Goal: Task Accomplishment & Management: Complete application form

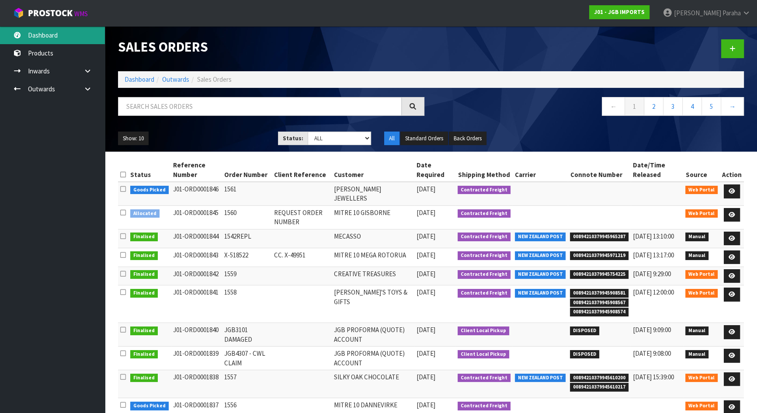
click at [76, 33] on link "Dashboard" at bounding box center [52, 35] width 105 height 18
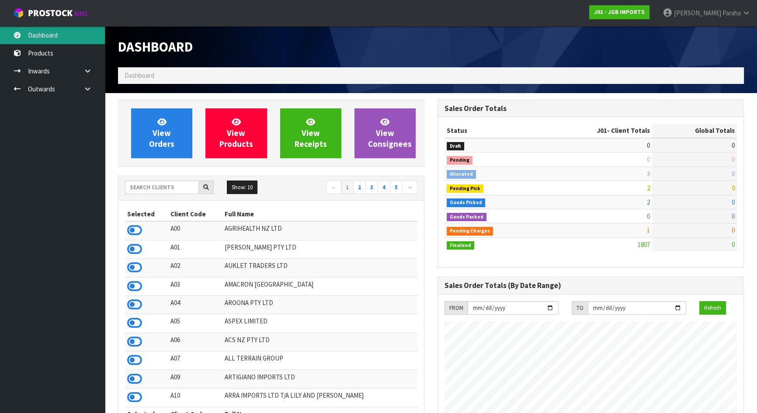
scroll to position [661, 319]
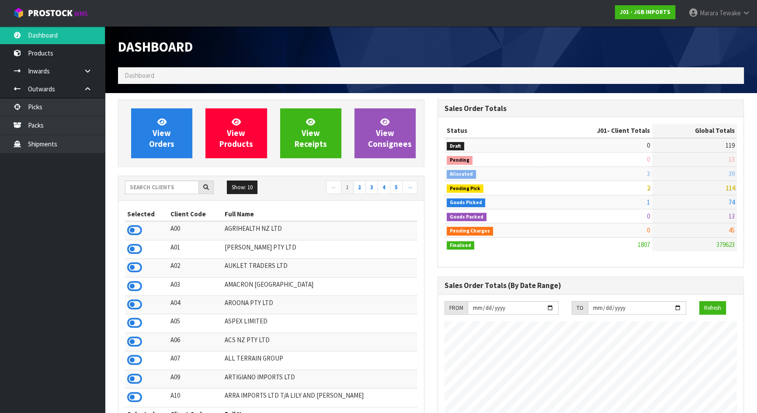
scroll to position [661, 319]
click at [142, 191] on input "text" at bounding box center [162, 187] width 74 height 14
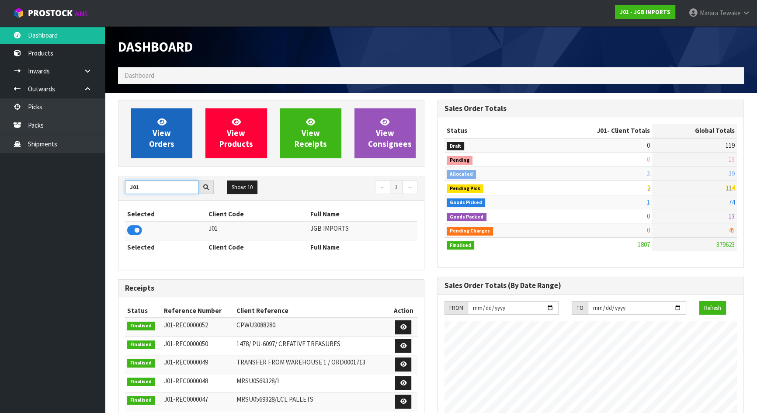
type input "J01"
click at [166, 145] on span "View Orders" at bounding box center [161, 133] width 25 height 33
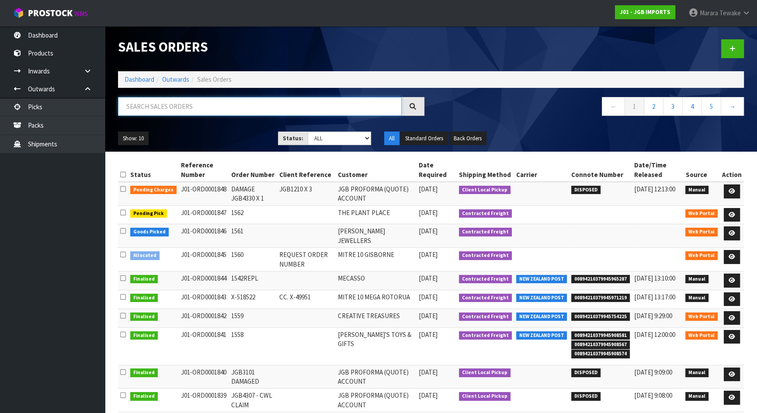
click at [165, 109] on input "text" at bounding box center [260, 106] width 284 height 19
click at [166, 113] on input "text" at bounding box center [260, 106] width 284 height 19
type input "JOB-0410974"
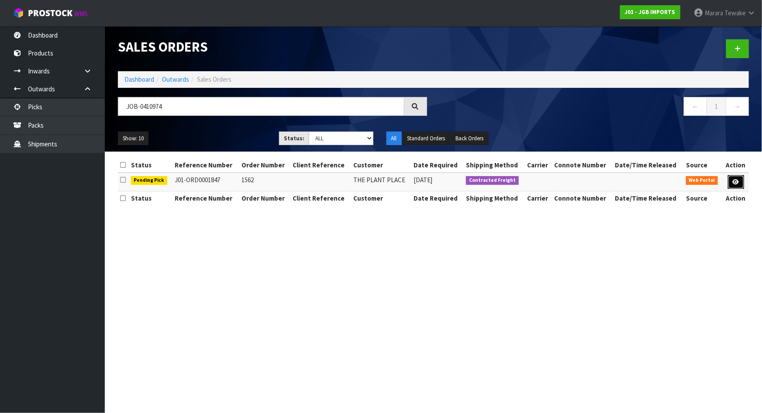
click at [734, 180] on icon at bounding box center [736, 182] width 7 height 6
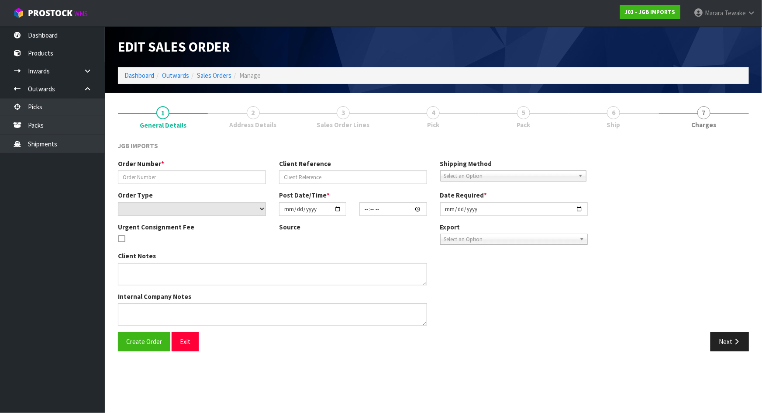
type input "1562"
select select "number:0"
type input "2025-09-04"
type input "10:02:00.000"
type input "2025-09-04"
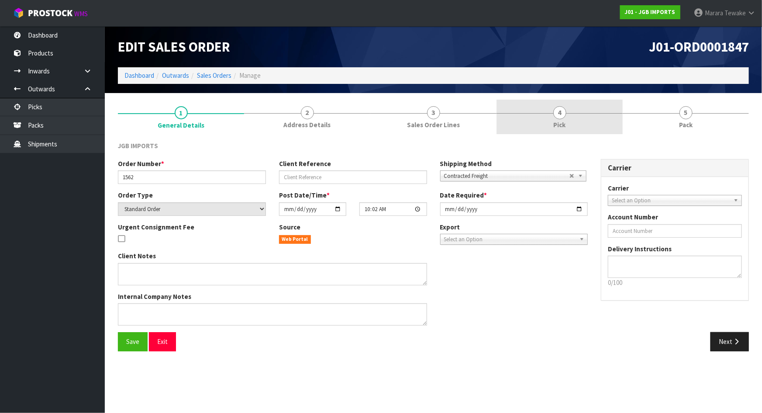
click at [581, 115] on link "4 Pick" at bounding box center [560, 117] width 126 height 35
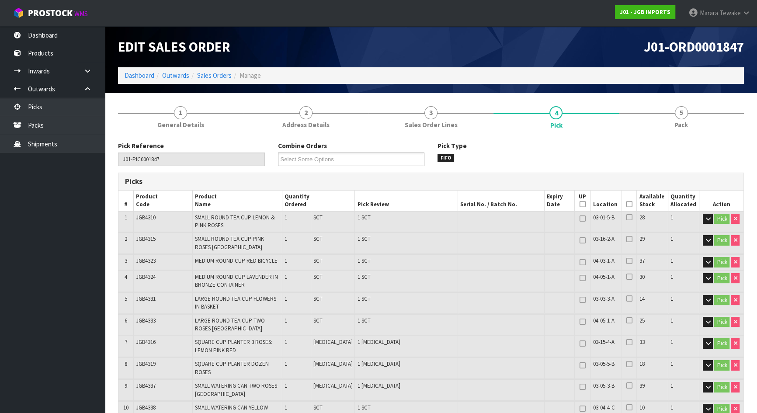
click at [629, 204] on icon at bounding box center [629, 204] width 6 height 0
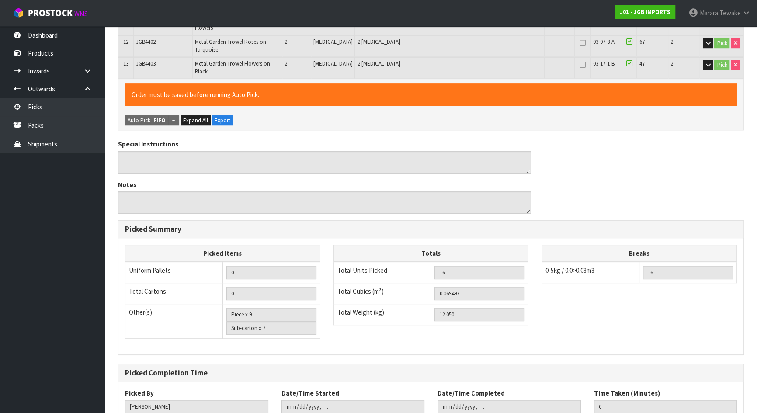
scroll to position [462, 0]
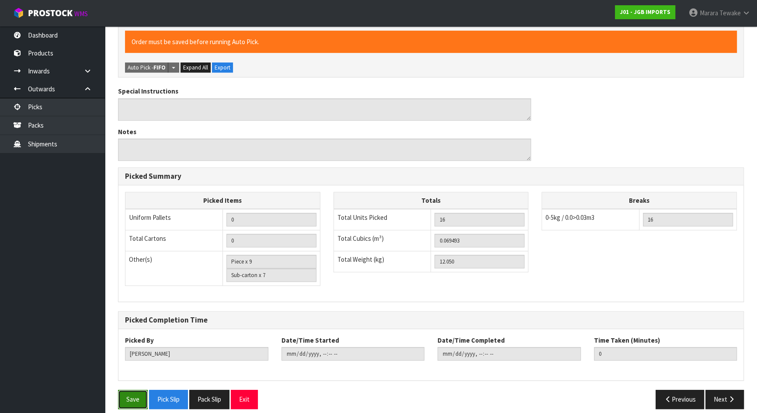
click at [144, 391] on button "Save" at bounding box center [133, 399] width 30 height 19
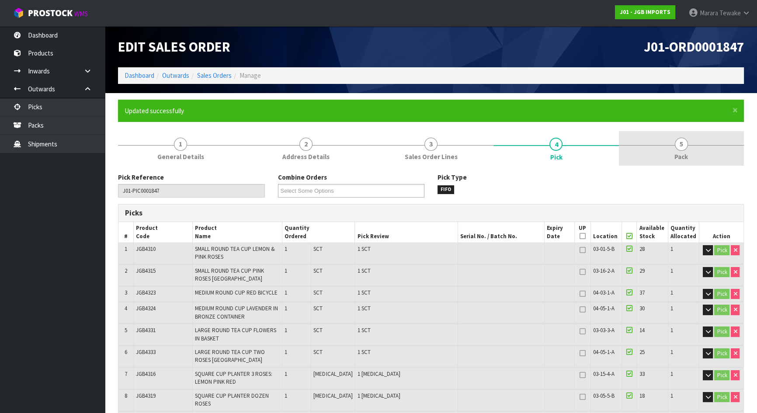
click at [680, 149] on span "5" at bounding box center [681, 144] width 13 height 13
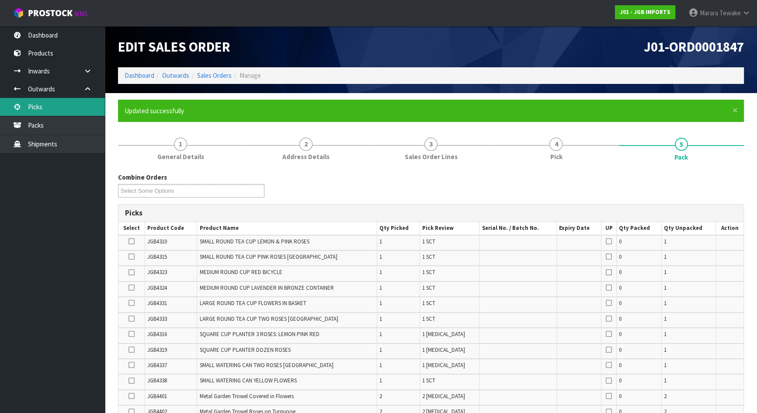
click at [73, 103] on link "Picks" at bounding box center [52, 107] width 105 height 18
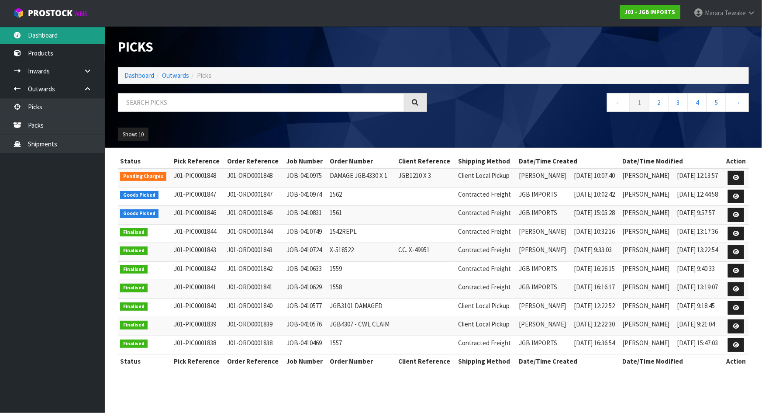
click at [83, 34] on link "Dashboard" at bounding box center [52, 35] width 105 height 18
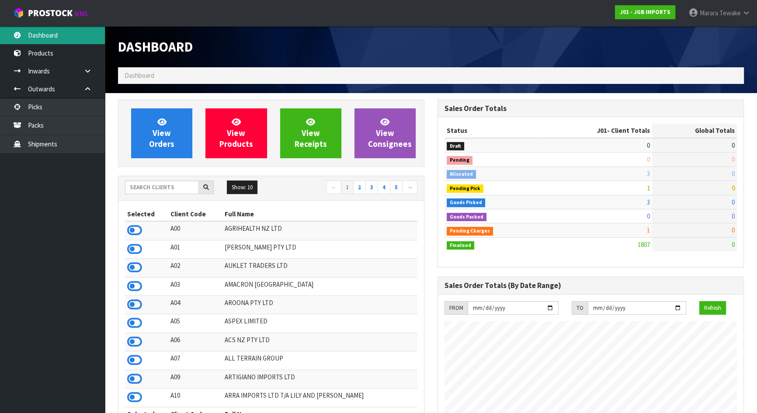
scroll to position [661, 319]
click at [84, 34] on link "Dashboard" at bounding box center [52, 35] width 105 height 18
click at [169, 190] on input "text" at bounding box center [162, 187] width 74 height 14
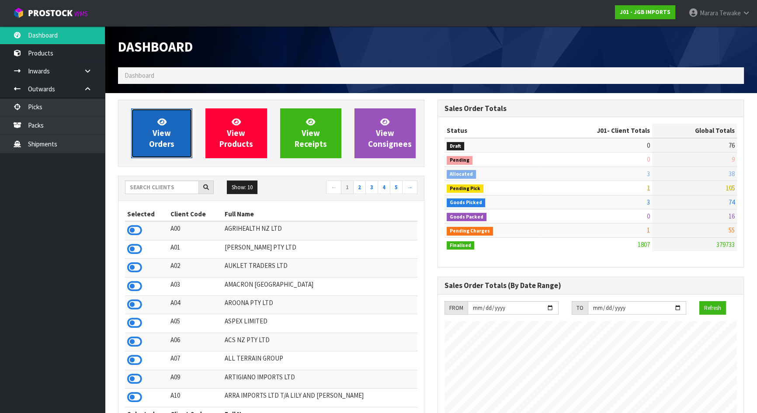
click at [160, 131] on span "View Orders" at bounding box center [161, 133] width 25 height 33
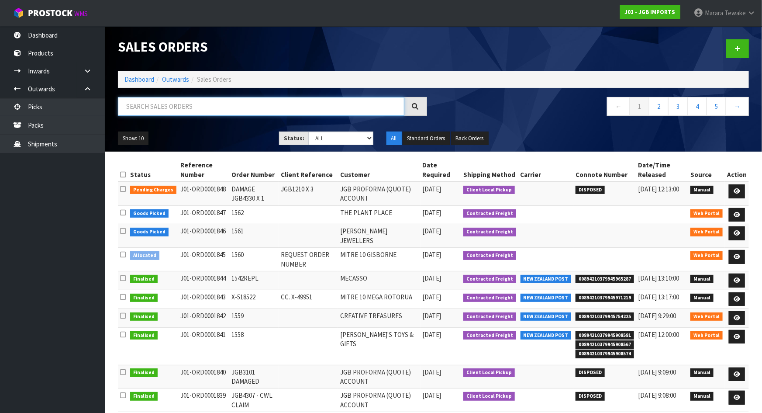
click at [157, 111] on input "text" at bounding box center [261, 106] width 287 height 19
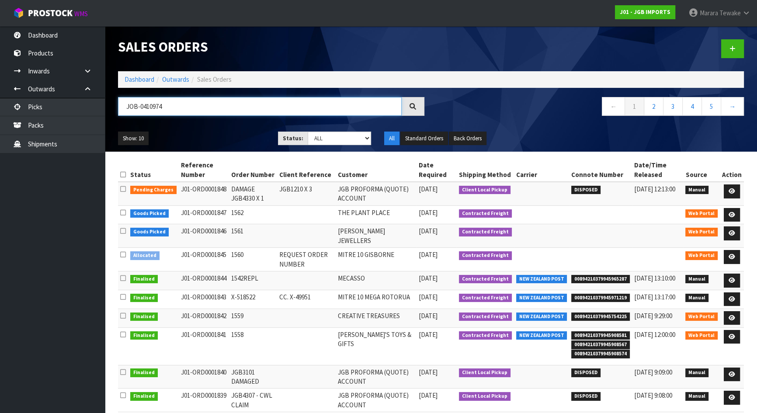
type input "JOB-0410974"
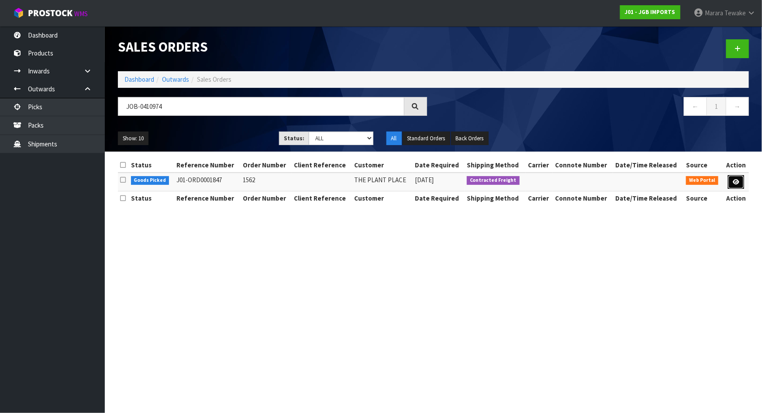
click at [737, 178] on link at bounding box center [736, 182] width 16 height 14
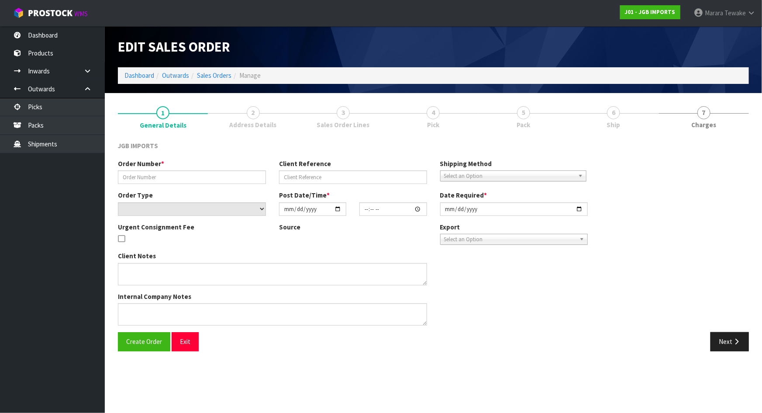
type input "1562"
select select "number:0"
type input "2025-09-04"
type input "10:02:00.000"
type input "2025-09-04"
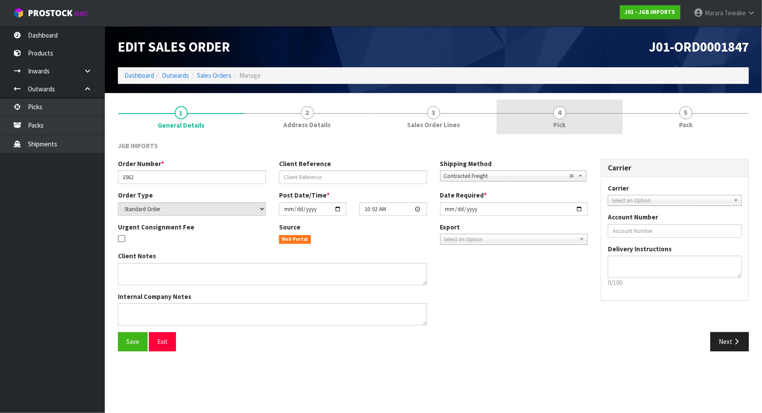
drag, startPoint x: 592, startPoint y: 121, endPoint x: 602, endPoint y: 130, distance: 13.6
click at [592, 120] on link "4 Pick" at bounding box center [560, 117] width 126 height 35
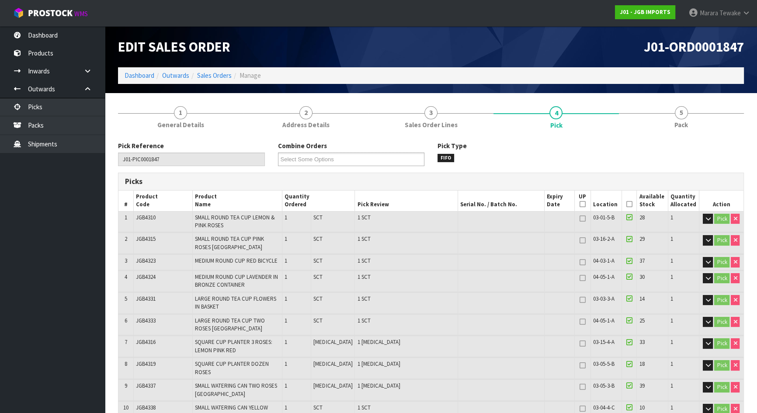
click at [626, 204] on icon at bounding box center [629, 204] width 6 height 0
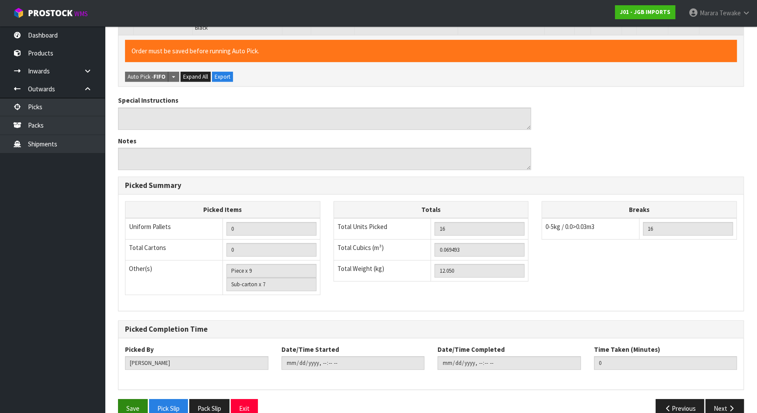
scroll to position [462, 0]
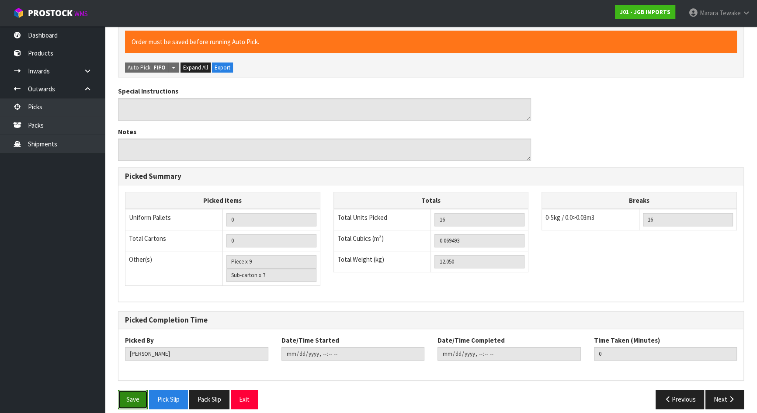
click at [132, 390] on button "Save" at bounding box center [133, 399] width 30 height 19
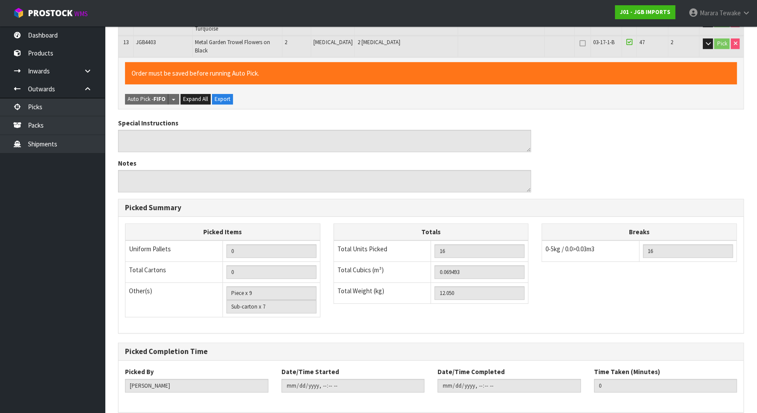
scroll to position [0, 0]
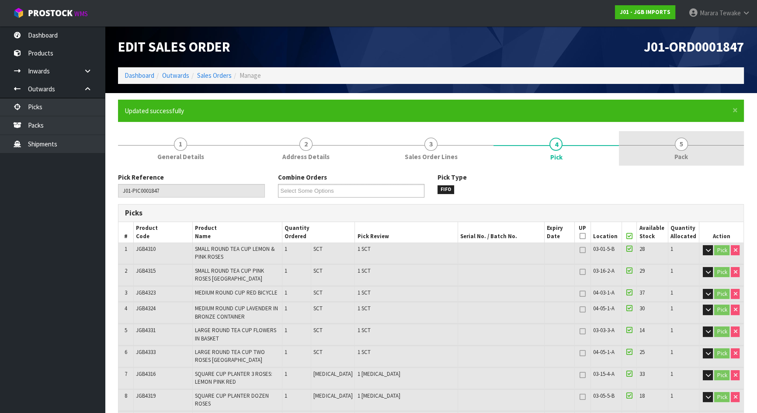
click at [692, 143] on link "5 Pack" at bounding box center [681, 148] width 125 height 35
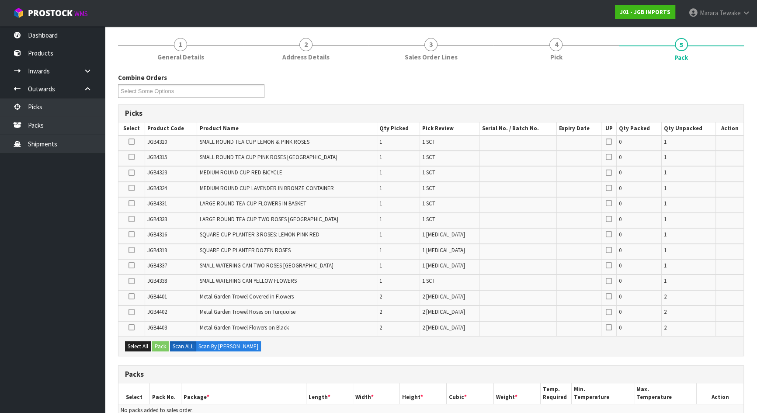
scroll to position [282, 0]
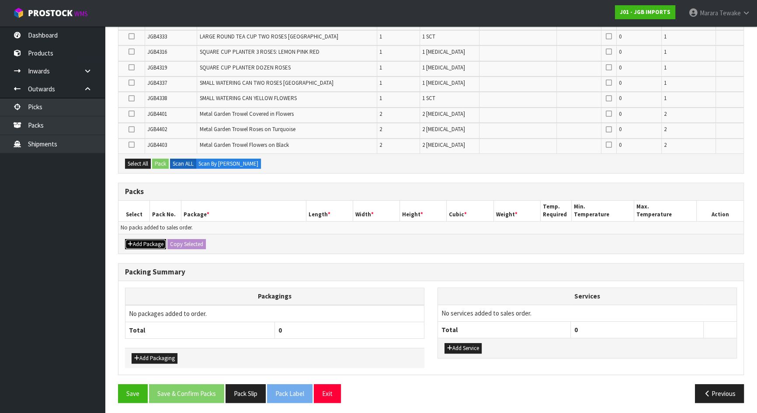
click at [155, 240] on button "Add Package" at bounding box center [145, 244] width 41 height 10
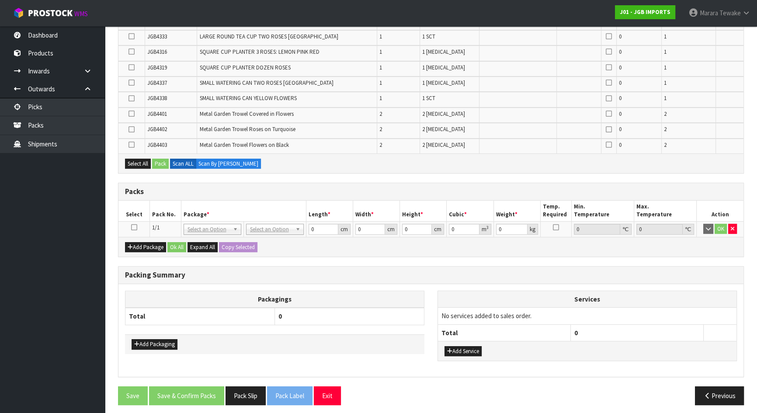
click at [134, 227] on icon at bounding box center [134, 227] width 6 height 0
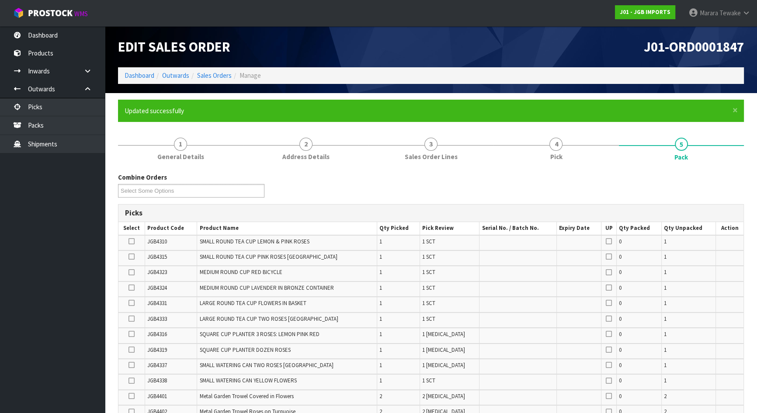
click at [132, 303] on icon at bounding box center [131, 303] width 6 height 0
click at [0, 0] on input "checkbox" at bounding box center [0, 0] width 0 height 0
click at [131, 318] on icon at bounding box center [131, 318] width 6 height 0
click at [0, 0] on input "checkbox" at bounding box center [0, 0] width 0 height 0
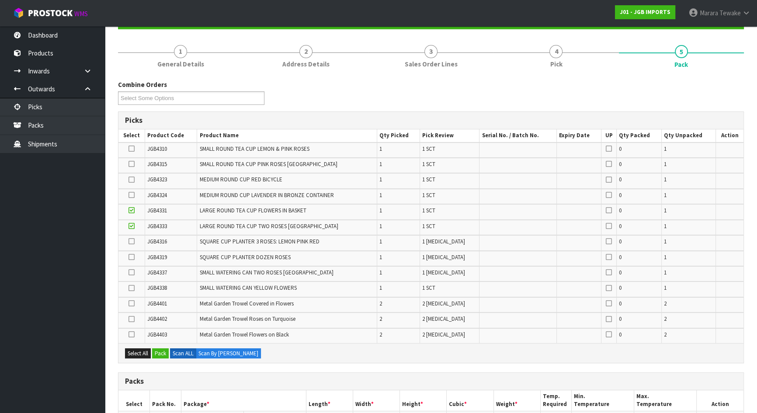
scroll to position [79, 0]
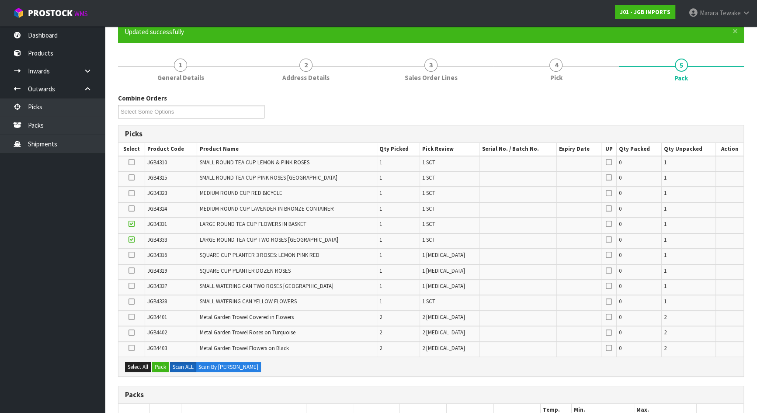
click at [133, 194] on icon at bounding box center [131, 193] width 6 height 0
click at [0, 0] on input "checkbox" at bounding box center [0, 0] width 0 height 0
click at [132, 317] on icon at bounding box center [131, 317] width 6 height 0
click at [0, 0] on input "checkbox" at bounding box center [0, 0] width 0 height 0
click at [132, 332] on icon at bounding box center [131, 332] width 6 height 0
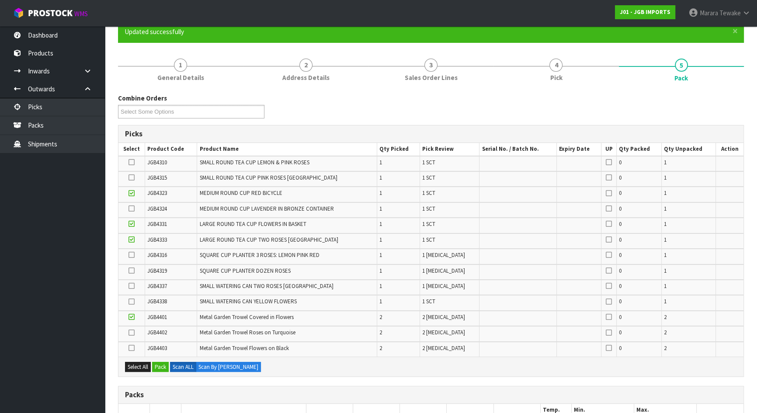
click at [0, 0] on input "checkbox" at bounding box center [0, 0] width 0 height 0
click at [131, 348] on icon at bounding box center [131, 348] width 6 height 0
click at [0, 0] on input "checkbox" at bounding box center [0, 0] width 0 height 0
click at [130, 286] on icon at bounding box center [131, 286] width 6 height 0
click at [0, 0] on input "checkbox" at bounding box center [0, 0] width 0 height 0
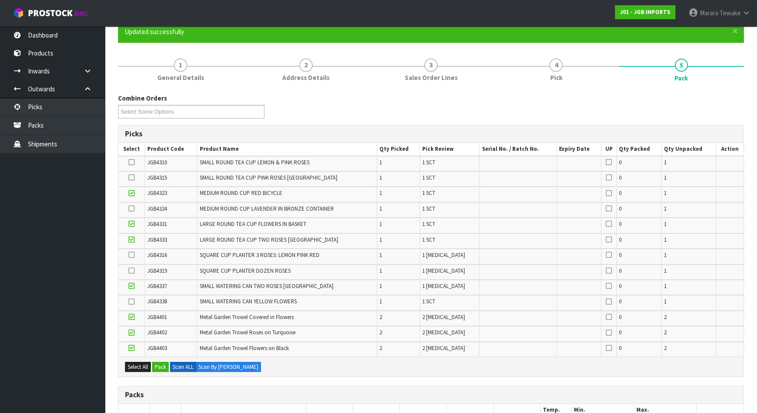
click at [130, 301] on icon at bounding box center [131, 301] width 6 height 0
click at [0, 0] on input "checkbox" at bounding box center [0, 0] width 0 height 0
click at [133, 178] on icon at bounding box center [131, 177] width 6 height 0
click at [0, 0] on input "checkbox" at bounding box center [0, 0] width 0 height 0
click at [133, 255] on icon at bounding box center [131, 255] width 6 height 0
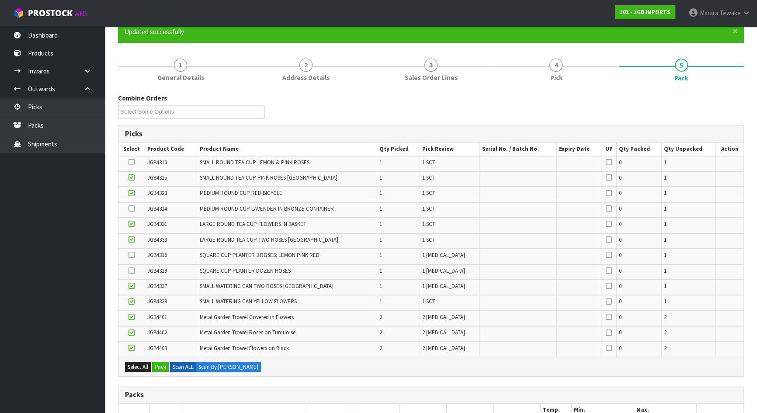
click at [0, 0] on input "checkbox" at bounding box center [0, 0] width 0 height 0
click at [131, 270] on icon at bounding box center [131, 270] width 6 height 0
click at [0, 0] on input "checkbox" at bounding box center [0, 0] width 0 height 0
drag, startPoint x: 134, startPoint y: 209, endPoint x: 125, endPoint y: 211, distance: 9.0
click at [133, 209] on icon at bounding box center [131, 208] width 6 height 0
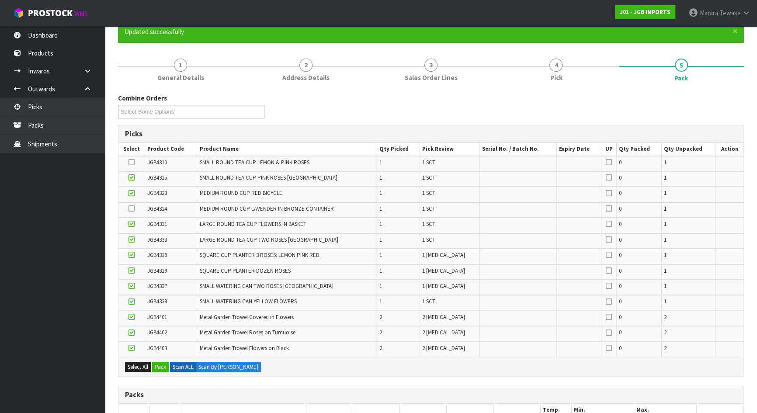
click at [0, 0] on input "checkbox" at bounding box center [0, 0] width 0 height 0
click at [133, 162] on icon at bounding box center [131, 162] width 6 height 0
click at [0, 0] on input "checkbox" at bounding box center [0, 0] width 0 height 0
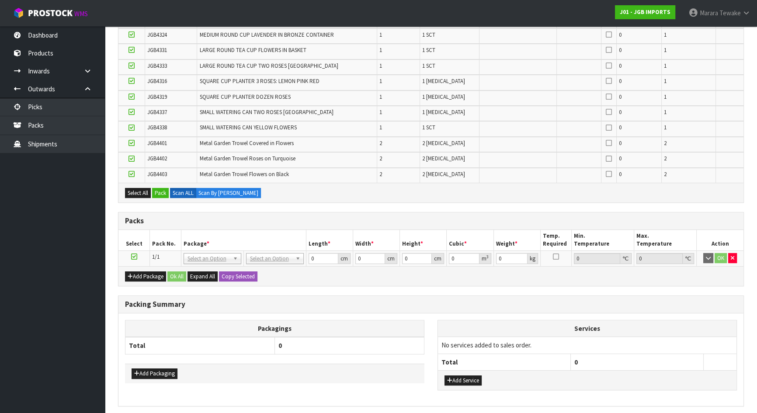
scroll to position [284, 0]
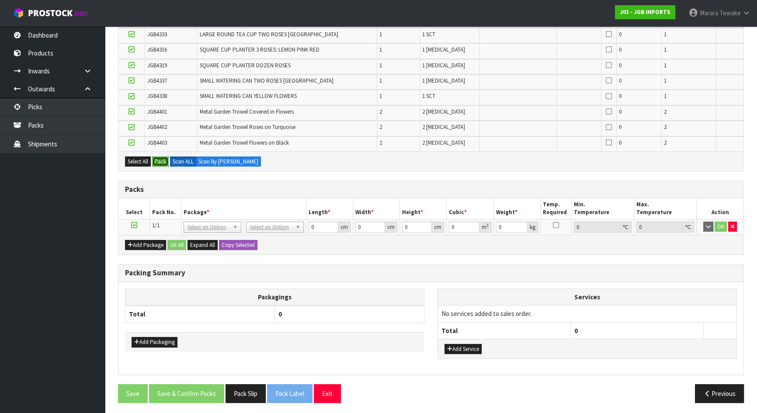
click at [162, 162] on button "Pack" at bounding box center [160, 161] width 17 height 10
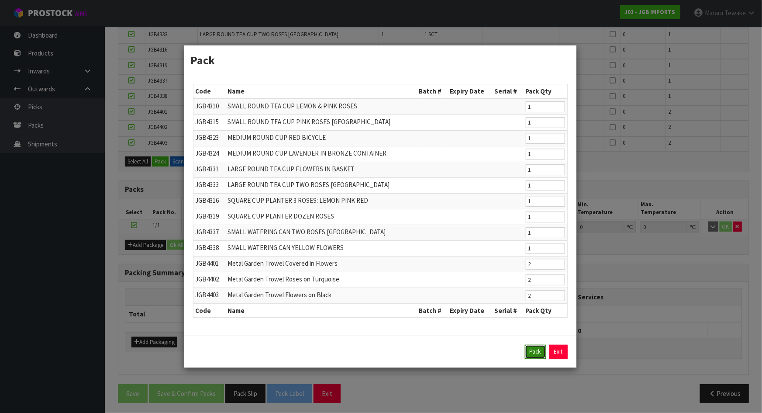
click at [542, 351] on button "Pack" at bounding box center [535, 352] width 21 height 14
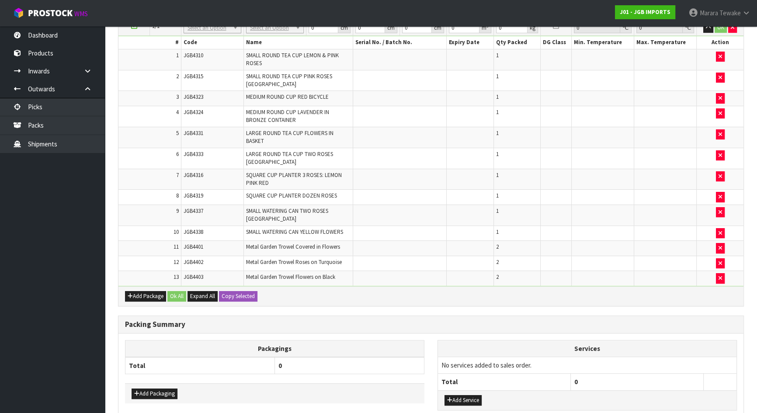
scroll to position [166, 0]
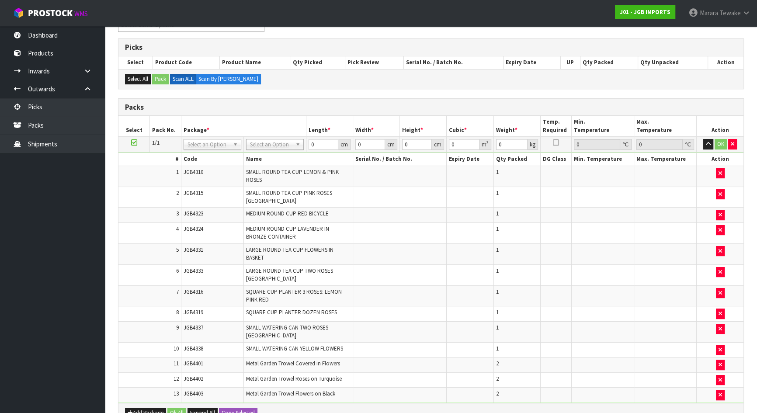
drag, startPoint x: 268, startPoint y: 139, endPoint x: 263, endPoint y: 154, distance: 15.5
click at [272, 151] on input "text" at bounding box center [274, 155] width 53 height 11
type input "ctn9"
type input "51"
type input "38"
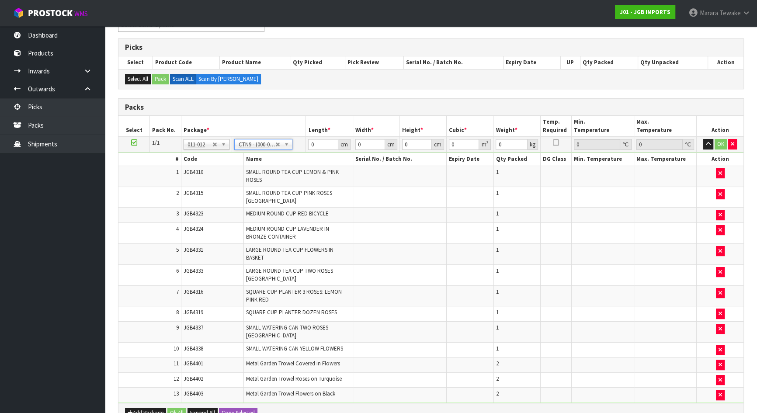
type input "58.5"
type input "0.113373"
type input "12.25"
drag, startPoint x: 321, startPoint y: 144, endPoint x: 303, endPoint y: 130, distance: 22.7
click at [303, 130] on table "Select Pack No. Package * Length * Width * Height * Cubic * Weight * Temp. Requ…" at bounding box center [430, 259] width 625 height 287
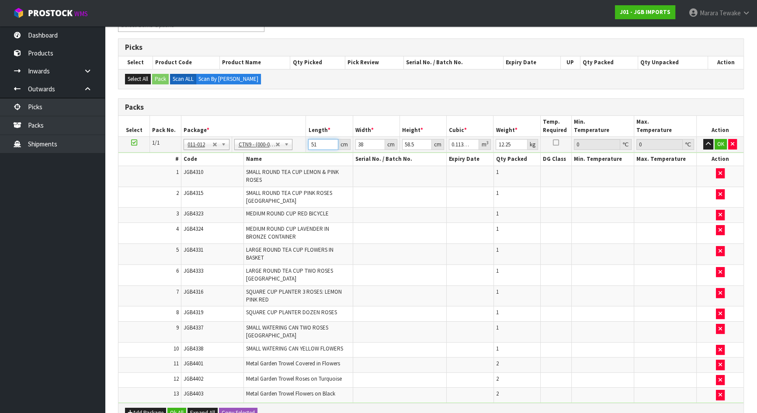
type input "5"
type input "0.011115"
type input "52"
type input "0.115596"
type input "52"
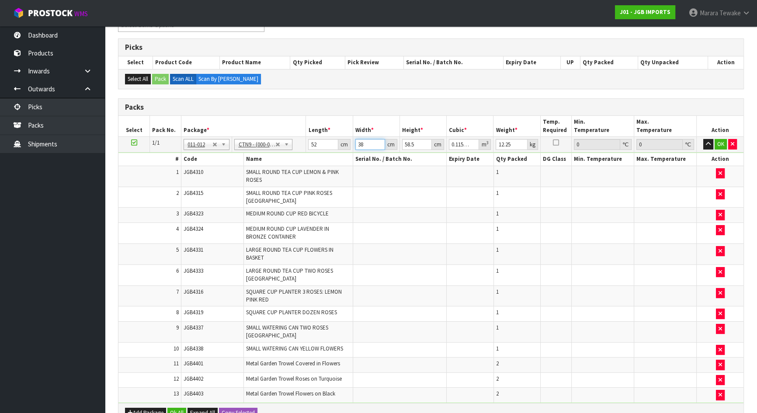
type input "4"
type input "0.012168"
type input "41"
type input "0.124722"
type input "41"
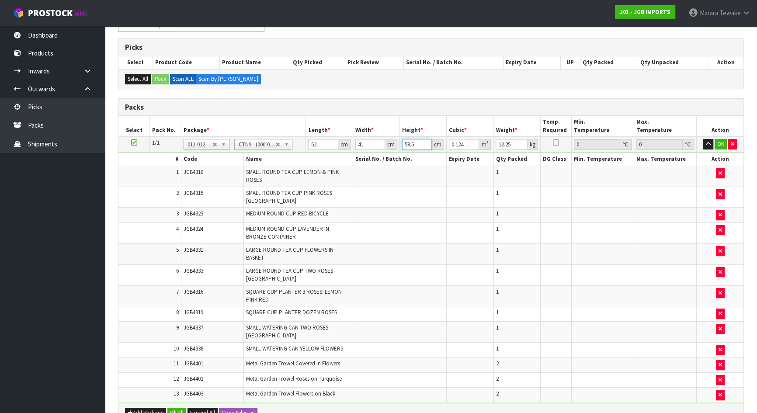
type input "4"
type input "0.008528"
type input "44"
type input "0.093808"
type input "44"
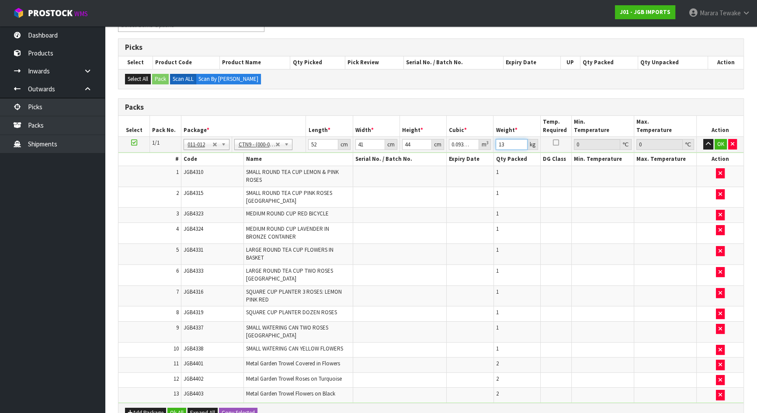
type input "13"
click at [703, 139] on button "button" at bounding box center [708, 144] width 10 height 10
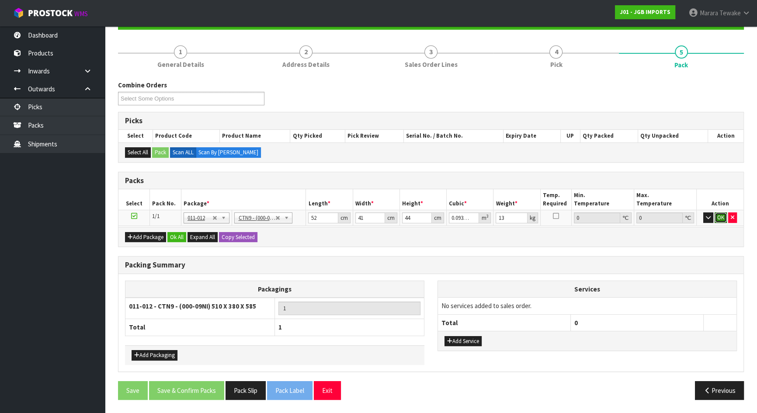
click button "OK" at bounding box center [720, 217] width 12 height 10
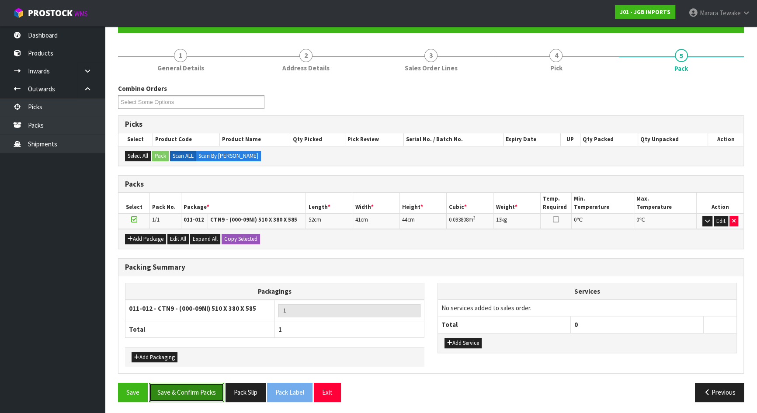
click at [201, 397] on button "Save & Confirm Packs" at bounding box center [186, 392] width 75 height 19
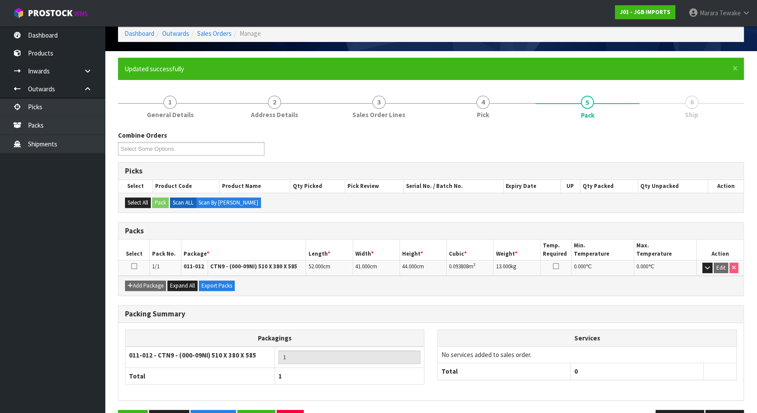
scroll to position [69, 0]
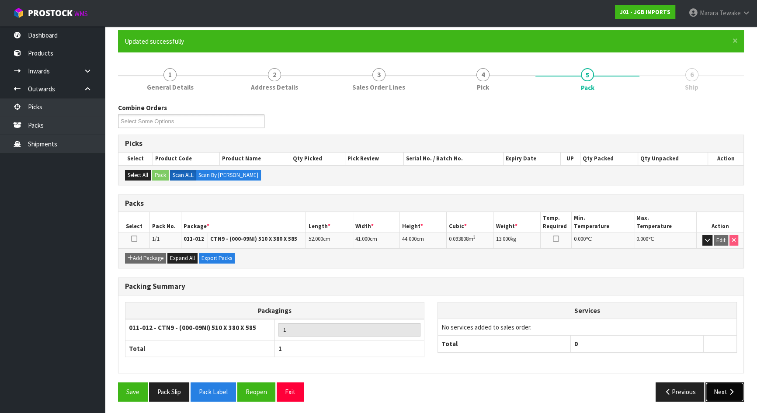
click at [721, 382] on button "Next" at bounding box center [724, 391] width 38 height 19
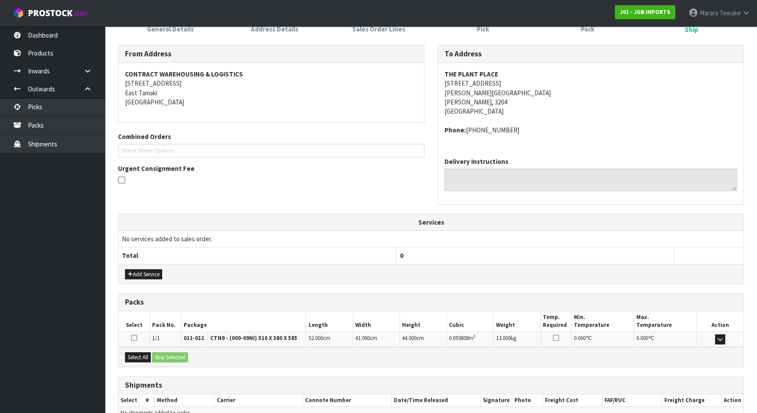
scroll to position [174, 0]
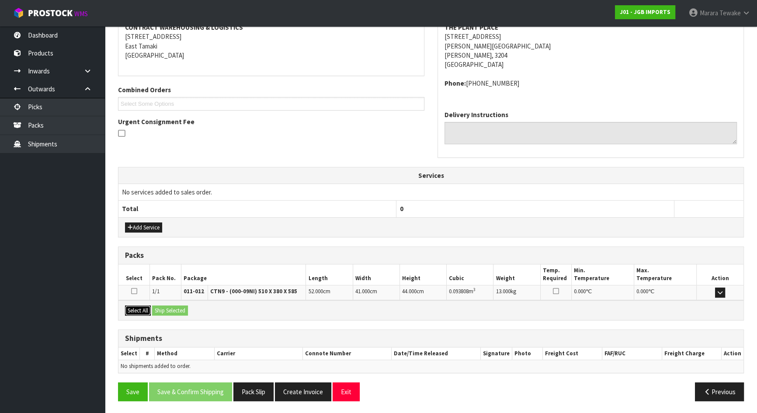
click at [147, 307] on button "Select All" at bounding box center [138, 310] width 26 height 10
click at [172, 307] on button "Ship Selected" at bounding box center [170, 310] width 36 height 10
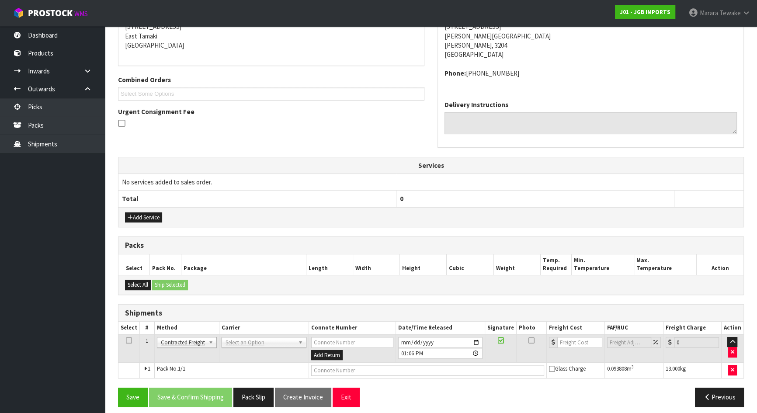
scroll to position [190, 0]
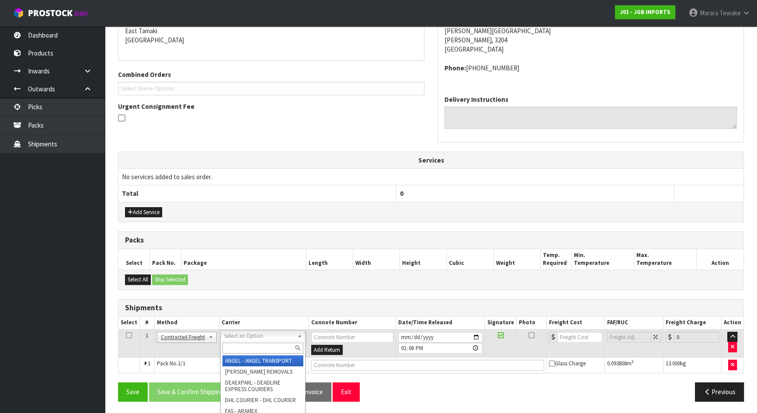
click at [237, 344] on input "text" at bounding box center [262, 348] width 81 height 11
type input "nzp"
drag, startPoint x: 253, startPoint y: 356, endPoint x: 236, endPoint y: 357, distance: 17.0
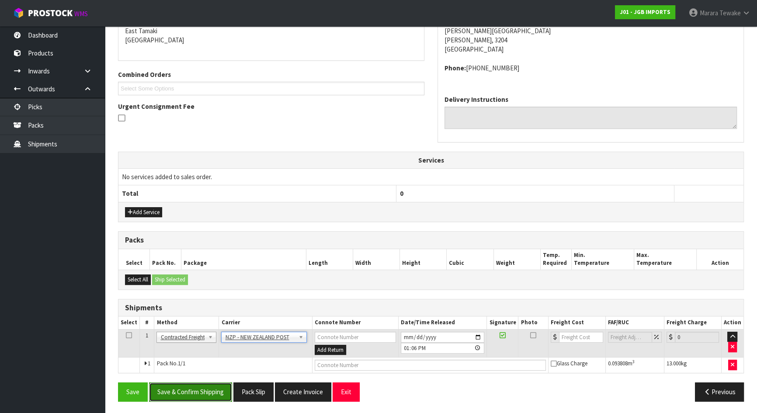
click at [196, 388] on button "Save & Confirm Shipping" at bounding box center [190, 391] width 83 height 19
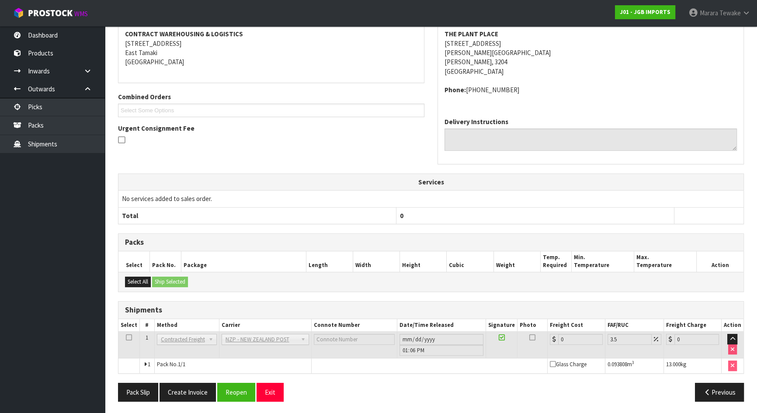
scroll to position [177, 0]
click at [245, 391] on button "Reopen" at bounding box center [236, 391] width 38 height 19
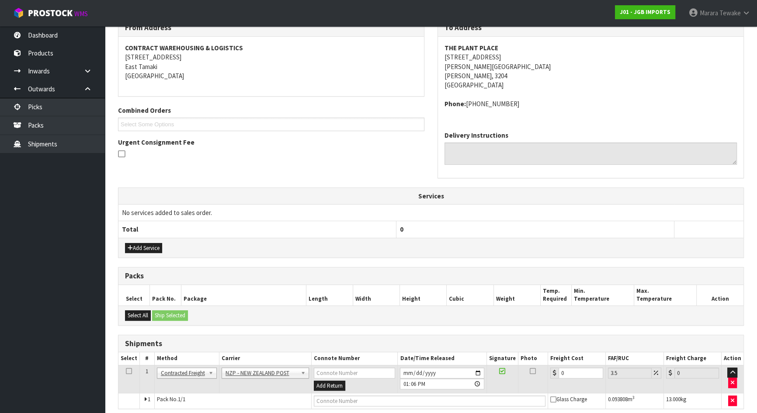
scroll to position [190, 0]
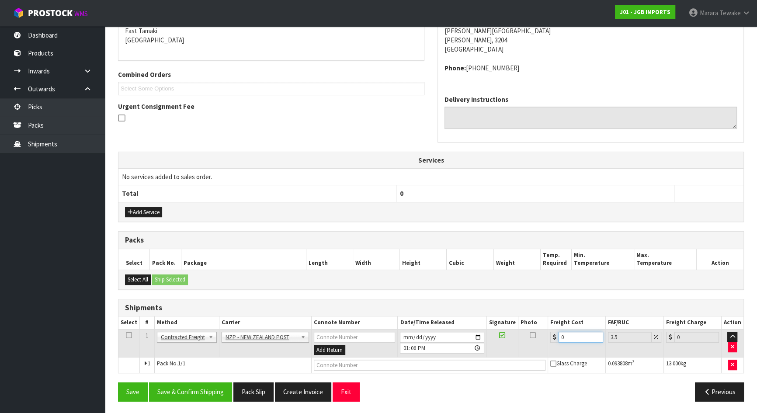
drag, startPoint x: 577, startPoint y: 333, endPoint x: 537, endPoint y: 328, distance: 40.1
click at [537, 329] on tr "1 Client Local Pickup Customer Local Pickup Company Freight Contracted Freight …" at bounding box center [430, 343] width 625 height 28
type input "8"
type input "8.28"
type input "8.9"
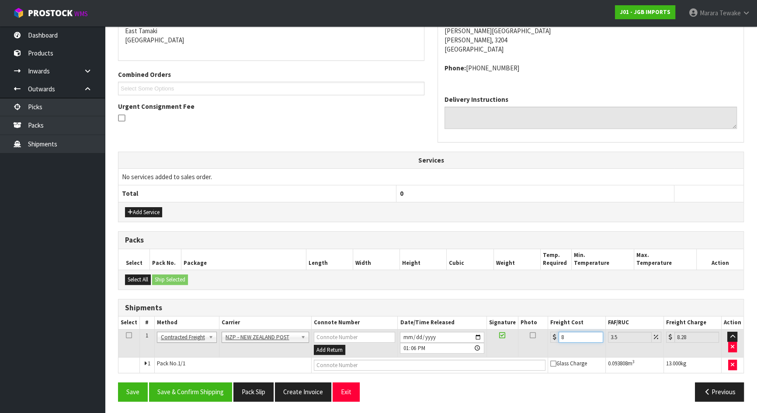
type input "9.21"
type input "8.98"
type input "9.29"
type input "8.9"
type input "9.21"
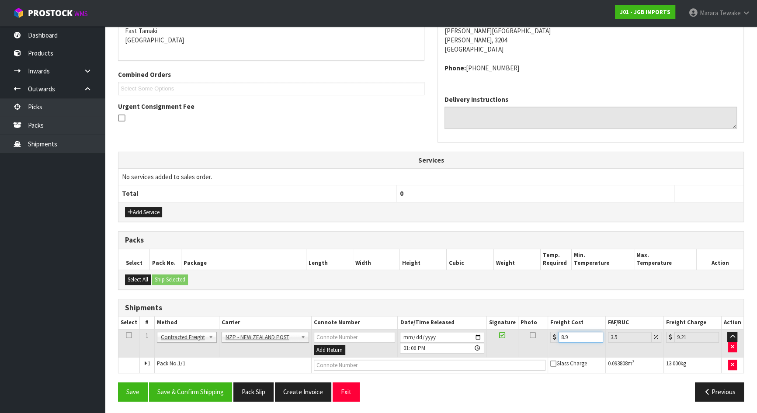
type input "8.93"
type input "9.24"
type input "8.93"
click at [192, 388] on button "Save & Confirm Shipping" at bounding box center [190, 391] width 83 height 19
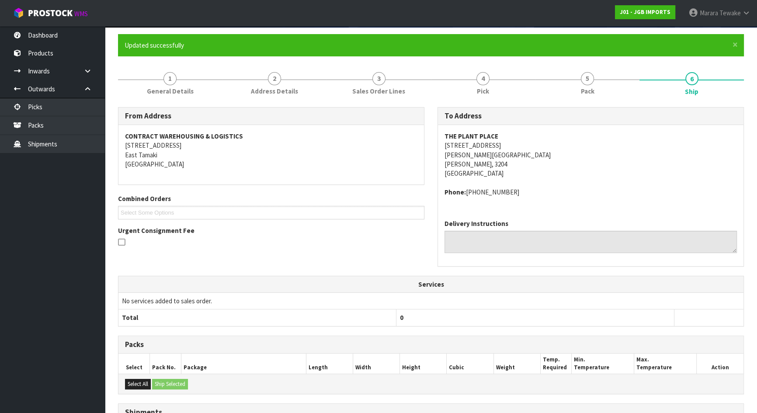
scroll to position [0, 0]
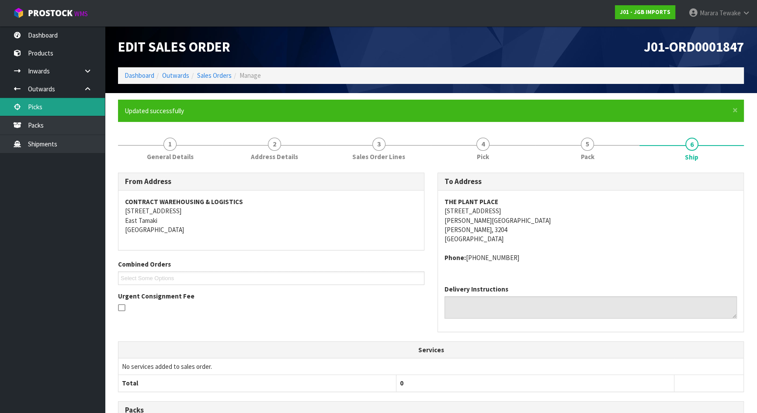
click at [59, 107] on link "Picks" at bounding box center [52, 107] width 105 height 18
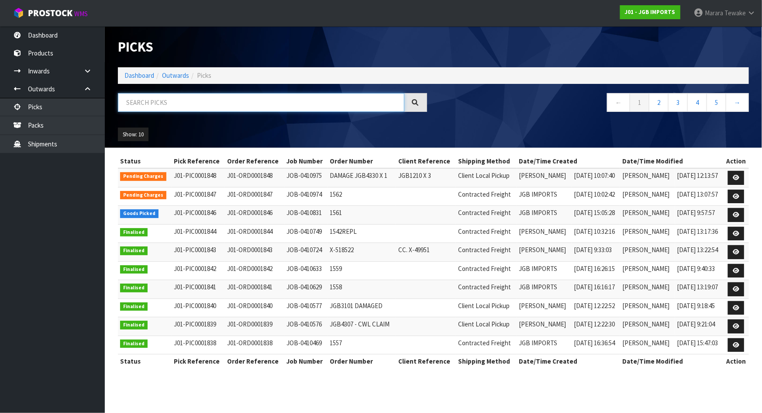
click at [190, 99] on input "text" at bounding box center [261, 102] width 287 height 19
click at [143, 106] on input "text" at bounding box center [261, 102] width 287 height 19
click at [161, 103] on input "text" at bounding box center [261, 102] width 287 height 19
type input "JOB-0410464"
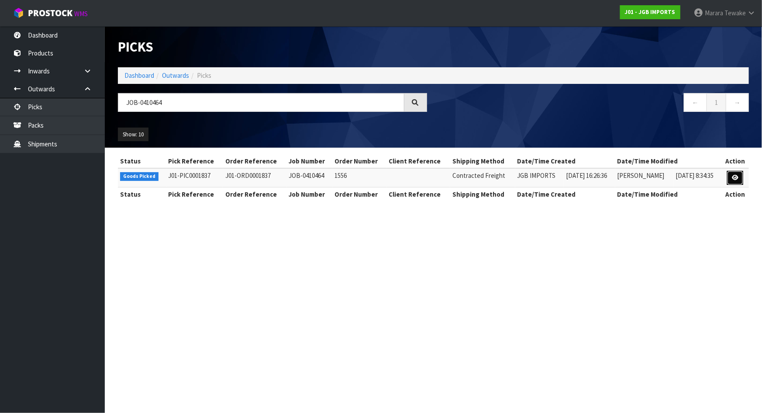
click at [734, 175] on icon at bounding box center [735, 178] width 7 height 6
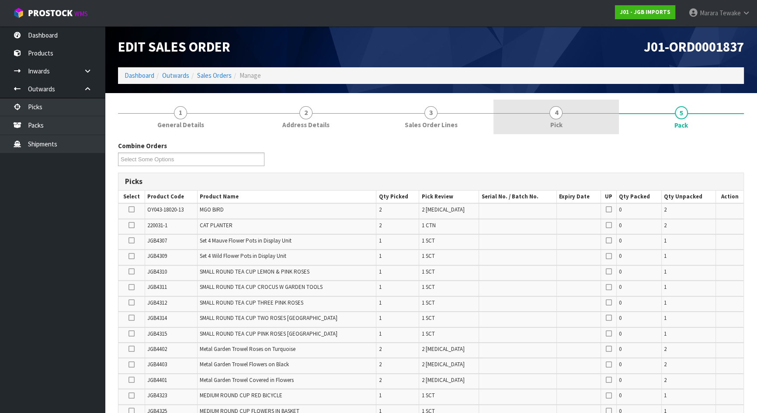
click at [557, 125] on span "Pick" at bounding box center [556, 124] width 12 height 9
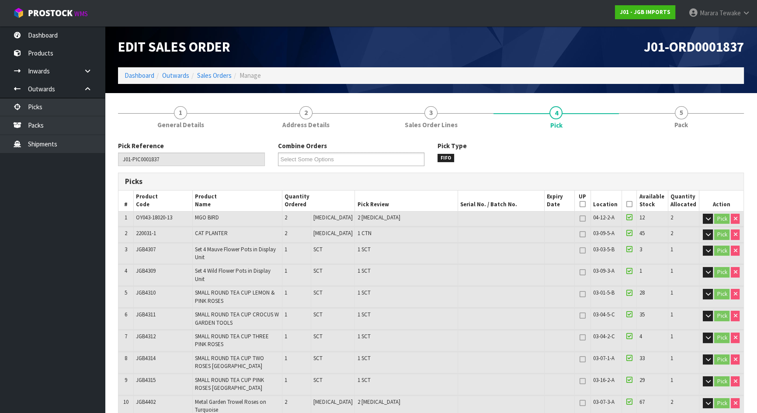
click at [626, 204] on icon at bounding box center [629, 204] width 6 height 0
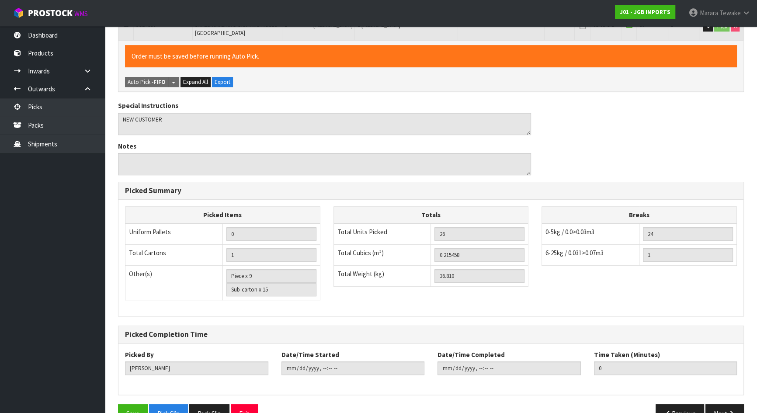
scroll to position [618, 0]
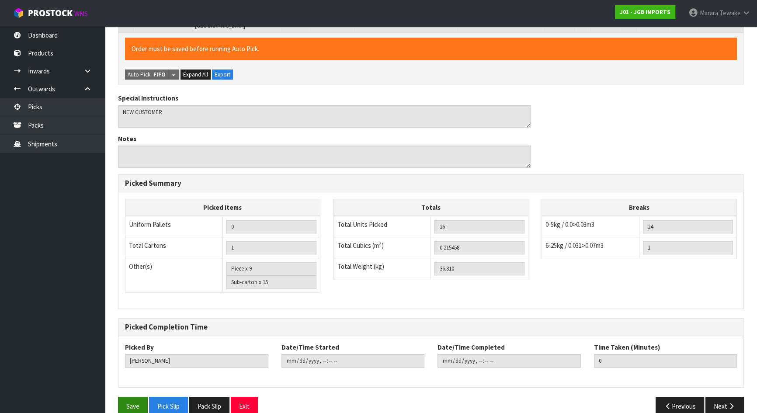
click at [131, 397] on button "Save" at bounding box center [133, 406] width 30 height 19
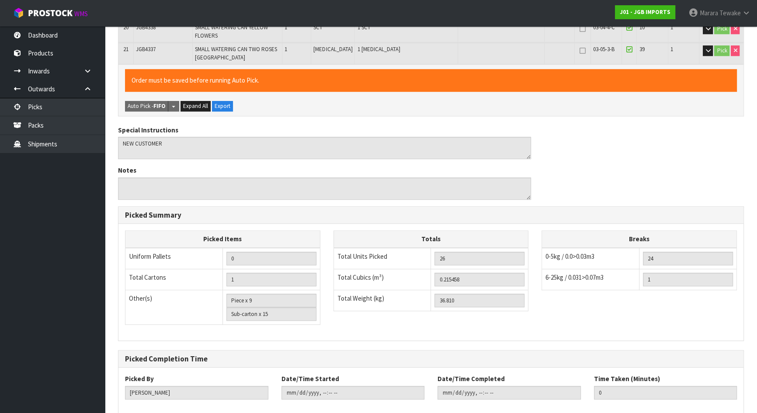
scroll to position [0, 0]
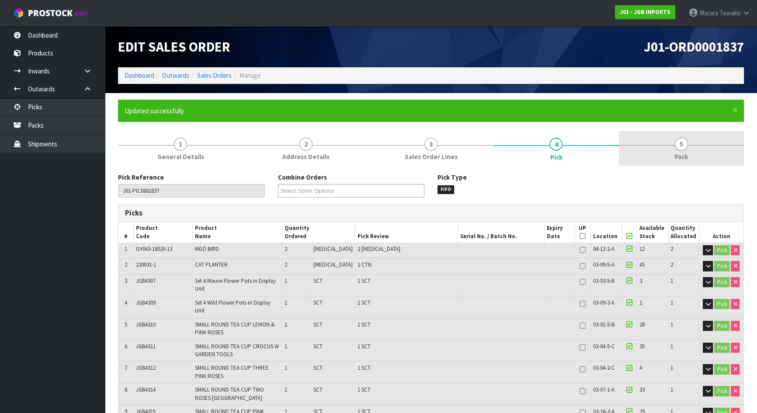
type input "2025-09-04T13:21:51"
click at [682, 145] on span "5" at bounding box center [681, 144] width 13 height 13
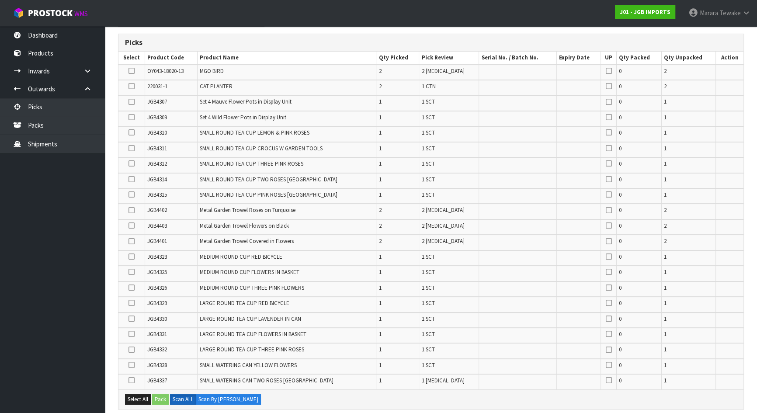
scroll to position [318, 0]
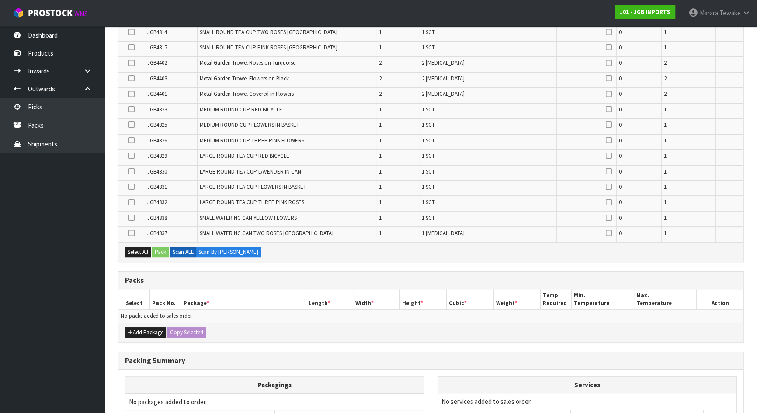
click at [132, 187] on icon at bounding box center [131, 187] width 6 height 0
click at [0, 0] on input "checkbox" at bounding box center [0, 0] width 0 height 0
click at [132, 202] on icon at bounding box center [131, 202] width 6 height 0
click at [0, 0] on input "checkbox" at bounding box center [0, 0] width 0 height 0
click at [131, 156] on icon at bounding box center [131, 156] width 6 height 0
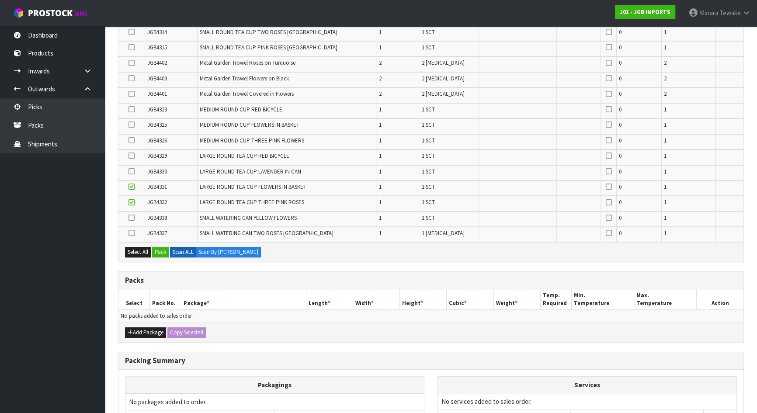
click at [0, 0] on input "checkbox" at bounding box center [0, 0] width 0 height 0
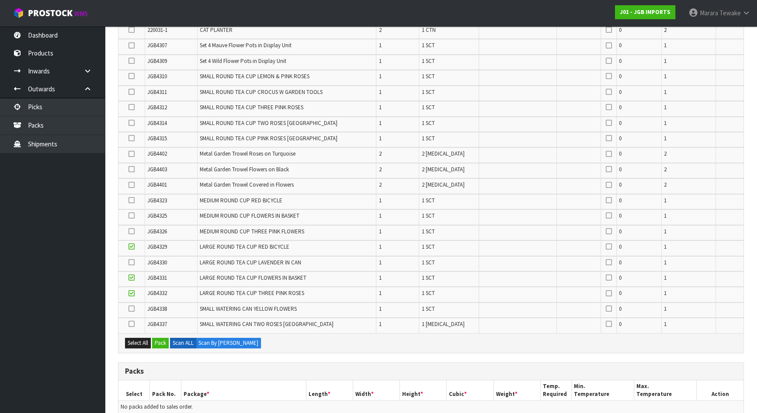
scroll to position [278, 0]
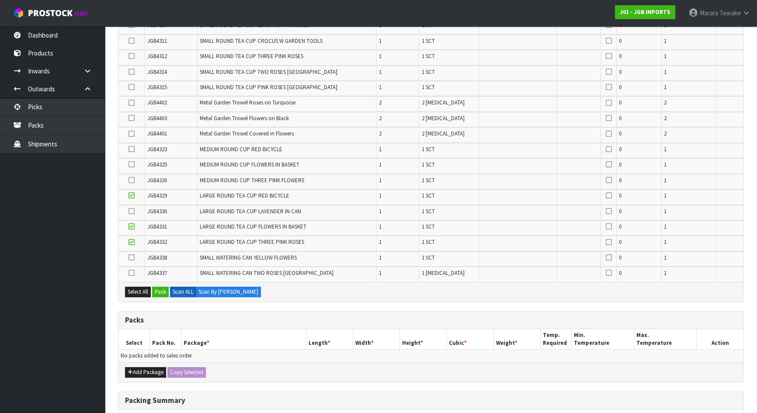
click at [132, 211] on icon at bounding box center [131, 211] width 6 height 0
click at [0, 0] on input "checkbox" at bounding box center [0, 0] width 0 height 0
click at [131, 273] on icon at bounding box center [131, 273] width 6 height 0
click at [0, 0] on input "checkbox" at bounding box center [0, 0] width 0 height 0
click at [131, 257] on icon at bounding box center [131, 257] width 6 height 0
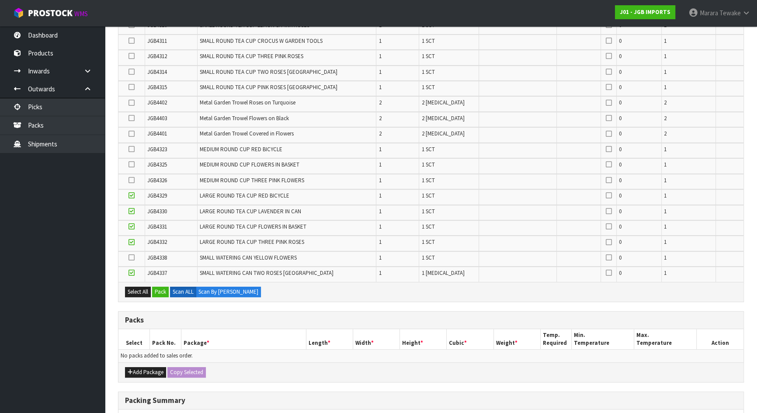
click at [0, 0] on input "checkbox" at bounding box center [0, 0] width 0 height 0
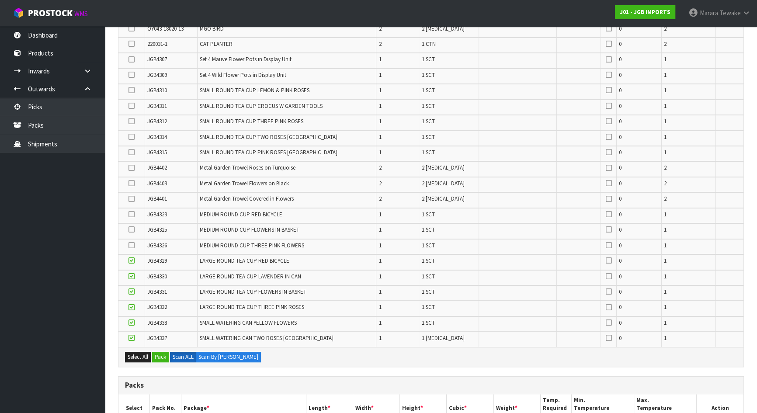
scroll to position [119, 0]
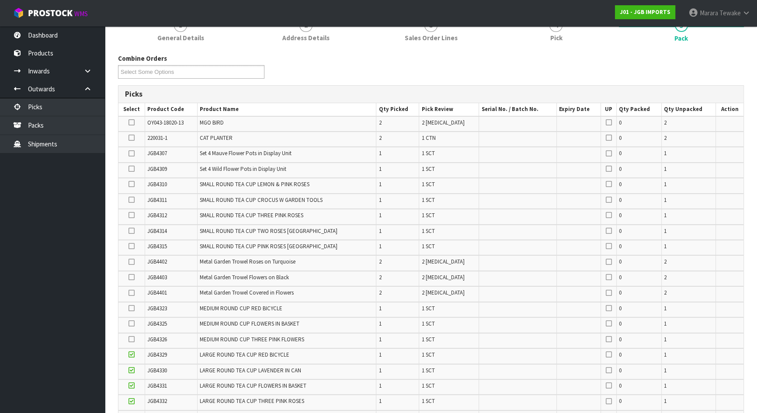
click at [131, 200] on icon at bounding box center [131, 200] width 6 height 0
click at [0, 0] on input "checkbox" at bounding box center [0, 0] width 0 height 0
click at [130, 246] on icon at bounding box center [131, 246] width 6 height 0
click at [0, 0] on input "checkbox" at bounding box center [0, 0] width 0 height 0
click at [134, 308] on icon at bounding box center [131, 308] width 6 height 0
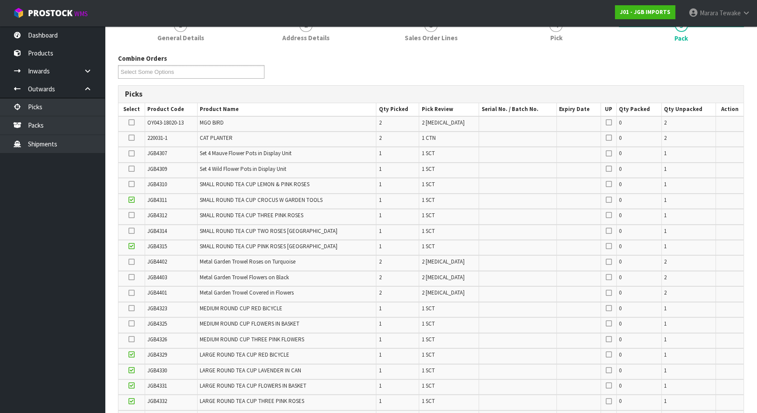
click at [0, 0] on input "checkbox" at bounding box center [0, 0] width 0 height 0
click at [131, 215] on icon at bounding box center [131, 215] width 6 height 0
click at [0, 0] on input "checkbox" at bounding box center [0, 0] width 0 height 0
click at [131, 184] on icon at bounding box center [131, 184] width 6 height 0
click at [0, 0] on input "checkbox" at bounding box center [0, 0] width 0 height 0
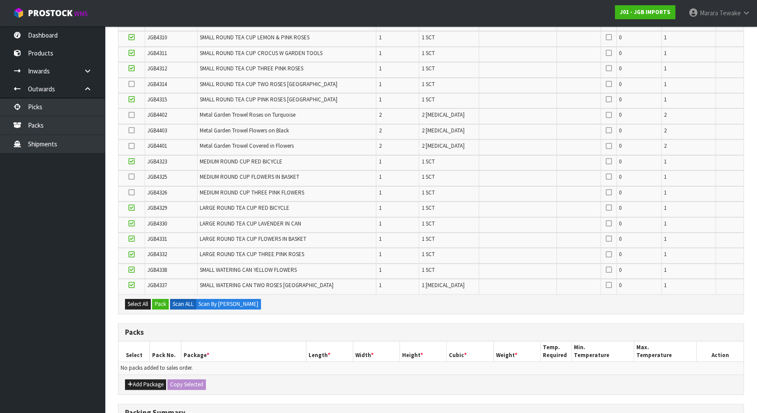
scroll to position [278, 0]
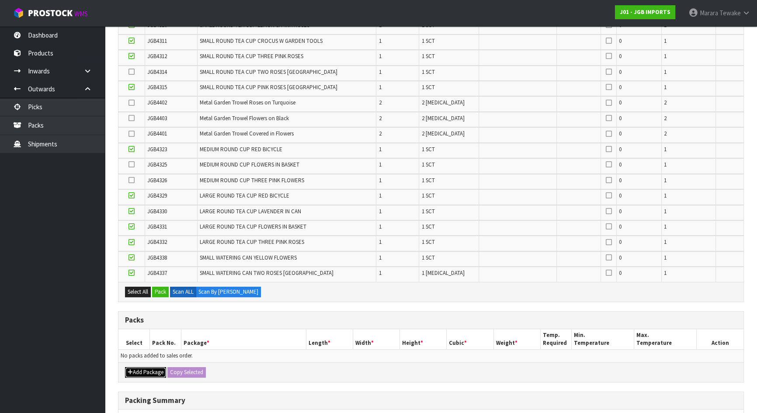
click at [144, 367] on button "Add Package" at bounding box center [145, 372] width 41 height 10
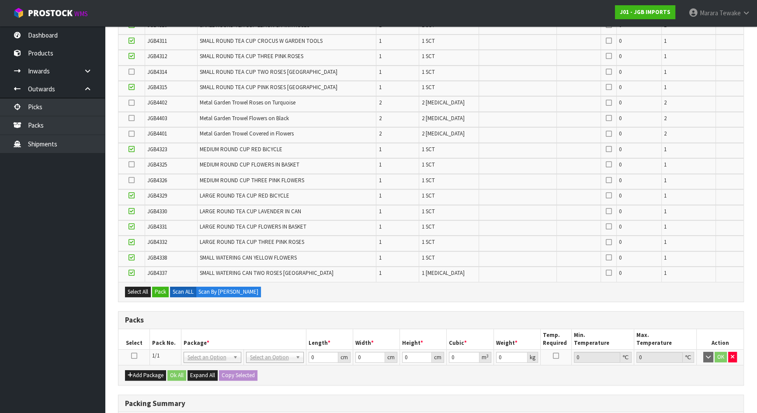
click at [135, 356] on icon at bounding box center [134, 356] width 6 height 0
click at [162, 289] on button "Pack" at bounding box center [160, 292] width 17 height 10
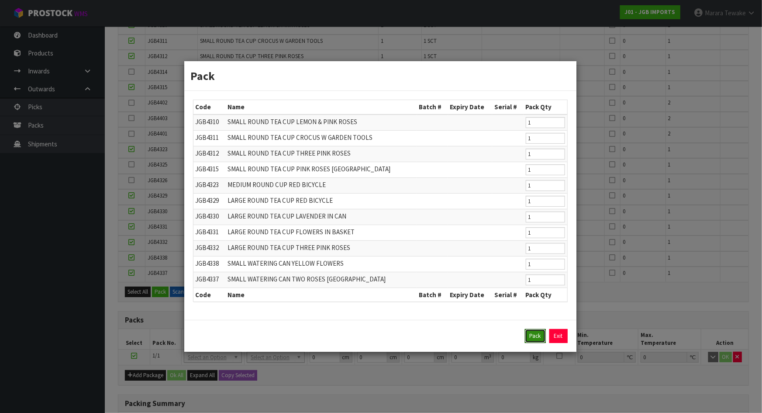
click at [535, 337] on button "Pack" at bounding box center [535, 336] width 21 height 14
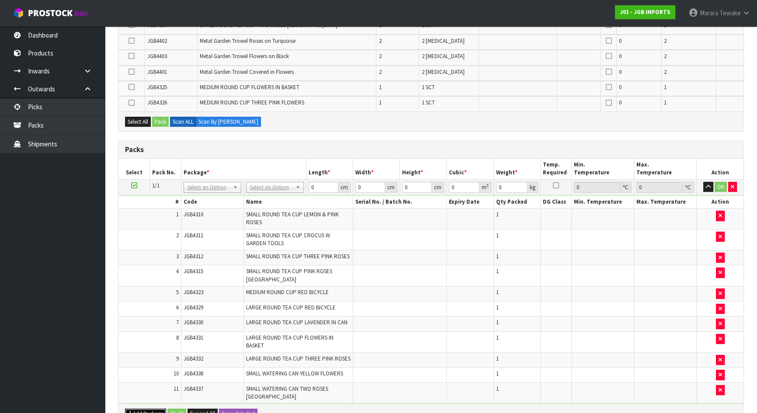
click at [150, 408] on button "Add Package" at bounding box center [145, 413] width 41 height 10
click at [134, 410] on icon at bounding box center [134, 410] width 6 height 0
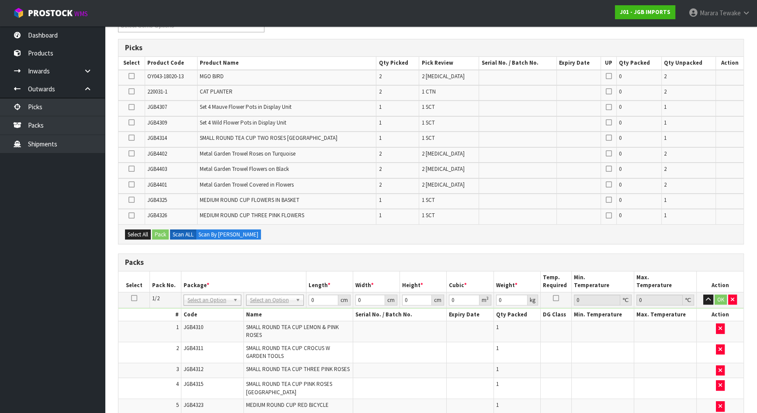
scroll to position [93, 0]
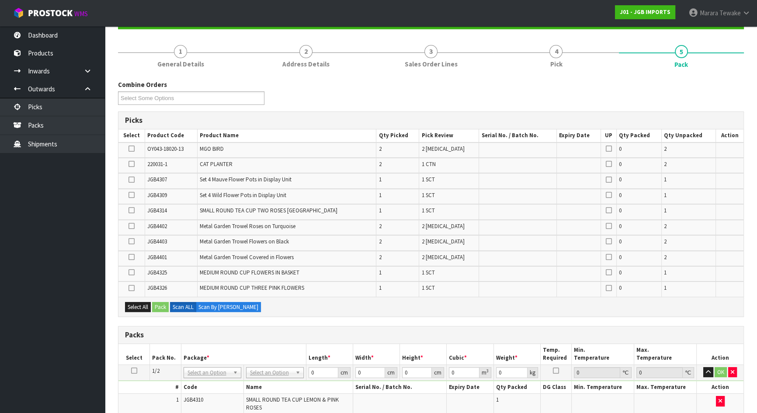
click at [133, 195] on icon at bounding box center [131, 195] width 6 height 0
click at [0, 0] on input "checkbox" at bounding box center [0, 0] width 0 height 0
click at [136, 176] on td at bounding box center [131, 180] width 27 height 15
click at [134, 180] on icon at bounding box center [131, 180] width 6 height 0
click at [0, 0] on input "checkbox" at bounding box center [0, 0] width 0 height 0
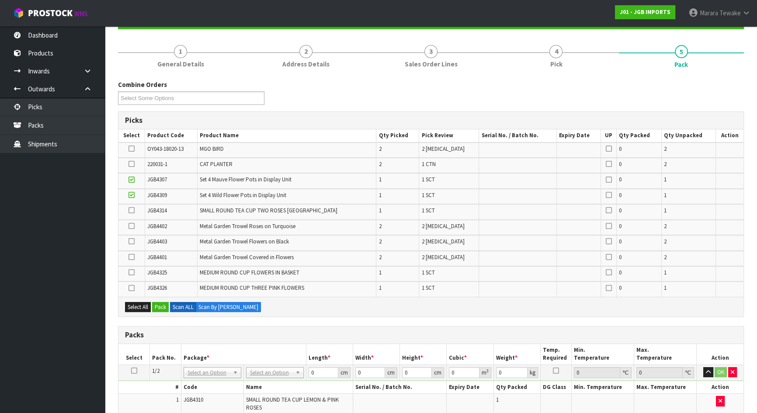
click at [131, 272] on icon at bounding box center [131, 272] width 6 height 0
click at [0, 0] on input "checkbox" at bounding box center [0, 0] width 0 height 0
click at [133, 210] on icon at bounding box center [131, 210] width 6 height 0
click at [0, 0] on input "checkbox" at bounding box center [0, 0] width 0 height 0
click at [132, 288] on icon at bounding box center [131, 288] width 6 height 0
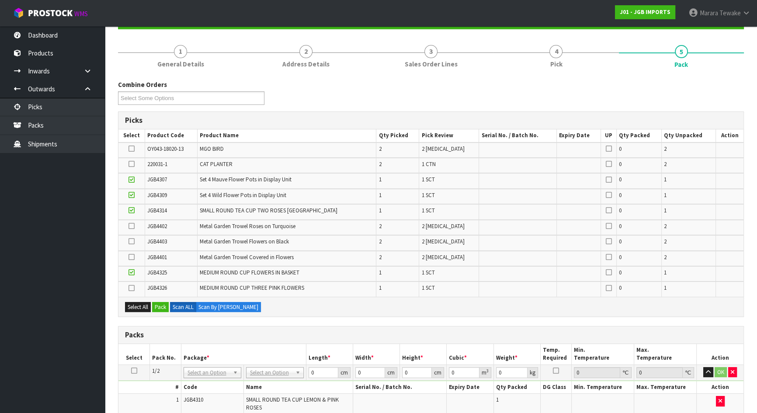
click at [0, 0] on input "checkbox" at bounding box center [0, 0] width 0 height 0
click at [133, 149] on icon at bounding box center [131, 149] width 6 height 0
click at [0, 0] on input "checkbox" at bounding box center [0, 0] width 0 height 0
click at [132, 257] on icon at bounding box center [131, 257] width 6 height 0
click at [0, 0] on input "checkbox" at bounding box center [0, 0] width 0 height 0
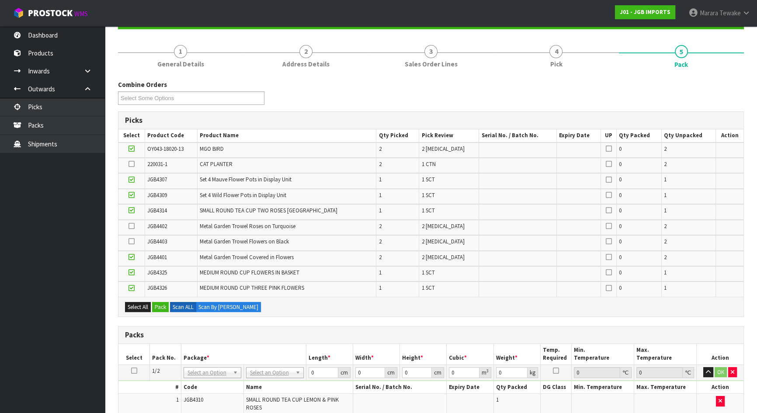
click at [133, 242] on icon at bounding box center [131, 241] width 6 height 0
click at [0, 0] on input "checkbox" at bounding box center [0, 0] width 0 height 0
click at [130, 226] on icon at bounding box center [131, 226] width 6 height 0
click at [0, 0] on input "checkbox" at bounding box center [0, 0] width 0 height 0
click at [165, 306] on button "Pack" at bounding box center [160, 307] width 17 height 10
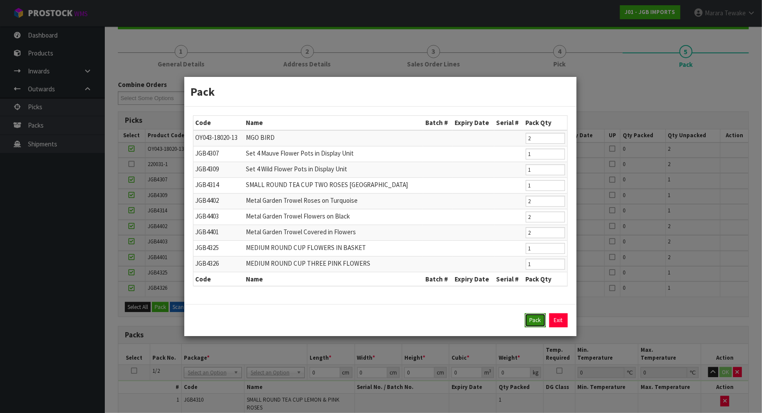
click at [529, 320] on button "Pack" at bounding box center [535, 320] width 21 height 14
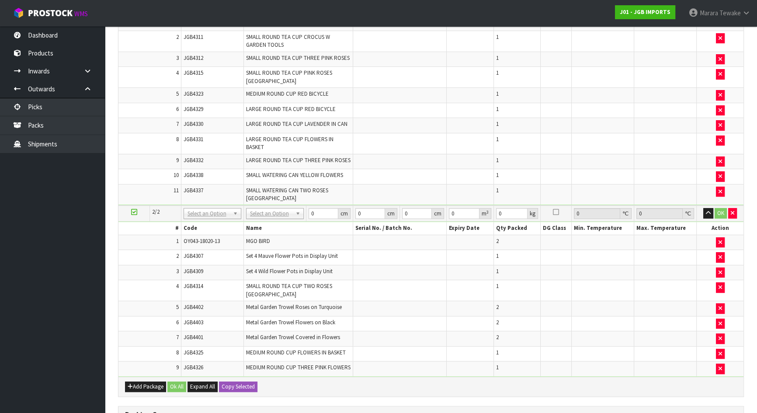
scroll to position [460, 0]
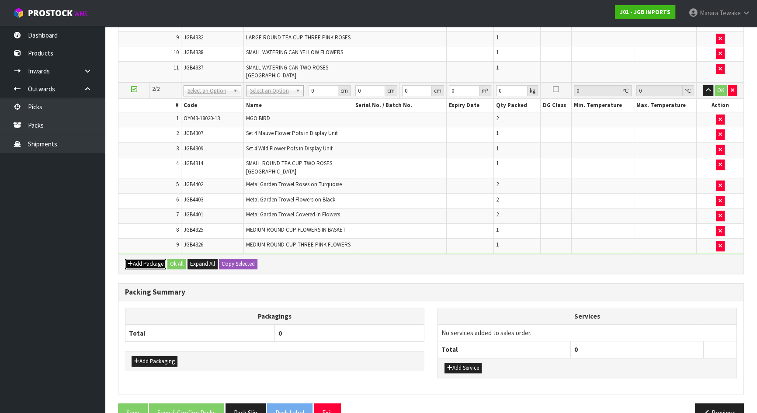
click at [129, 261] on icon "button" at bounding box center [130, 264] width 5 height 6
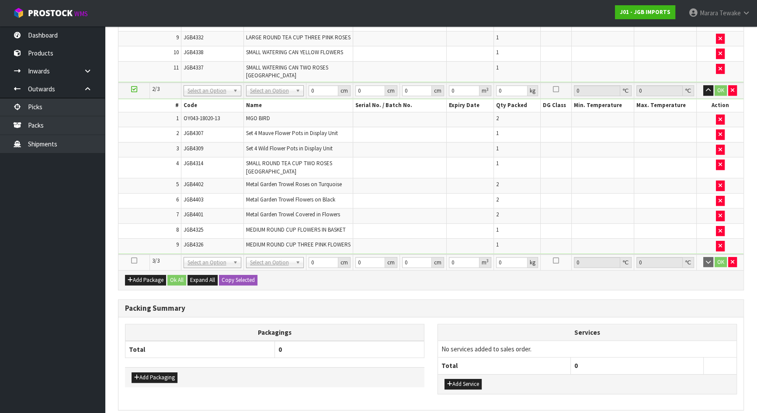
click at [134, 260] on icon at bounding box center [134, 260] width 6 height 0
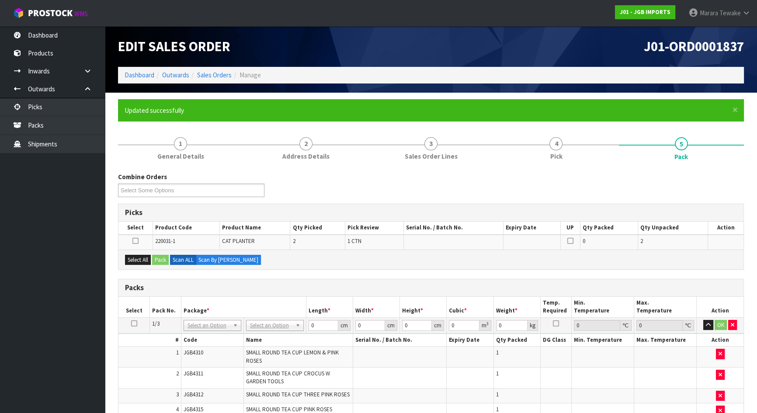
scroll to position [0, 0]
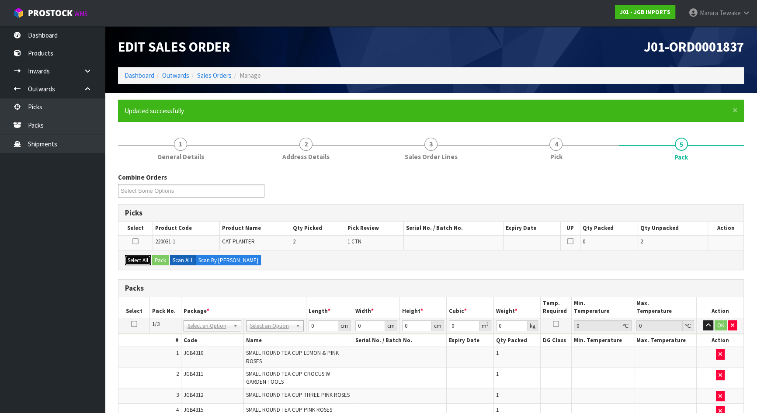
click at [145, 259] on button "Select All" at bounding box center [138, 260] width 26 height 10
click at [157, 259] on button "Pack" at bounding box center [160, 260] width 17 height 10
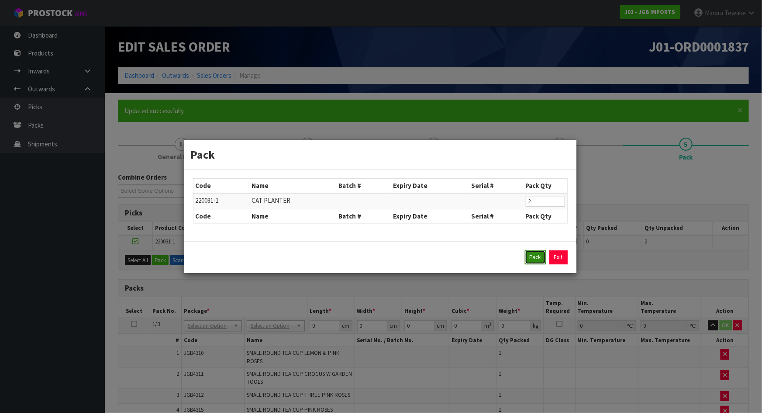
click at [537, 257] on button "Pack" at bounding box center [535, 257] width 21 height 14
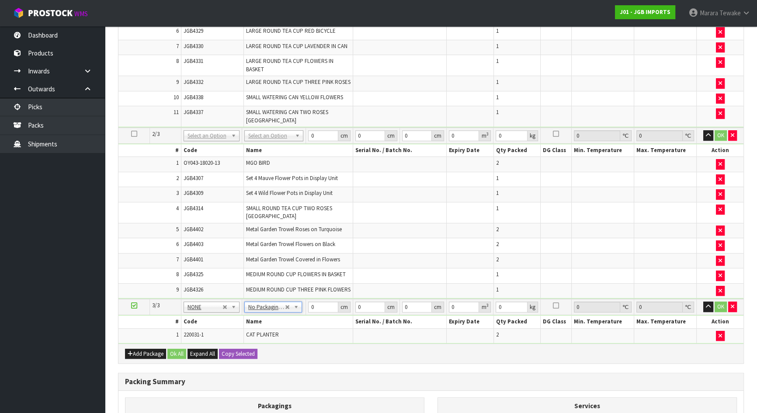
scroll to position [211, 0]
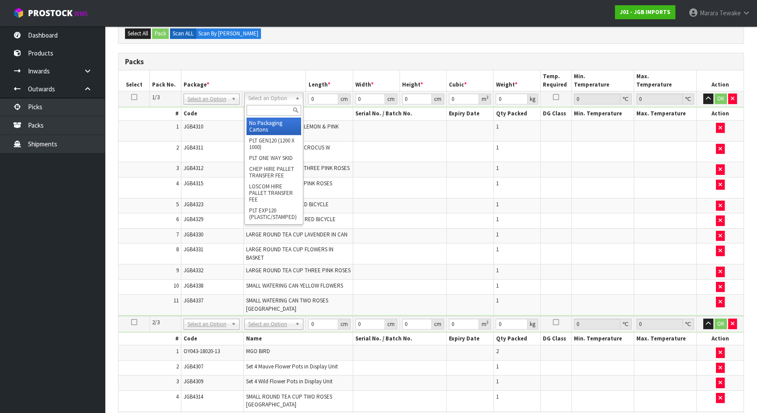
click at [281, 111] on input "text" at bounding box center [273, 110] width 55 height 11
type input "OC"
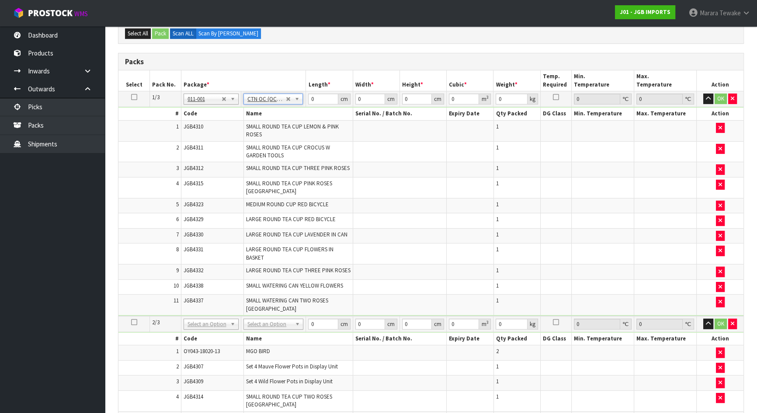
type input "14.1"
click at [283, 324] on input "text" at bounding box center [273, 322] width 55 height 11
type input "OC"
type input "2"
type input "16.21"
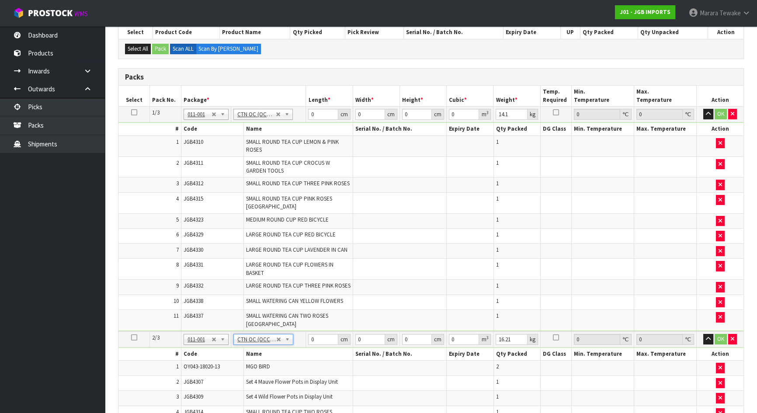
scroll to position [157, 0]
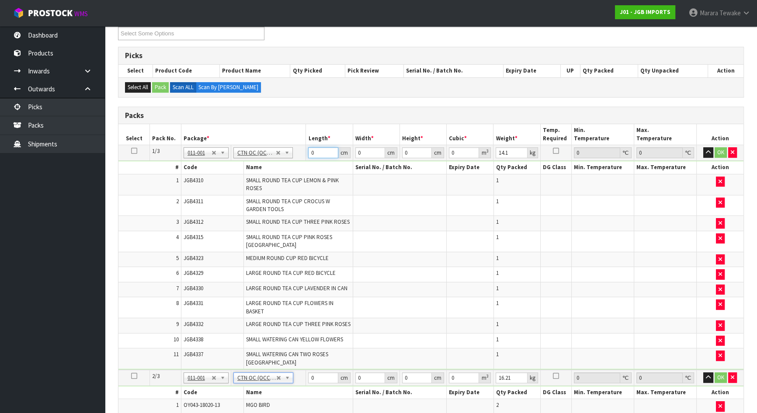
drag, startPoint x: 318, startPoint y: 151, endPoint x: 299, endPoint y: 136, distance: 23.7
click at [306, 145] on td "0 cm" at bounding box center [329, 153] width 47 height 16
type input "60"
type input "40"
type input "4"
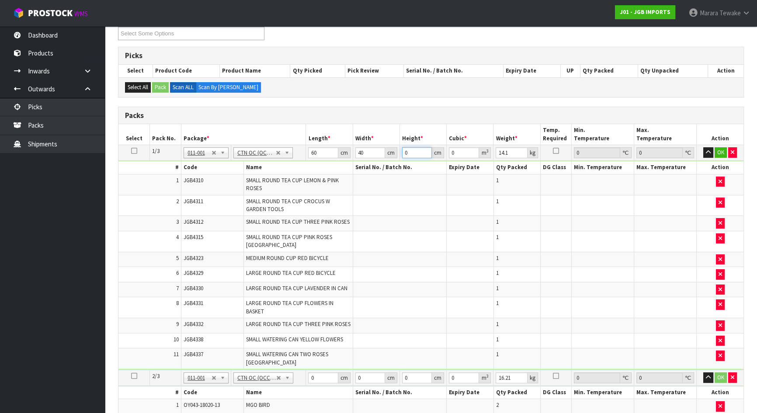
type input "0.0096"
type input "44"
type input "0.1056"
type input "44"
type input "16"
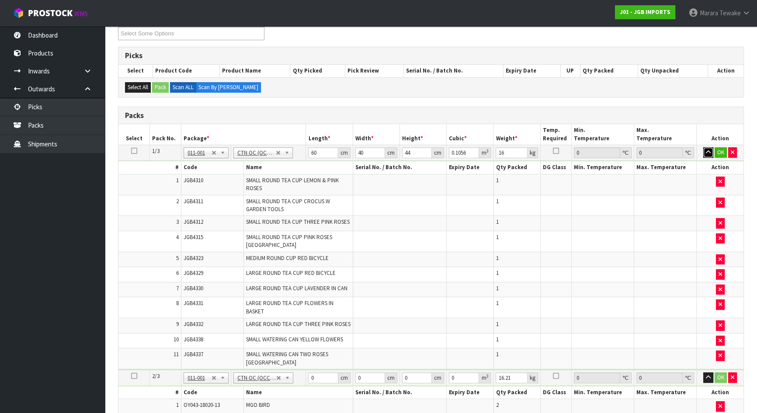
click at [703, 147] on button "button" at bounding box center [708, 152] width 10 height 10
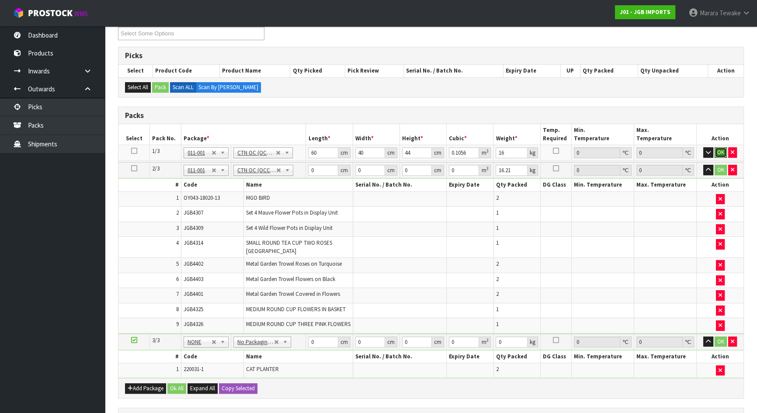
click button "OK" at bounding box center [720, 152] width 12 height 10
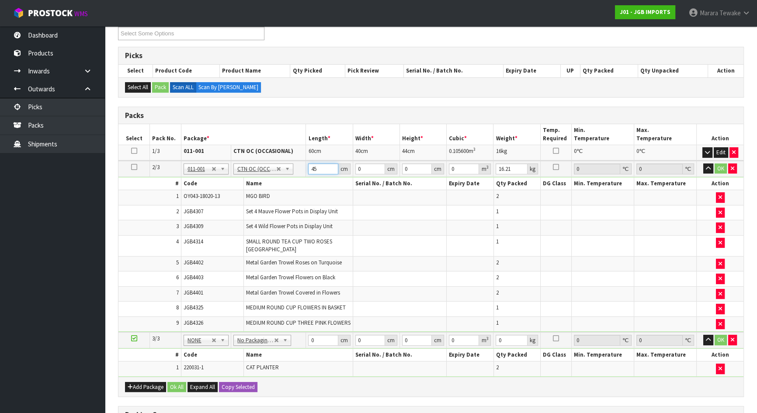
type input "45"
type input "4"
type input "0.0081"
type input "45"
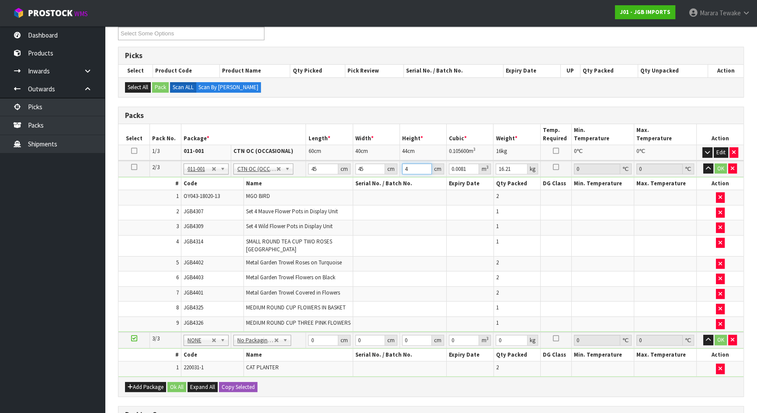
type input "0.091125"
type input "45"
type input "1"
type input "4"
type input "0.0081"
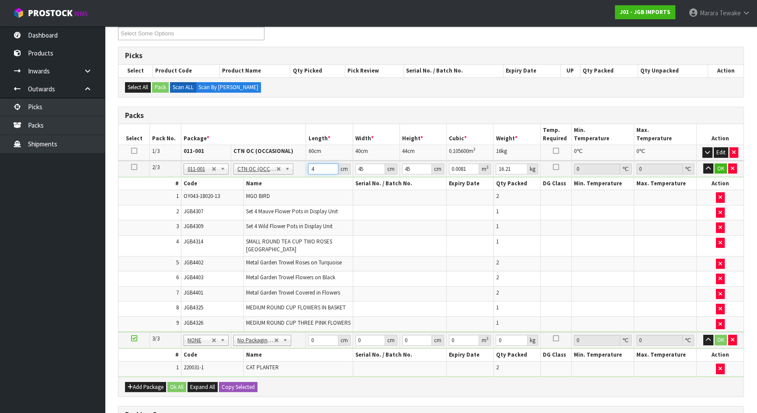
type input "45"
type input "0.091125"
type input "4"
type input "0.0081"
type input "45"
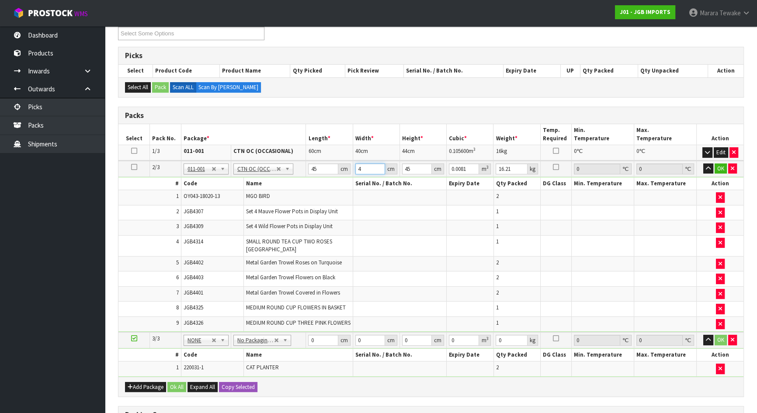
type input "0.091125"
type input "4"
type input "0.0081"
type input "45"
type input "0.091125"
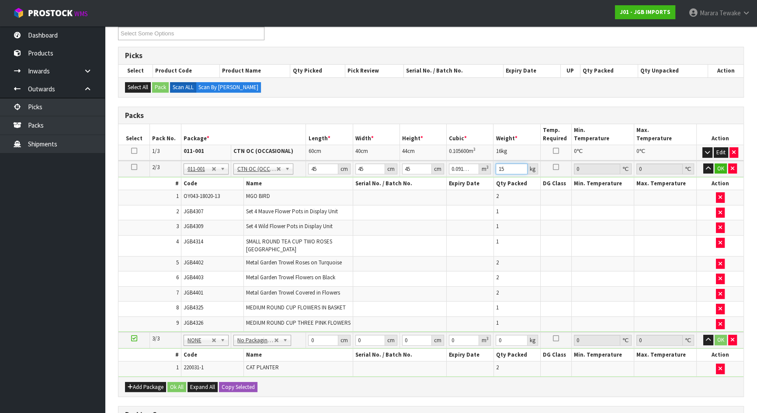
type input "15"
click at [703, 163] on button "button" at bounding box center [708, 168] width 10 height 10
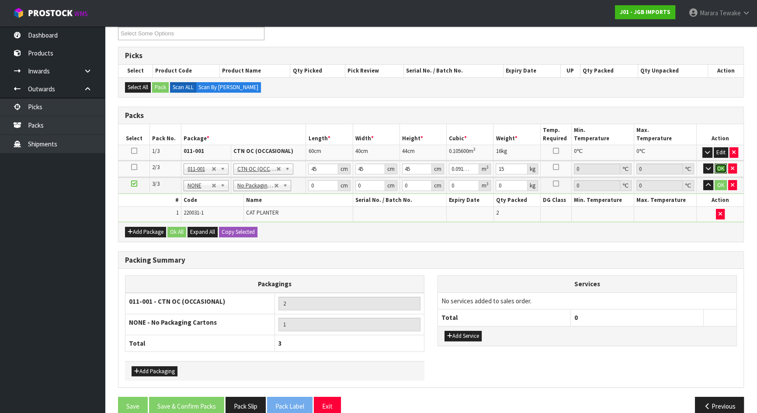
click button "OK" at bounding box center [720, 168] width 12 height 10
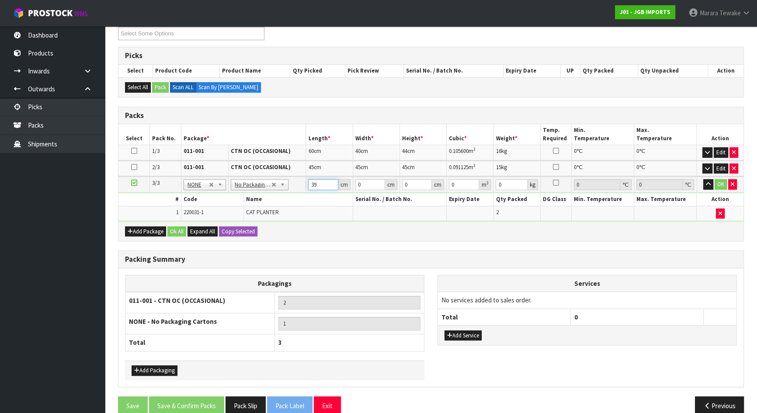
type input "39"
type input "31"
type input "4"
type input "0.004836"
type input "42"
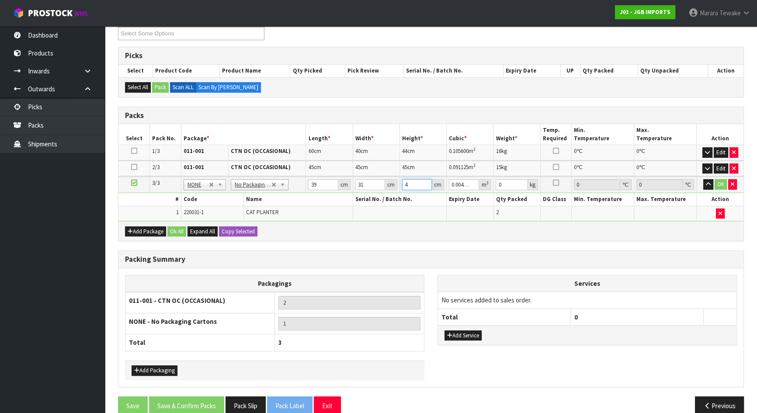
type input "0.050778"
type input "42"
type input "7"
click at [703, 179] on button "button" at bounding box center [708, 184] width 10 height 10
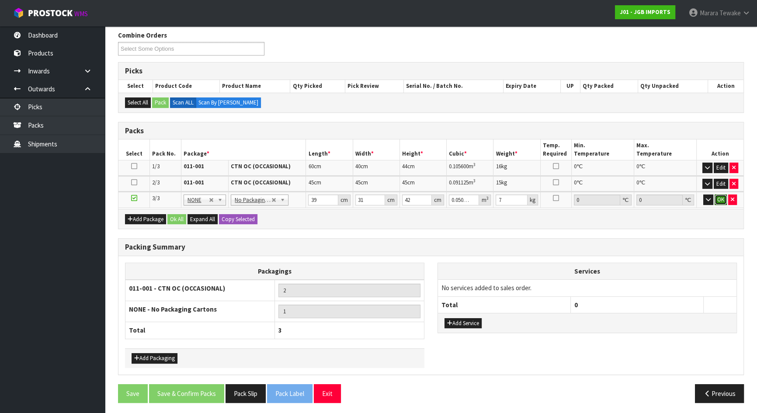
click button "OK" at bounding box center [720, 199] width 12 height 10
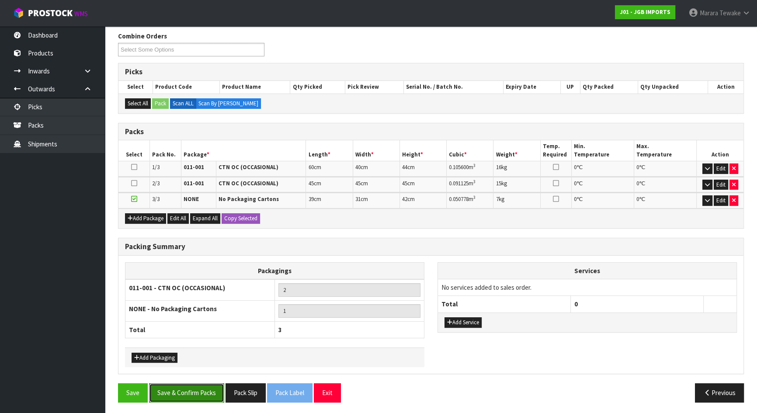
click at [194, 391] on button "Save & Confirm Packs" at bounding box center [186, 392] width 75 height 19
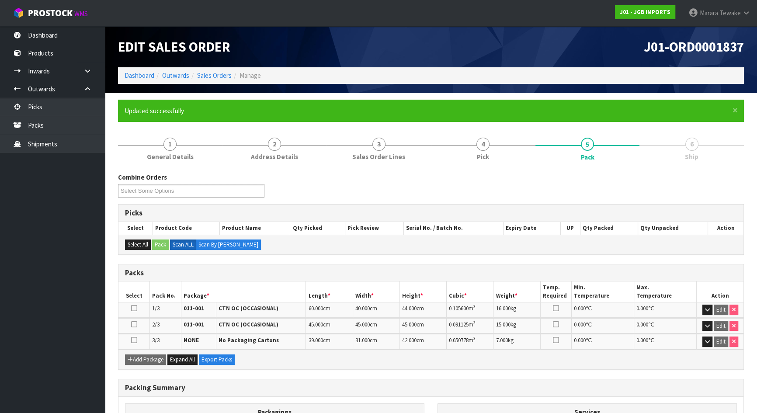
scroll to position [122, 0]
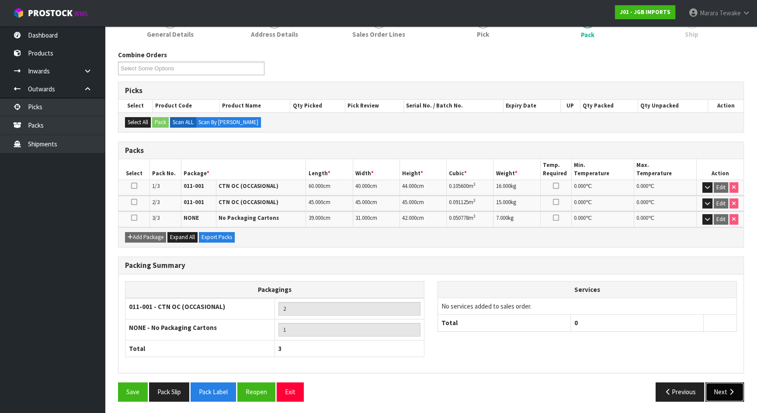
click at [730, 389] on icon "button" at bounding box center [731, 391] width 8 height 7
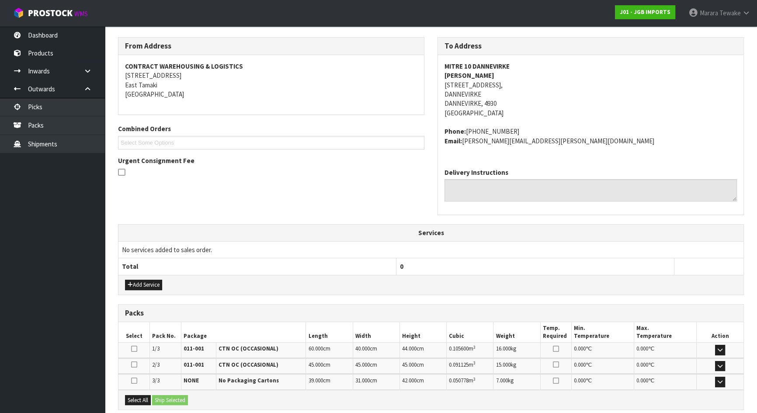
scroll to position [224, 0]
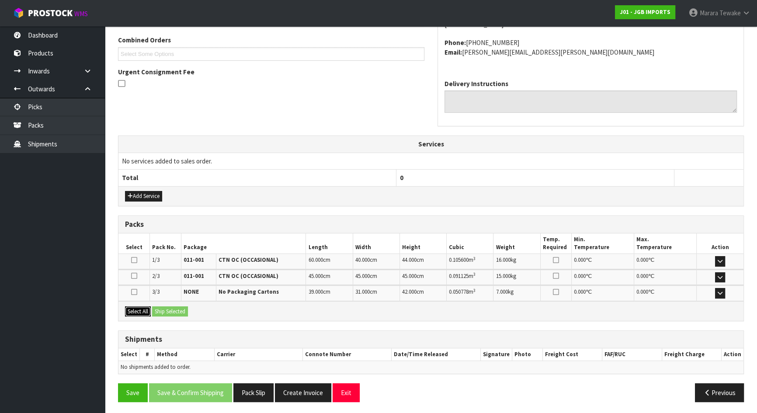
drag, startPoint x: 145, startPoint y: 310, endPoint x: 149, endPoint y: 308, distance: 4.7
click at [148, 309] on button "Select All" at bounding box center [138, 311] width 26 height 10
drag, startPoint x: 172, startPoint y: 308, endPoint x: 199, endPoint y: 308, distance: 27.1
click at [174, 308] on button "Ship Selected" at bounding box center [170, 311] width 36 height 10
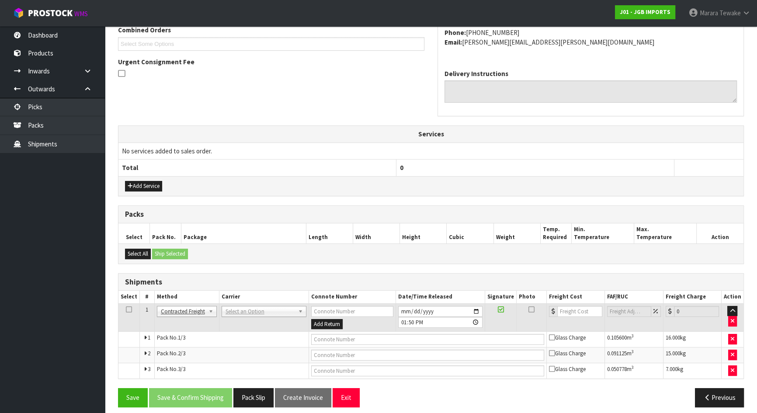
scroll to position [240, 0]
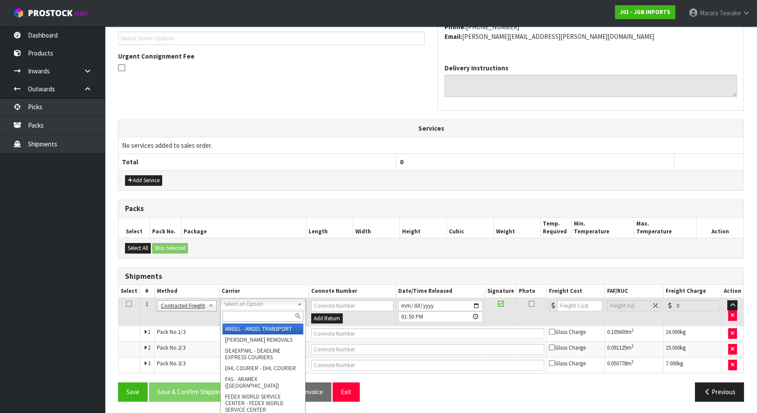
click at [243, 311] on input "text" at bounding box center [262, 316] width 81 height 11
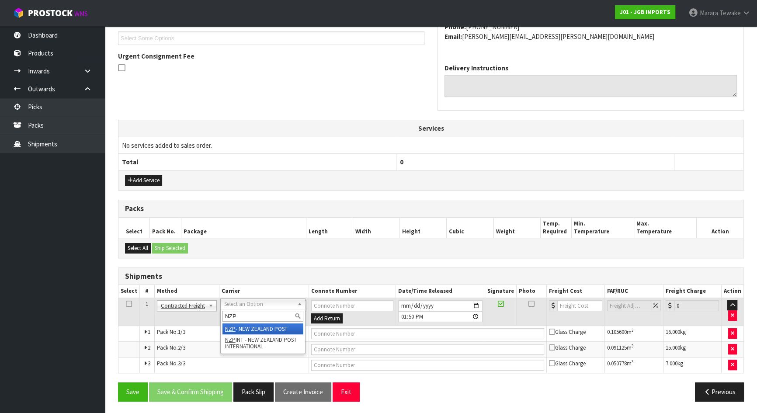
type input "NZP"
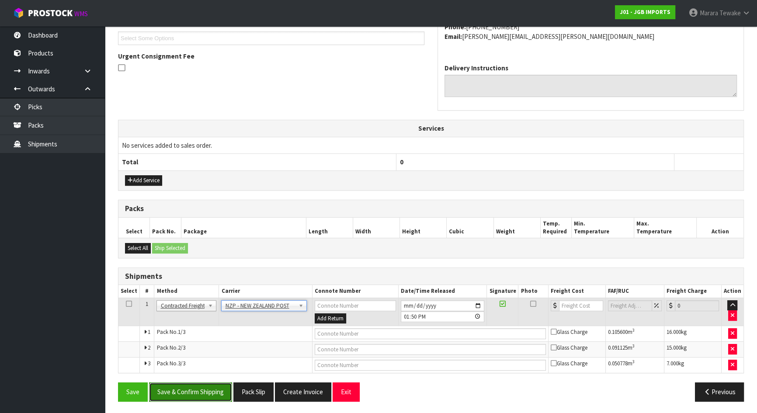
click at [216, 382] on button "Save & Confirm Shipping" at bounding box center [190, 391] width 83 height 19
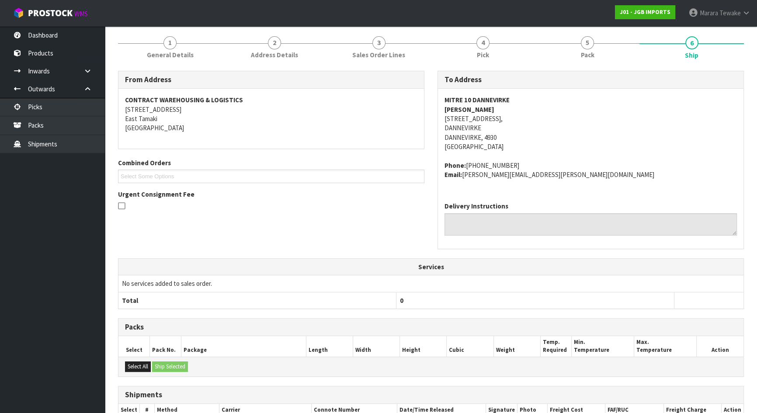
scroll to position [226, 0]
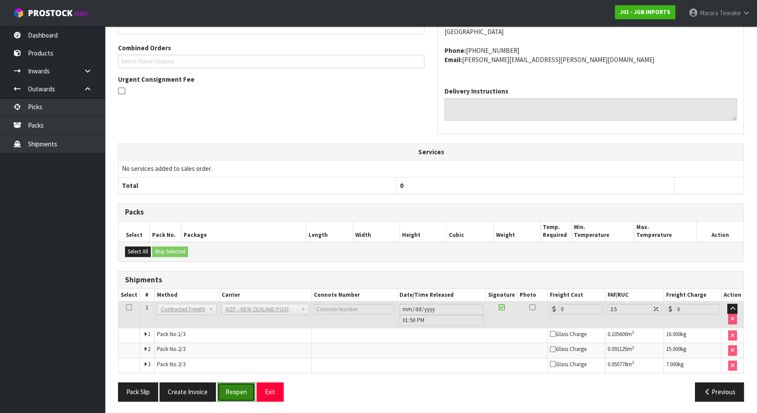
click at [227, 391] on button "Reopen" at bounding box center [236, 391] width 38 height 19
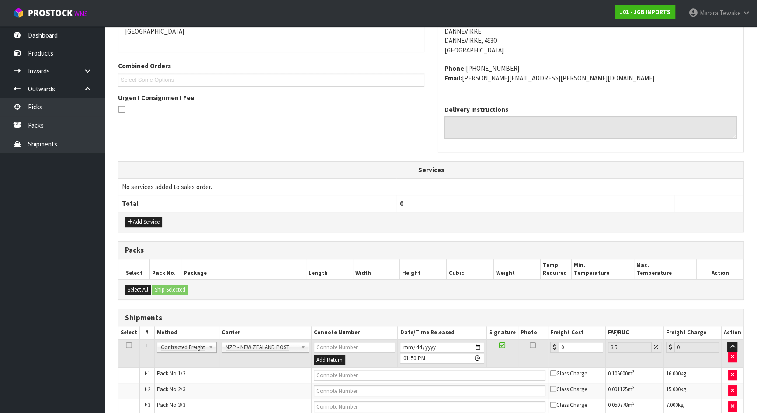
scroll to position [240, 0]
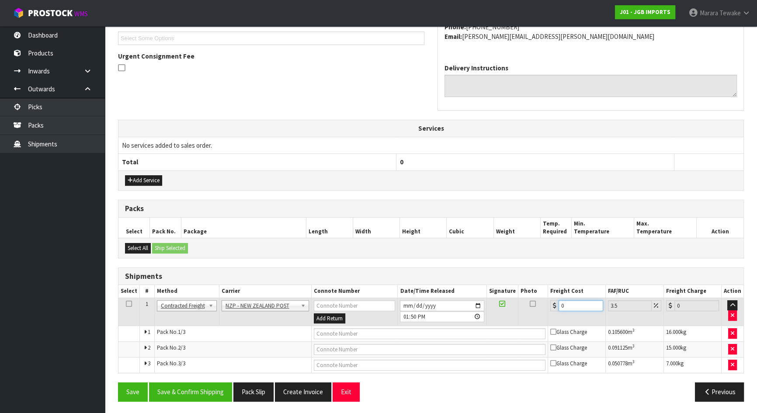
drag, startPoint x: 574, startPoint y: 305, endPoint x: 517, endPoint y: 287, distance: 59.4
click at [528, 293] on table "Select # Method Carrier Connote Number Date/Time Released Signature Photo Freig…" at bounding box center [430, 329] width 625 height 88
type input "4"
type input "4.14"
type input "43"
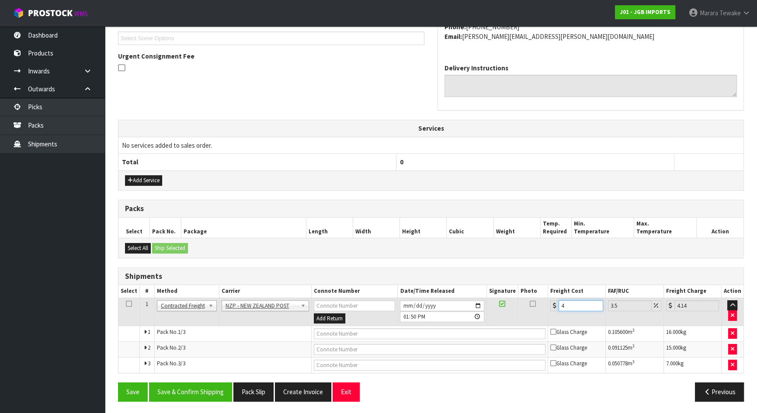
type input "44.5"
type input "43.2"
type input "44.71"
type input "43.22"
type input "44.73"
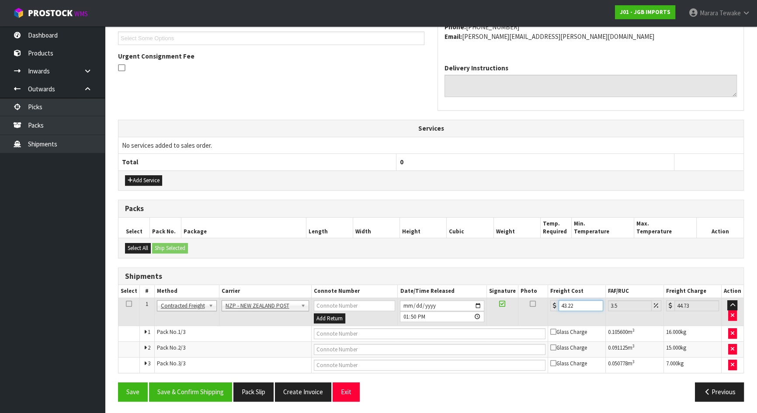
type input "43.22"
click at [214, 400] on div "Save Save & Confirm Shipping Pack Slip Create Invoice Exit Previous" at bounding box center [430, 394] width 639 height 25
drag, startPoint x: 193, startPoint y: 395, endPoint x: 167, endPoint y: 392, distance: 26.3
click at [193, 394] on button "Save & Confirm Shipping" at bounding box center [190, 391] width 83 height 19
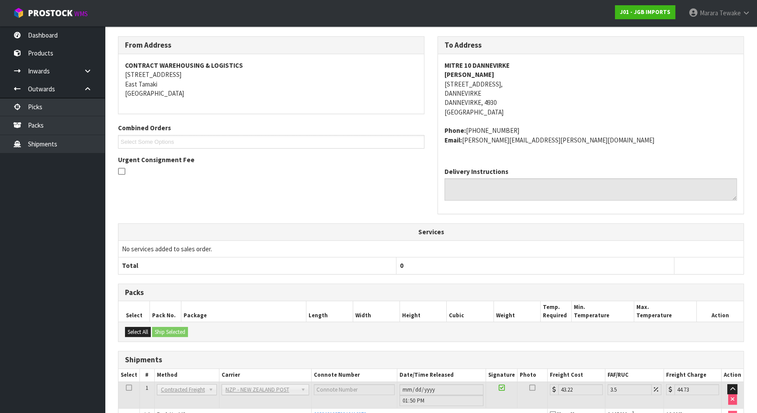
scroll to position [0, 0]
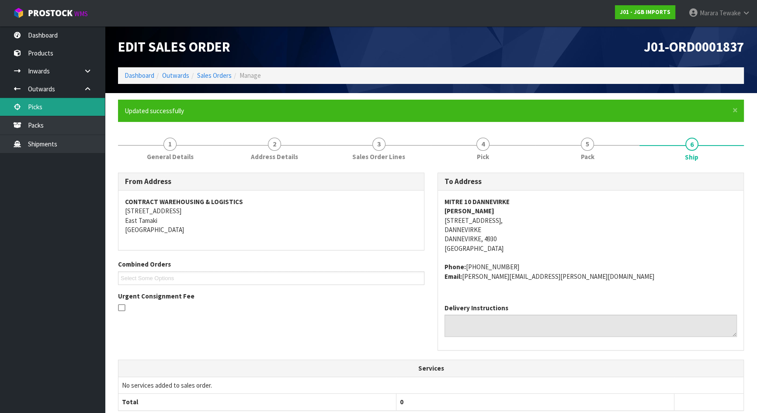
click at [79, 106] on link "Picks" at bounding box center [52, 107] width 105 height 18
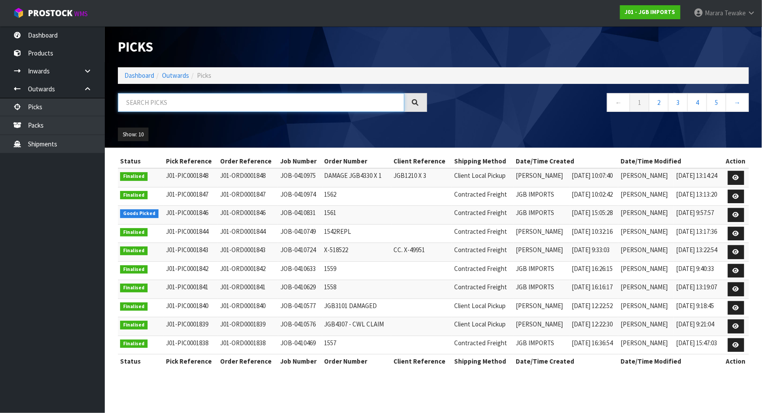
click at [167, 100] on input "text" at bounding box center [261, 102] width 287 height 19
click at [165, 102] on input "text" at bounding box center [261, 102] width 287 height 19
type input "JOB-0410831"
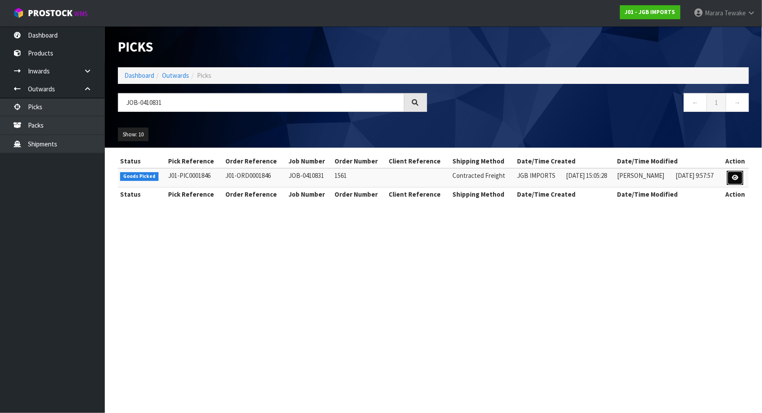
click at [739, 175] on link at bounding box center [735, 178] width 16 height 14
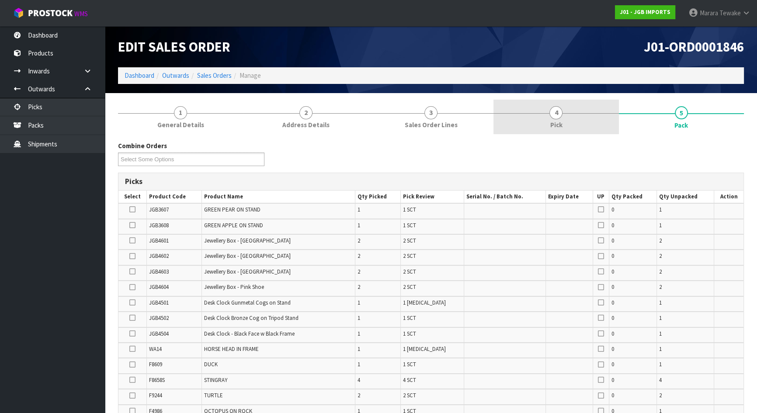
click at [565, 118] on link "4 Pick" at bounding box center [555, 117] width 125 height 35
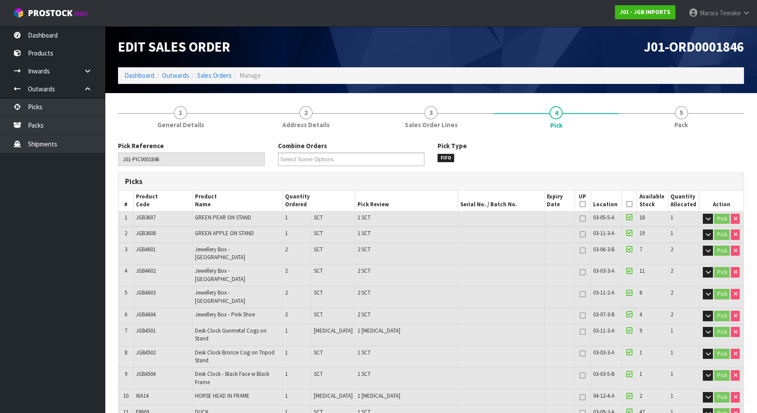
click at [627, 204] on icon at bounding box center [629, 204] width 6 height 0
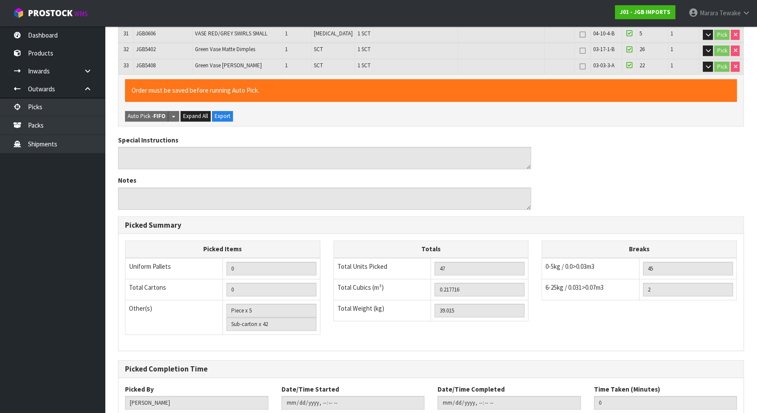
scroll to position [735, 0]
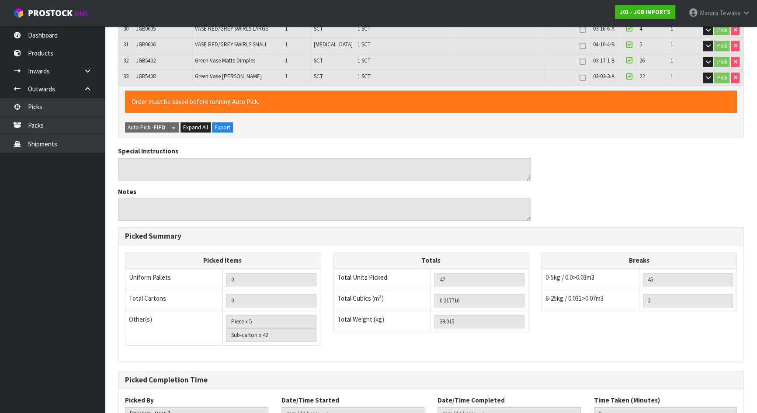
scroll to position [0, 0]
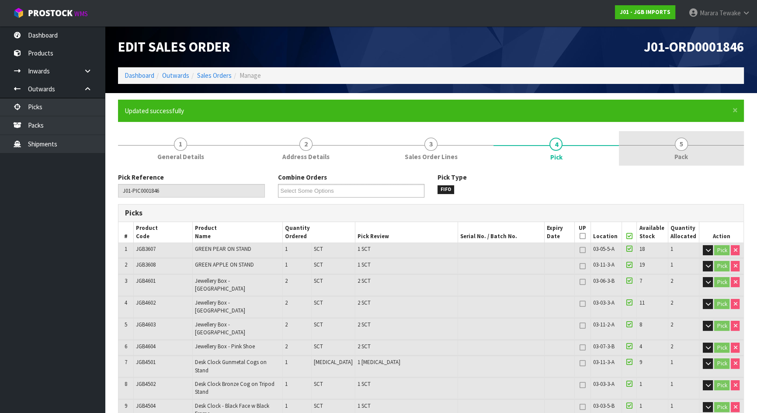
type input "Marara Tewake"
type input "2025-09-04T13:56:37"
click at [684, 144] on span "5" at bounding box center [681, 144] width 13 height 13
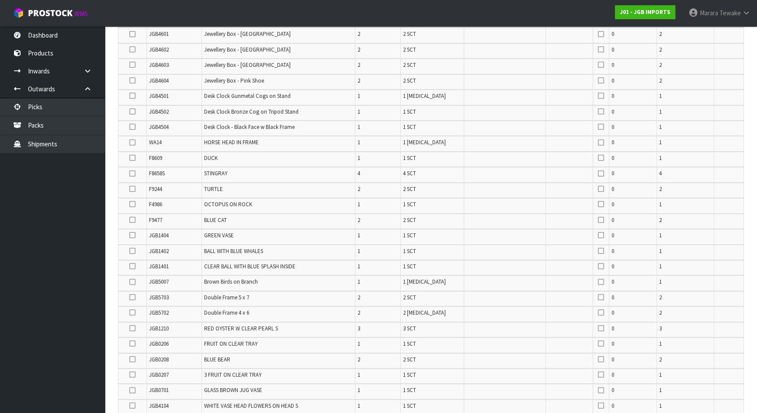
scroll to position [516, 0]
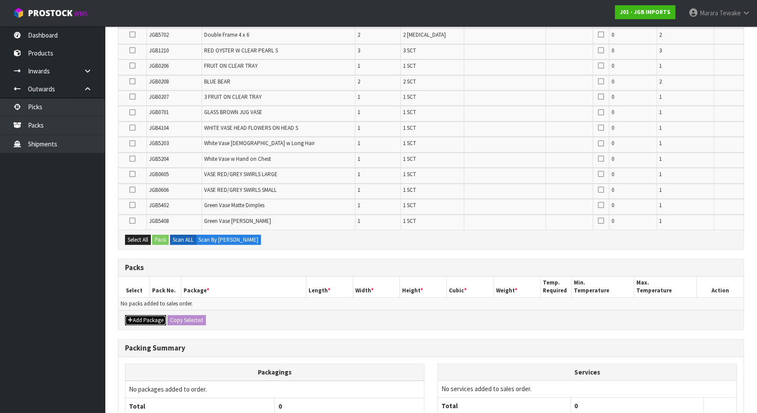
click at [152, 318] on button "Add Package" at bounding box center [145, 320] width 41 height 10
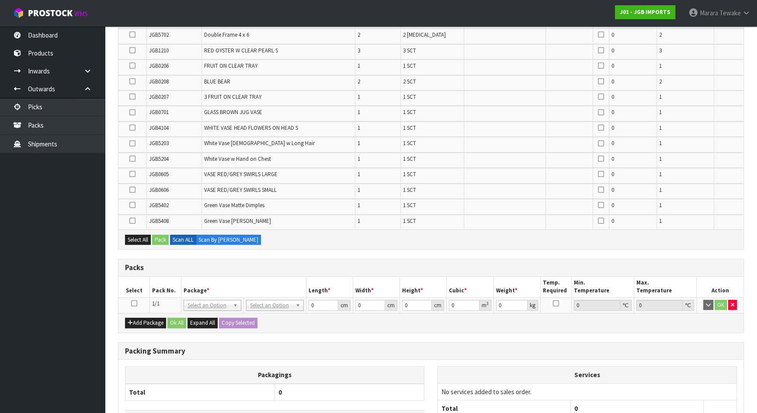
click at [135, 303] on icon at bounding box center [134, 303] width 6 height 0
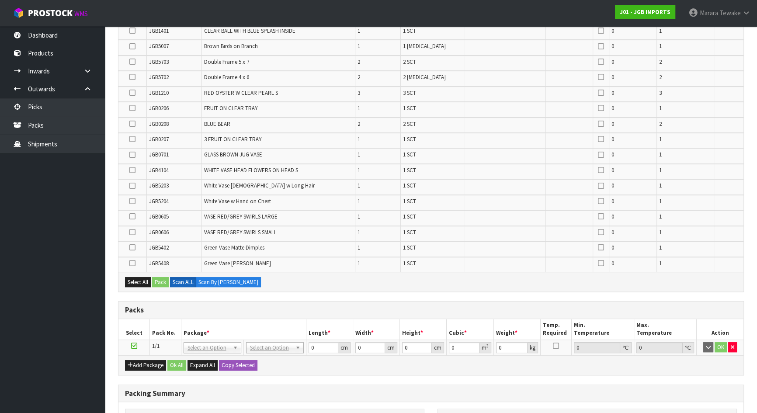
scroll to position [434, 0]
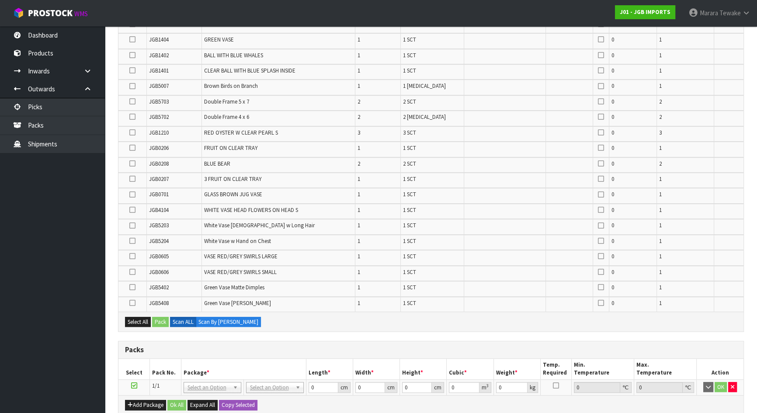
click at [132, 117] on icon at bounding box center [132, 117] width 6 height 0
click at [0, 0] on input "checkbox" at bounding box center [0, 0] width 0 height 0
click at [162, 320] on button "Pack" at bounding box center [160, 322] width 17 height 10
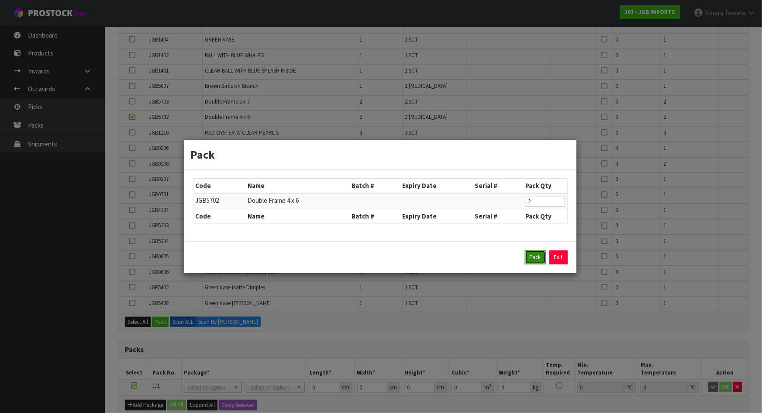
click at [530, 252] on button "Pack" at bounding box center [535, 257] width 21 height 14
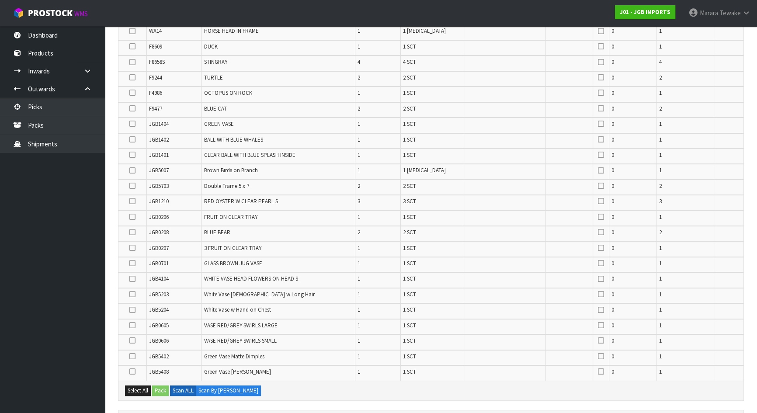
scroll to position [196, 0]
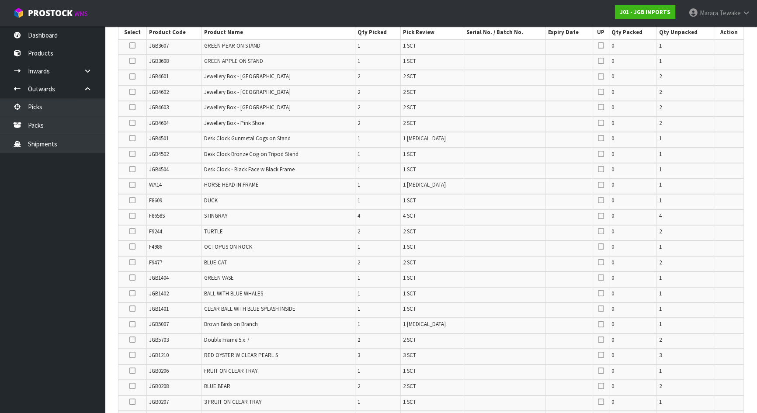
click at [133, 232] on icon at bounding box center [132, 231] width 6 height 0
click at [0, 0] on input "checkbox" at bounding box center [0, 0] width 0 height 0
click at [132, 339] on icon at bounding box center [132, 339] width 6 height 0
click at [0, 0] on input "checkbox" at bounding box center [0, 0] width 0 height 0
click at [134, 262] on icon at bounding box center [132, 262] width 6 height 0
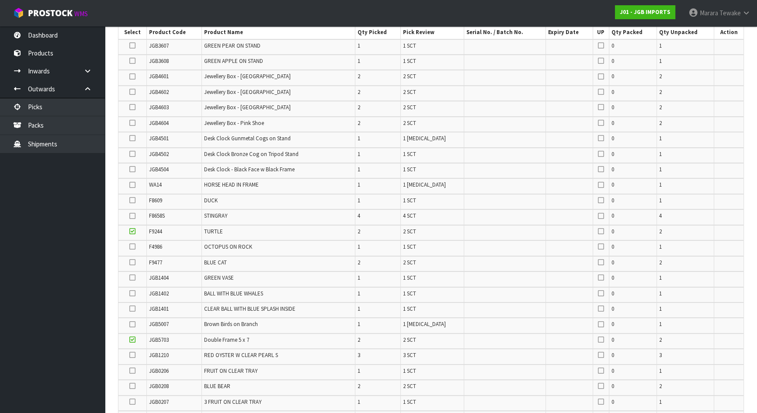
click at [0, 0] on input "checkbox" at bounding box center [0, 0] width 0 height 0
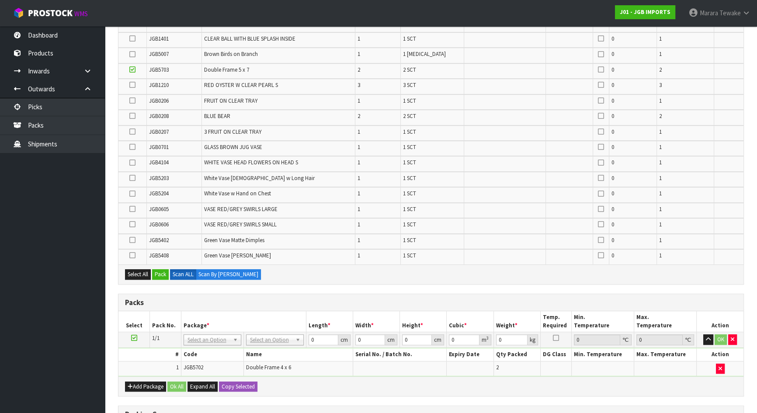
drag, startPoint x: 131, startPoint y: 205, endPoint x: 135, endPoint y: 202, distance: 5.3
click at [131, 209] on icon at bounding box center [132, 209] width 6 height 0
click at [0, 0] on input "checkbox" at bounding box center [0, 0] width 0 height 0
click at [132, 54] on icon at bounding box center [132, 54] width 6 height 0
click at [0, 0] on input "checkbox" at bounding box center [0, 0] width 0 height 0
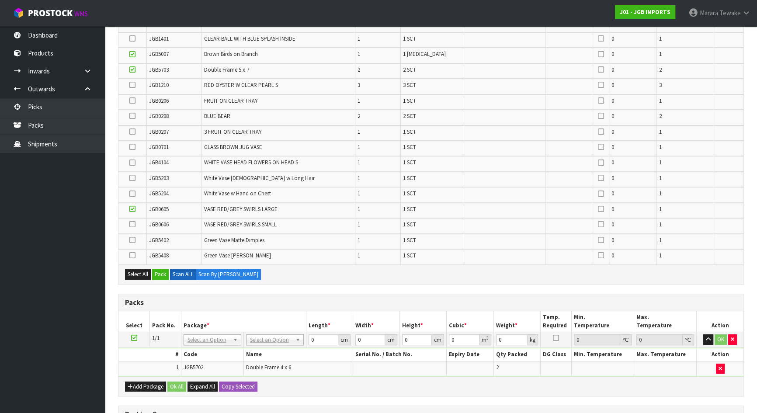
click at [133, 116] on icon at bounding box center [132, 116] width 6 height 0
click at [0, 0] on input "checkbox" at bounding box center [0, 0] width 0 height 0
click at [133, 85] on icon at bounding box center [132, 85] width 6 height 0
click at [0, 0] on input "checkbox" at bounding box center [0, 0] width 0 height 0
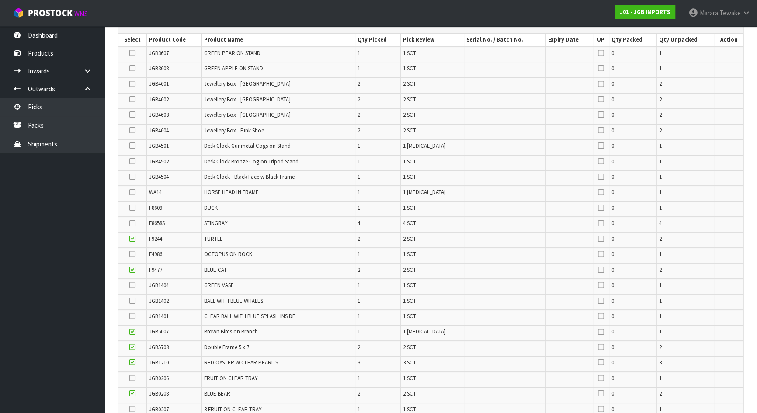
click at [132, 208] on icon at bounding box center [132, 208] width 6 height 0
click at [0, 0] on input "checkbox" at bounding box center [0, 0] width 0 height 0
click at [131, 223] on icon at bounding box center [132, 223] width 6 height 0
click at [0, 0] on input "checkbox" at bounding box center [0, 0] width 0 height 0
click at [135, 99] on icon at bounding box center [132, 99] width 6 height 0
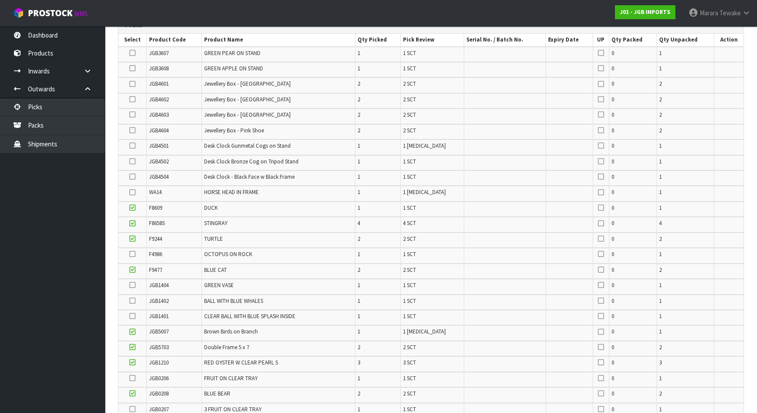
click at [0, 0] on input "checkbox" at bounding box center [0, 0] width 0 height 0
click at [135, 114] on icon at bounding box center [132, 114] width 6 height 0
click at [0, 0] on input "checkbox" at bounding box center [0, 0] width 0 height 0
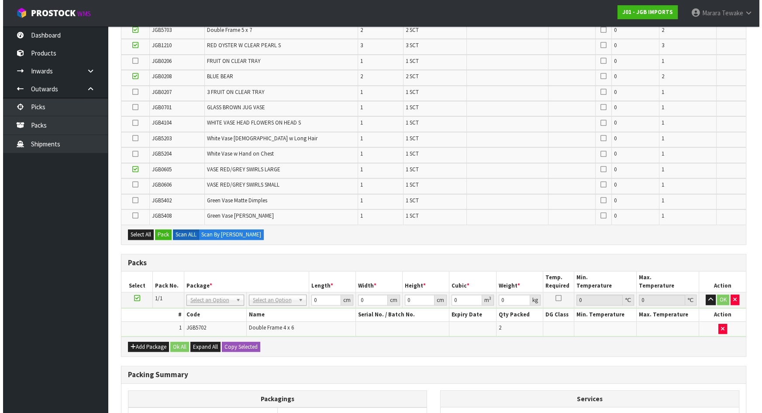
scroll to position [606, 0]
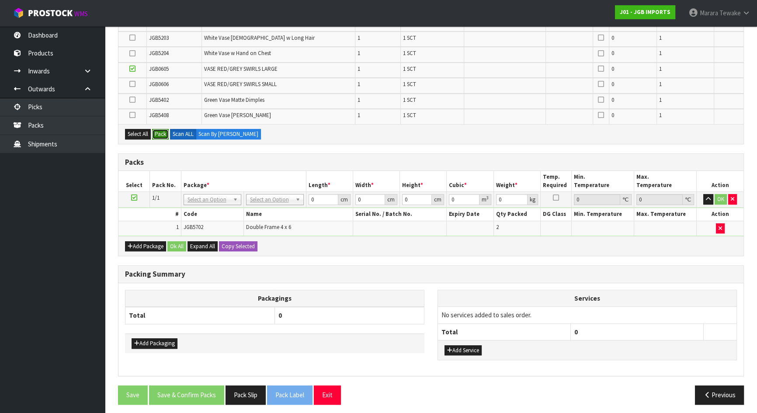
click at [163, 131] on button "Pack" at bounding box center [160, 134] width 17 height 10
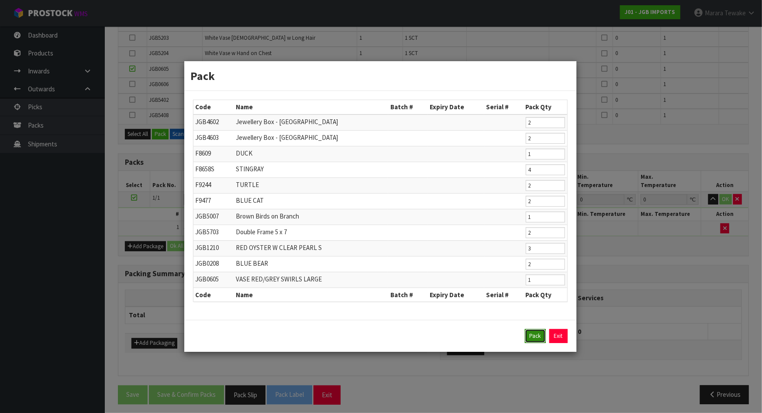
click at [537, 332] on button "Pack" at bounding box center [535, 336] width 21 height 14
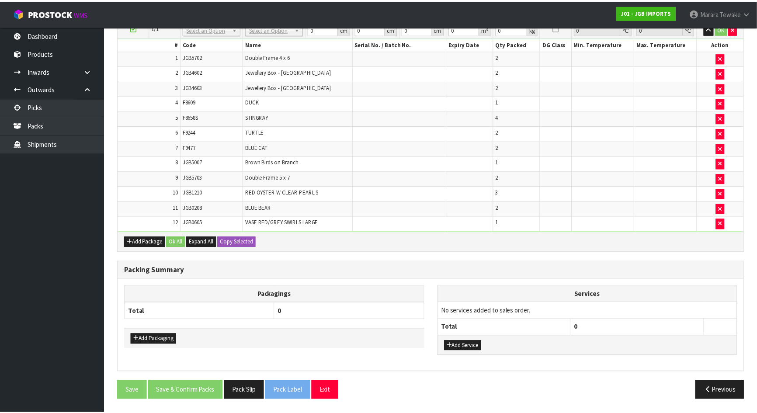
scroll to position [452, 0]
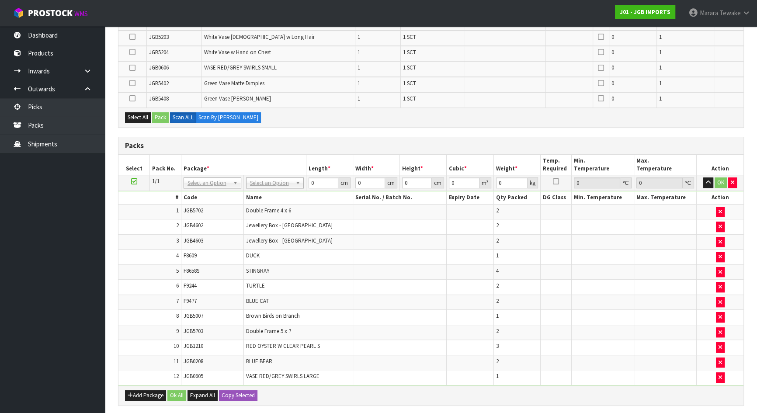
click at [131, 83] on icon at bounding box center [132, 83] width 6 height 0
click at [0, 0] on input "checkbox" at bounding box center [0, 0] width 0 height 0
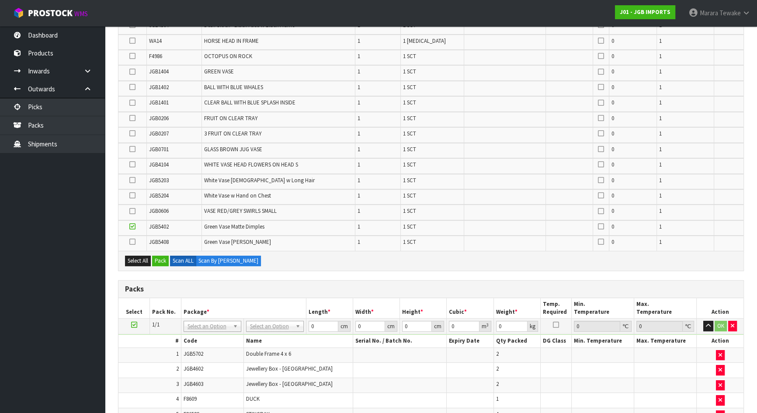
scroll to position [295, 0]
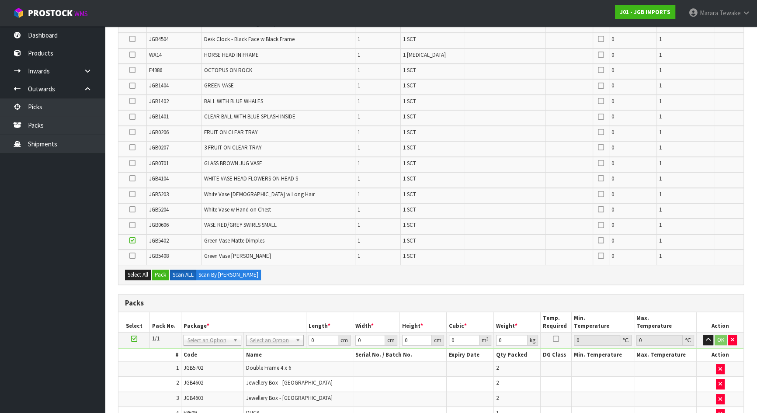
click at [135, 209] on icon at bounding box center [132, 209] width 6 height 0
click at [0, 0] on input "checkbox" at bounding box center [0, 0] width 0 height 0
click at [134, 194] on icon at bounding box center [132, 194] width 6 height 0
click at [0, 0] on input "checkbox" at bounding box center [0, 0] width 0 height 0
click at [134, 86] on icon at bounding box center [132, 86] width 6 height 0
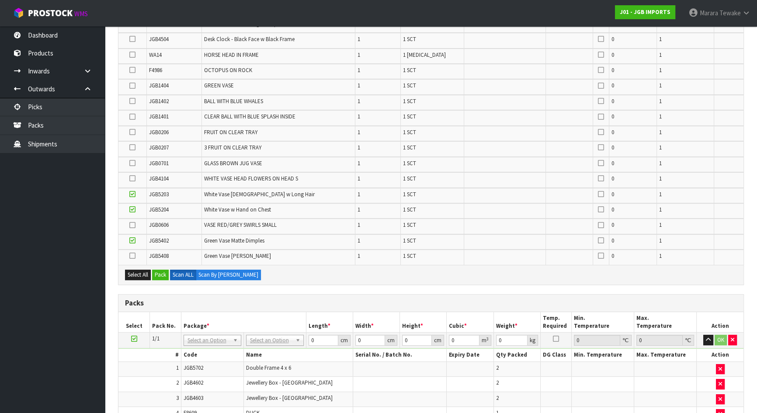
click at [0, 0] on input "checkbox" at bounding box center [0, 0] width 0 height 0
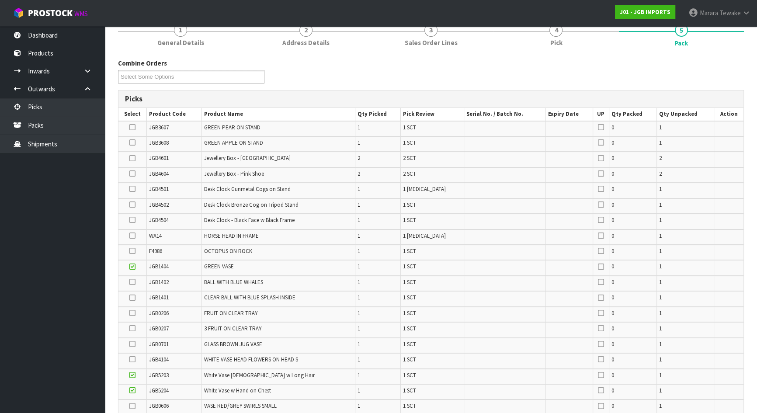
scroll to position [96, 0]
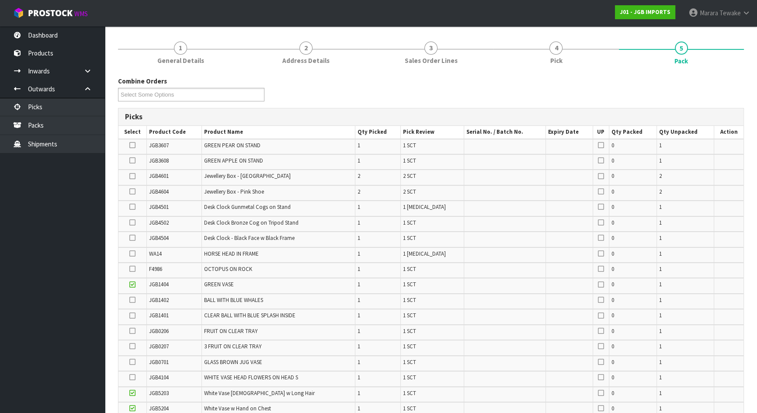
click at [133, 145] on icon at bounding box center [132, 145] width 6 height 0
click at [0, 0] on input "checkbox" at bounding box center [0, 0] width 0 height 0
click at [128, 267] on td at bounding box center [132, 270] width 28 height 15
click at [133, 269] on icon at bounding box center [132, 269] width 6 height 0
click at [0, 0] on input "checkbox" at bounding box center [0, 0] width 0 height 0
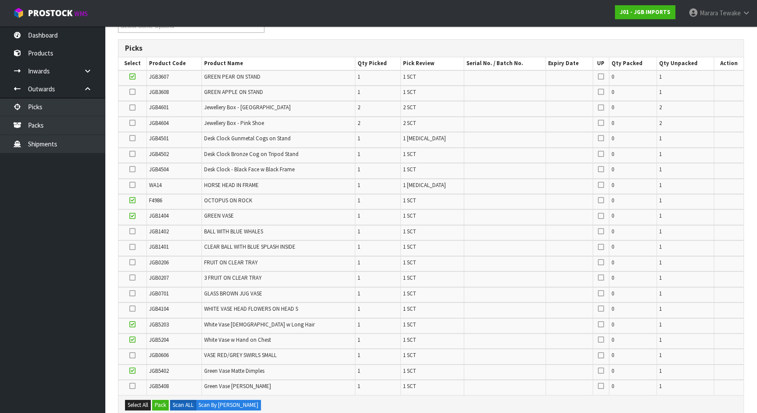
scroll to position [151, 0]
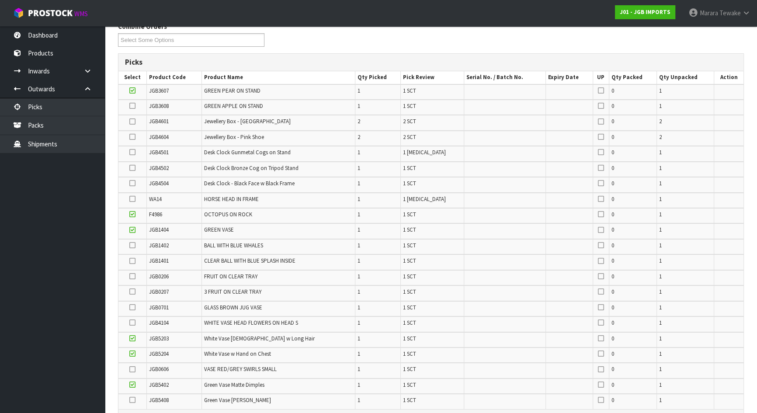
click at [132, 369] on icon at bounding box center [132, 369] width 6 height 0
click at [0, 0] on input "checkbox" at bounding box center [0, 0] width 0 height 0
click at [134, 137] on icon at bounding box center [132, 137] width 6 height 0
click at [0, 0] on input "checkbox" at bounding box center [0, 0] width 0 height 0
click at [133, 106] on icon at bounding box center [132, 106] width 6 height 0
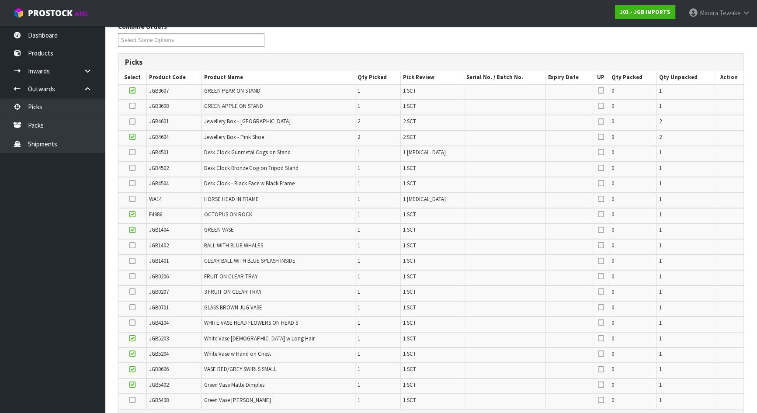
click at [0, 0] on input "checkbox" at bounding box center [0, 0] width 0 height 0
click at [135, 121] on icon at bounding box center [132, 121] width 6 height 0
click at [0, 0] on input "checkbox" at bounding box center [0, 0] width 0 height 0
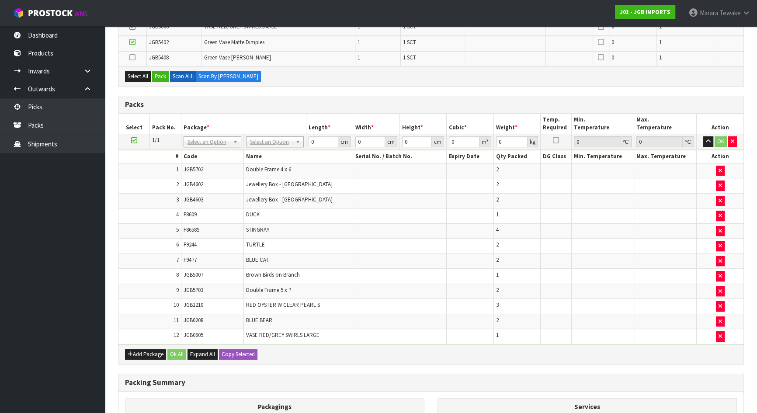
scroll to position [548, 0]
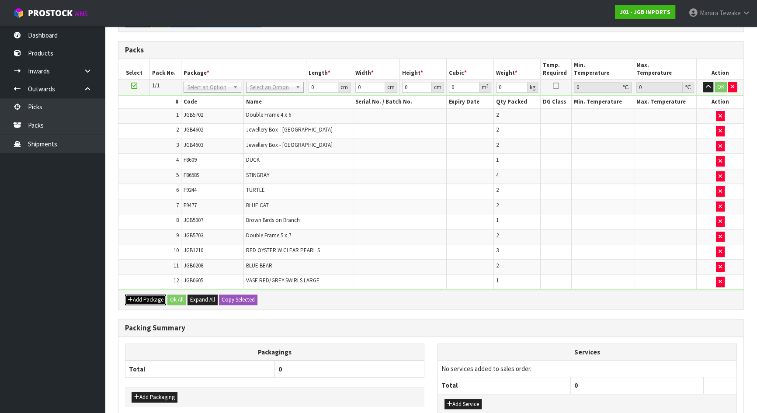
click at [142, 295] on button "Add Package" at bounding box center [145, 299] width 41 height 10
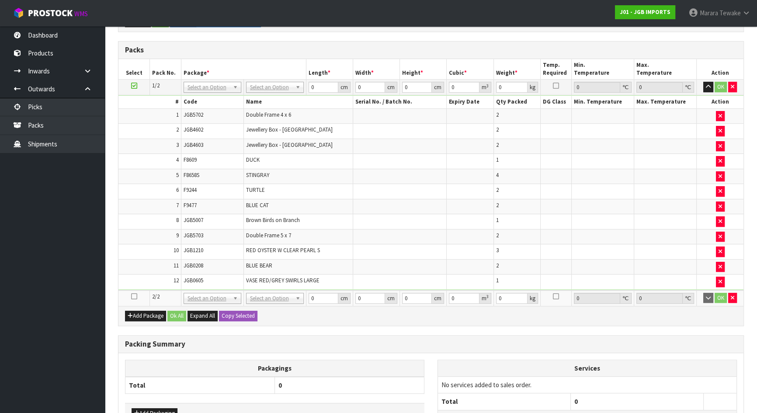
click at [135, 296] on icon at bounding box center [134, 296] width 6 height 0
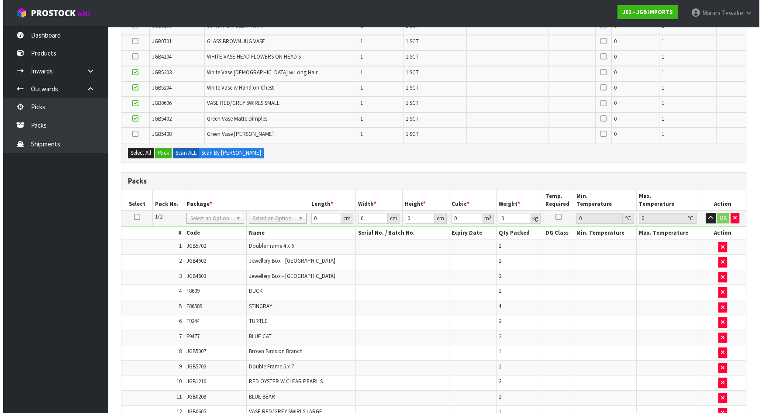
scroll to position [270, 0]
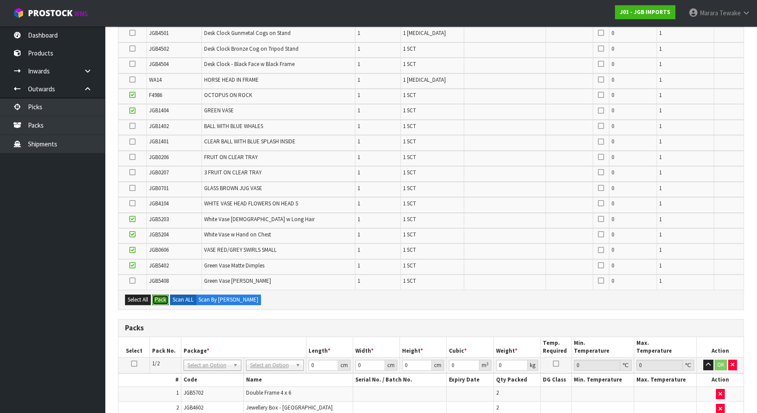
click at [162, 294] on button "Pack" at bounding box center [160, 299] width 17 height 10
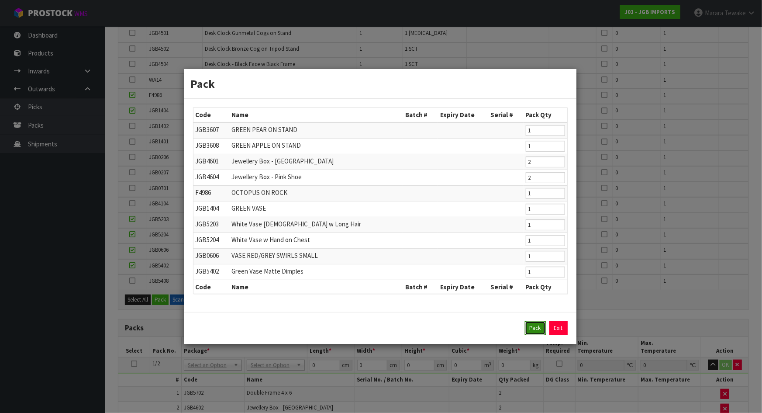
click at [533, 328] on button "Pack" at bounding box center [535, 328] width 21 height 14
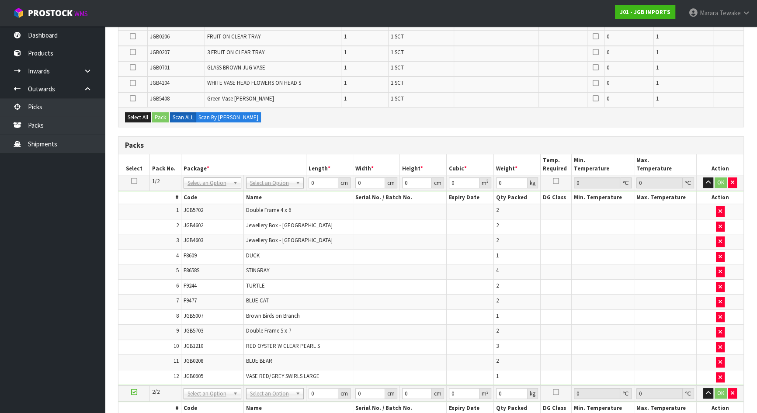
scroll to position [566, 0]
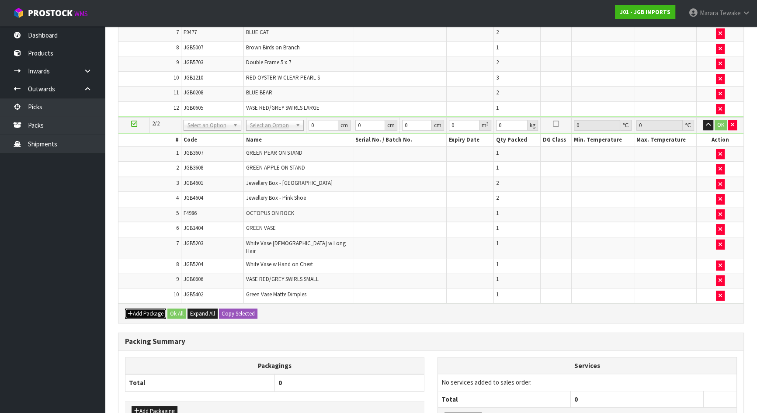
click at [140, 308] on button "Add Package" at bounding box center [145, 313] width 41 height 10
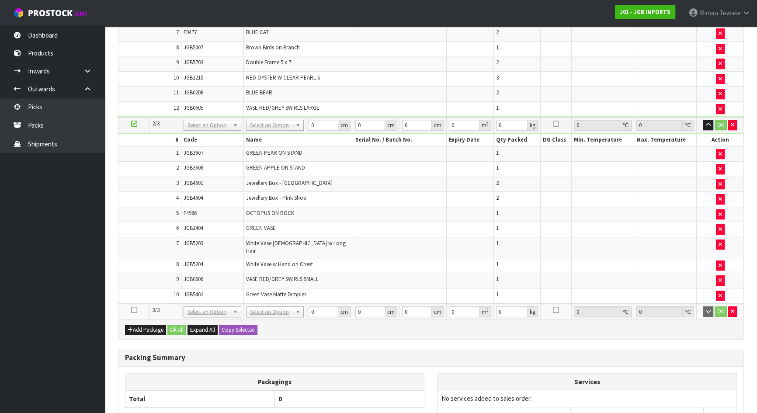
click at [135, 310] on icon at bounding box center [134, 310] width 6 height 0
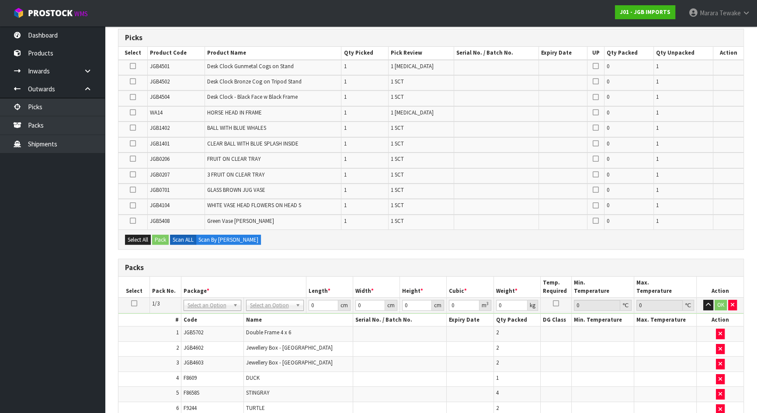
scroll to position [49, 0]
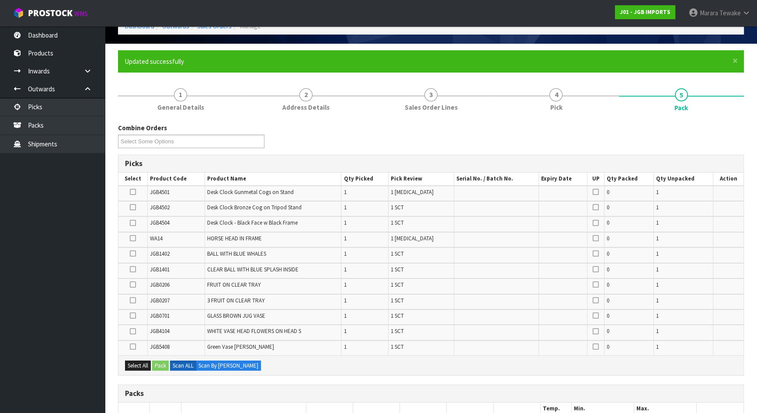
click at [131, 315] on icon at bounding box center [133, 315] width 6 height 0
click at [0, 0] on input "checkbox" at bounding box center [0, 0] width 0 height 0
click at [135, 269] on icon at bounding box center [133, 269] width 6 height 0
click at [0, 0] on input "checkbox" at bounding box center [0, 0] width 0 height 0
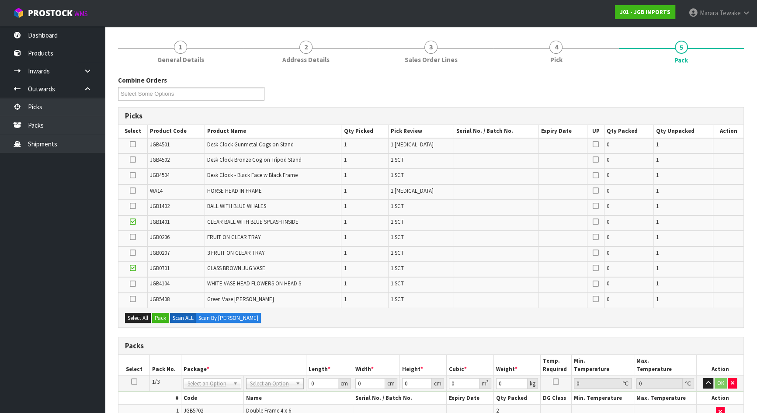
scroll to position [89, 0]
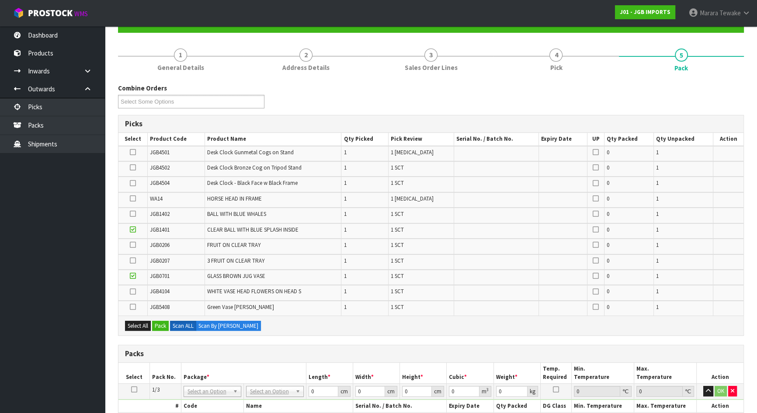
click at [134, 245] on icon at bounding box center [133, 245] width 6 height 0
click at [0, 0] on input "checkbox" at bounding box center [0, 0] width 0 height 0
click at [133, 260] on icon at bounding box center [133, 260] width 6 height 0
click at [0, 0] on input "checkbox" at bounding box center [0, 0] width 0 height 0
click at [134, 214] on icon at bounding box center [133, 214] width 6 height 0
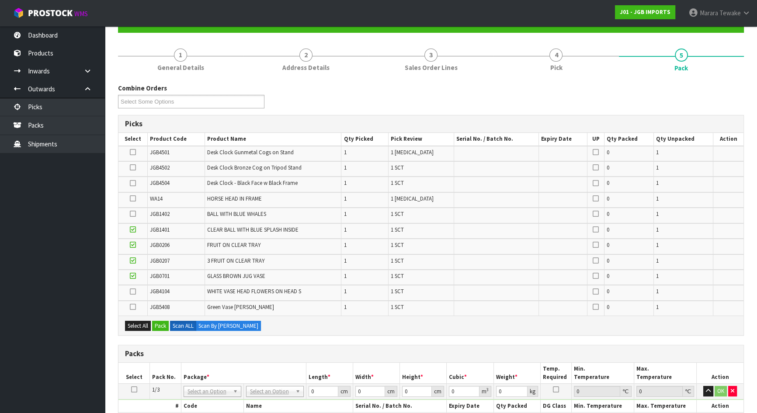
click at [0, 0] on input "checkbox" at bounding box center [0, 0] width 0 height 0
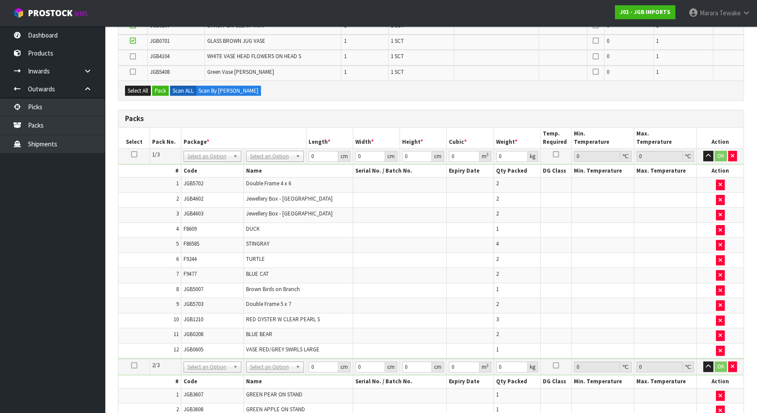
scroll to position [46, 0]
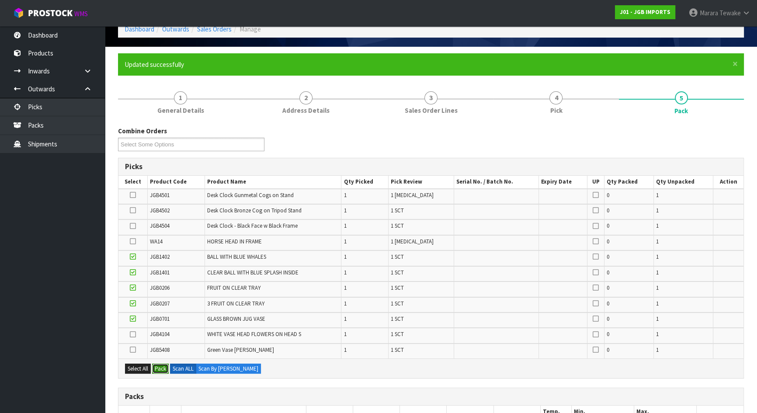
click at [163, 368] on button "Pack" at bounding box center [160, 368] width 17 height 10
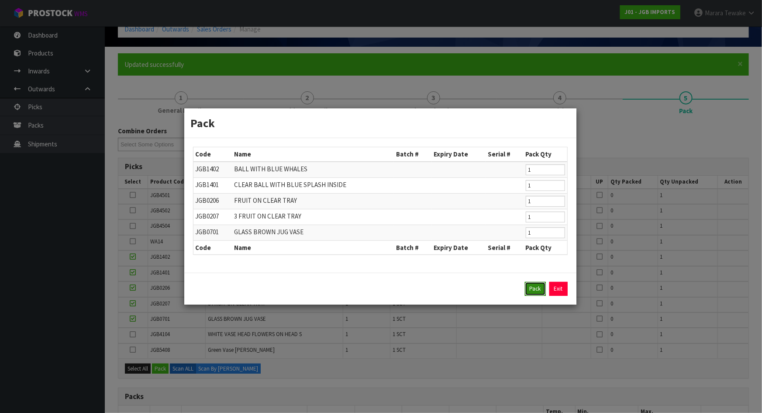
click at [539, 284] on button "Pack" at bounding box center [535, 289] width 21 height 14
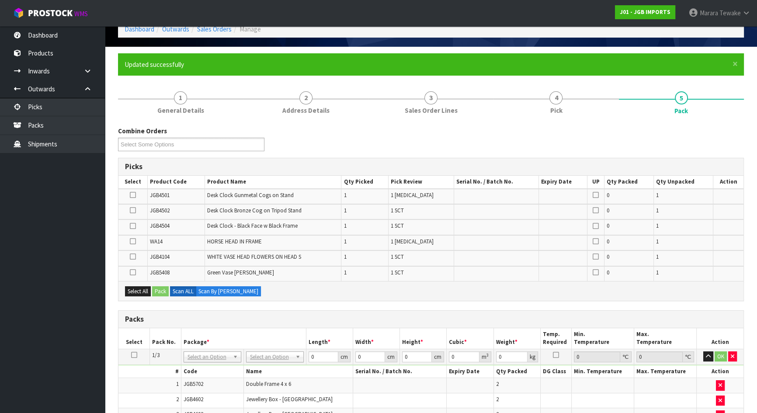
click at [133, 210] on icon at bounding box center [133, 210] width 6 height 0
click at [0, 0] on input "checkbox" at bounding box center [0, 0] width 0 height 0
click at [130, 195] on icon at bounding box center [133, 195] width 6 height 0
click at [0, 0] on input "checkbox" at bounding box center [0, 0] width 0 height 0
click at [133, 226] on icon at bounding box center [133, 226] width 6 height 0
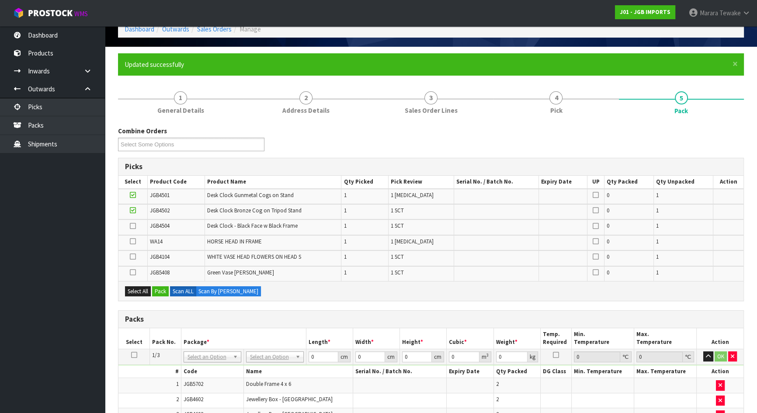
click at [0, 0] on input "checkbox" at bounding box center [0, 0] width 0 height 0
click at [132, 242] on icon at bounding box center [133, 241] width 6 height 0
click at [0, 0] on input "checkbox" at bounding box center [0, 0] width 0 height 0
click at [133, 272] on icon at bounding box center [133, 272] width 6 height 0
click at [0, 0] on input "checkbox" at bounding box center [0, 0] width 0 height 0
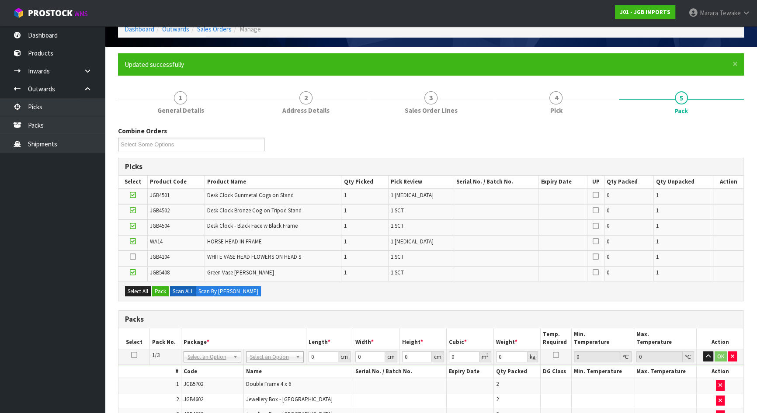
click at [135, 256] on icon at bounding box center [133, 256] width 6 height 0
click at [0, 0] on input "checkbox" at bounding box center [0, 0] width 0 height 0
click at [134, 241] on icon at bounding box center [133, 241] width 6 height 0
click at [0, 0] on input "checkbox" at bounding box center [0, 0] width 0 height 0
click at [134, 226] on icon at bounding box center [133, 226] width 6 height 0
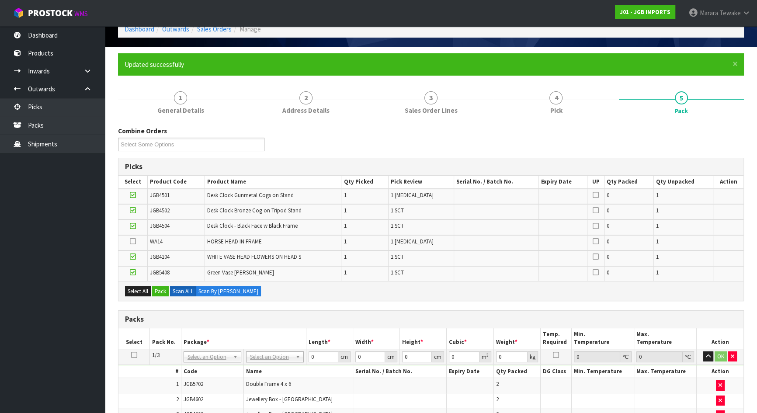
click at [0, 0] on input "checkbox" at bounding box center [0, 0] width 0 height 0
click at [132, 210] on icon at bounding box center [133, 210] width 6 height 0
click at [0, 0] on input "checkbox" at bounding box center [0, 0] width 0 height 0
click at [133, 195] on icon at bounding box center [133, 195] width 6 height 0
click at [0, 0] on input "checkbox" at bounding box center [0, 0] width 0 height 0
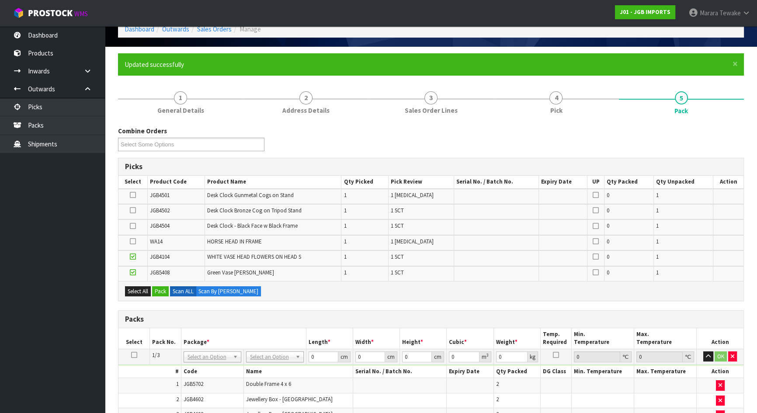
scroll to position [284, 0]
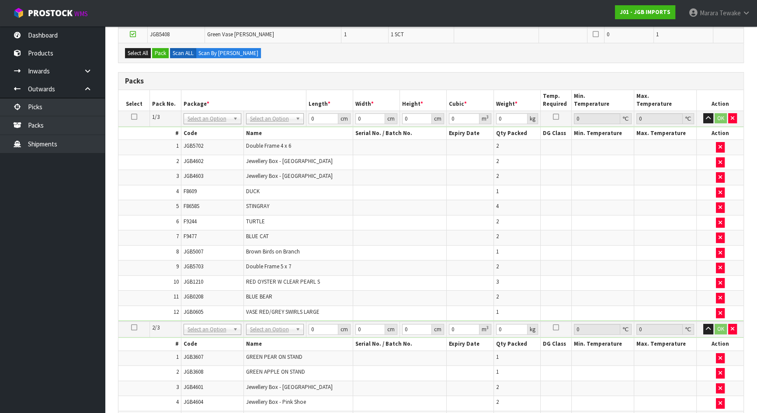
click at [133, 327] on icon at bounding box center [134, 327] width 6 height 0
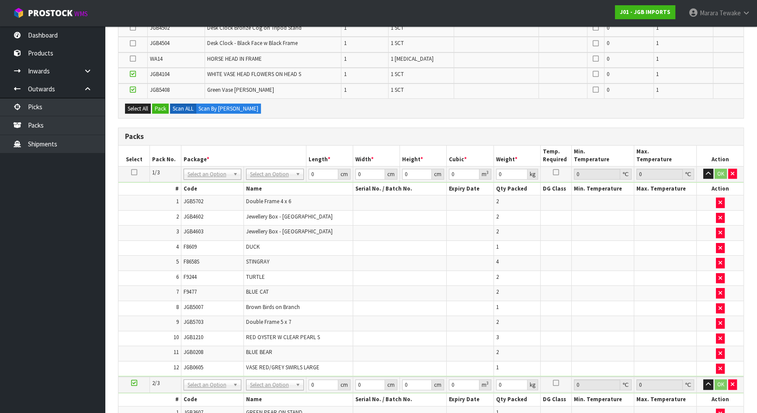
scroll to position [126, 0]
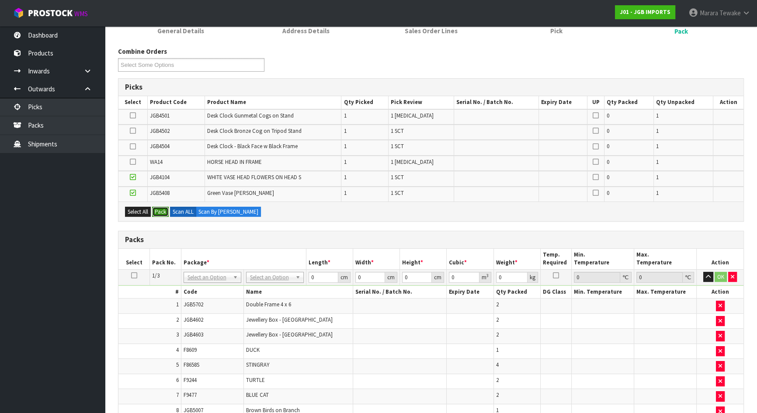
click at [157, 212] on button "Pack" at bounding box center [160, 212] width 17 height 10
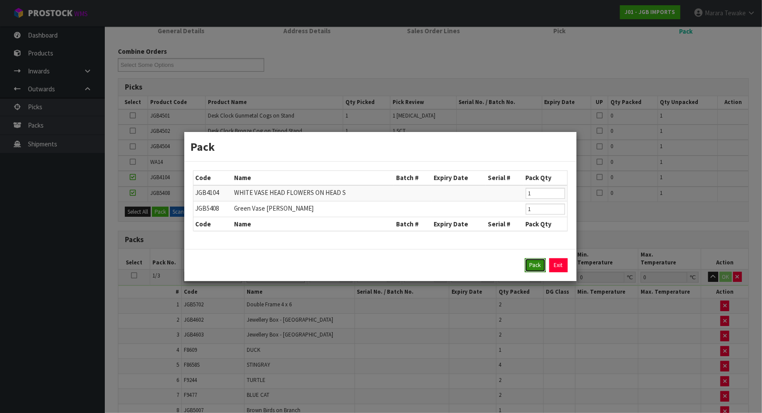
click at [531, 267] on button "Pack" at bounding box center [535, 265] width 21 height 14
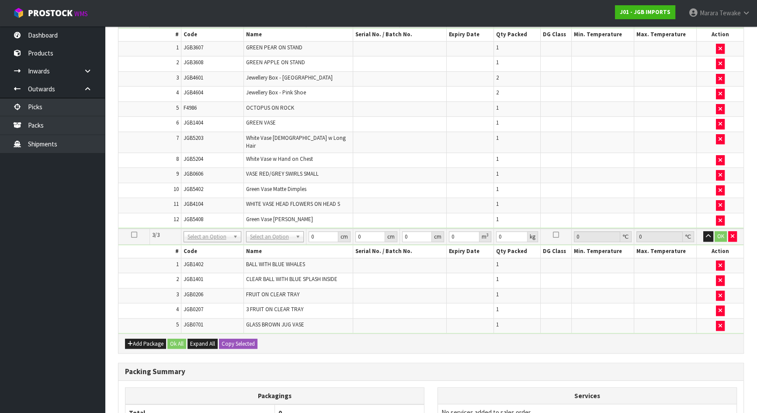
scroll to position [652, 0]
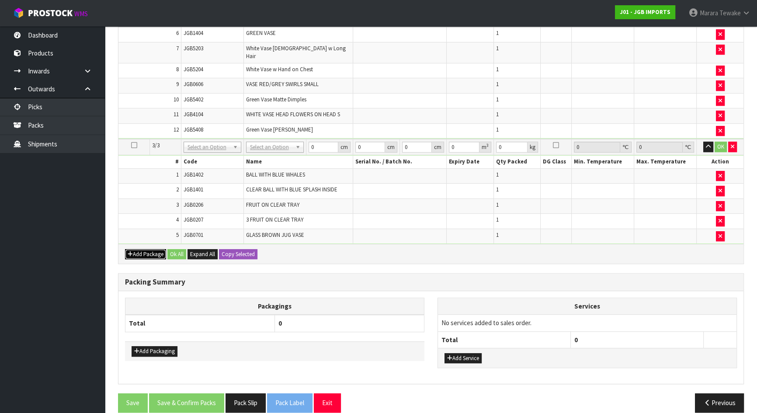
click at [142, 249] on button "Add Package" at bounding box center [145, 254] width 41 height 10
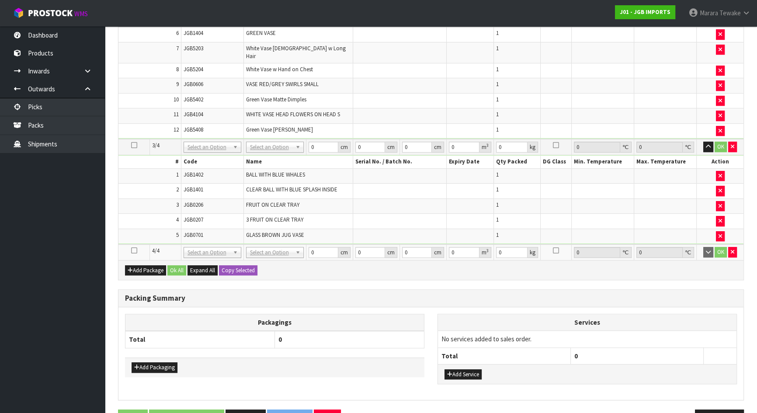
click at [134, 250] on icon at bounding box center [134, 250] width 6 height 0
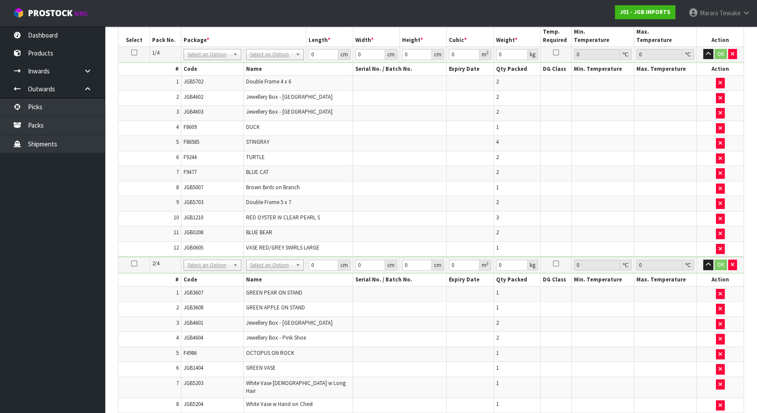
scroll to position [79, 0]
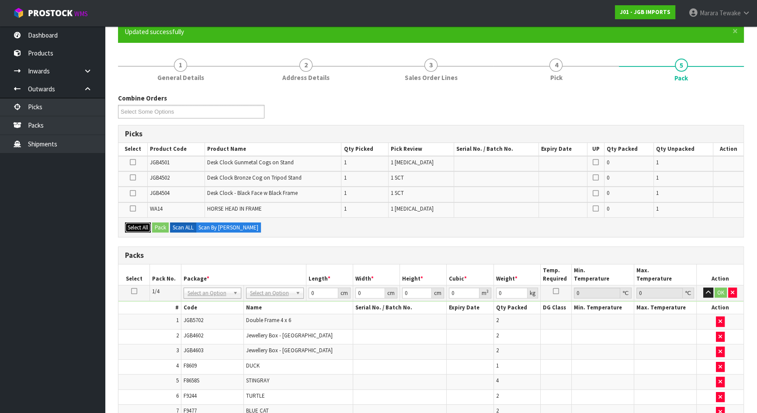
drag, startPoint x: 141, startPoint y: 226, endPoint x: 165, endPoint y: 223, distance: 24.6
click at [141, 226] on button "Select All" at bounding box center [138, 227] width 26 height 10
click at [168, 222] on button "Pack" at bounding box center [160, 227] width 17 height 10
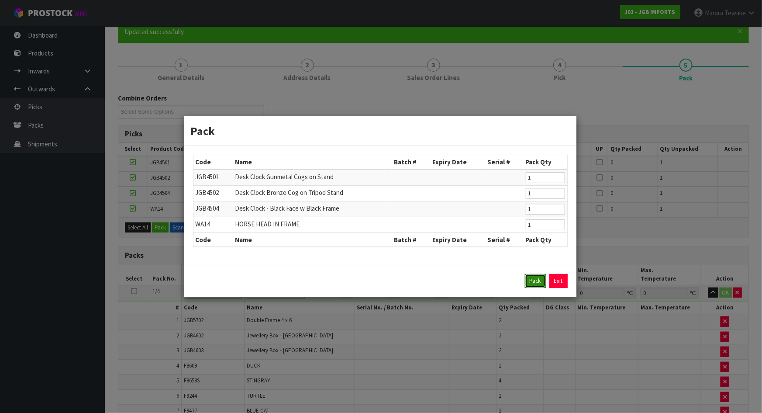
click at [537, 281] on button "Pack" at bounding box center [535, 281] width 21 height 14
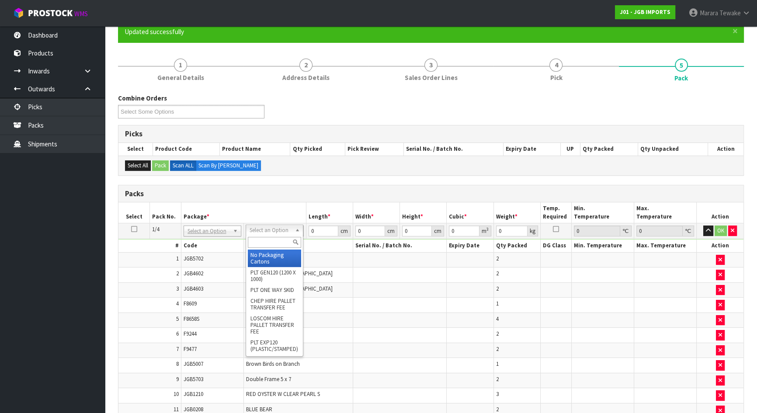
click at [271, 241] on input "text" at bounding box center [274, 242] width 53 height 11
type input "oc"
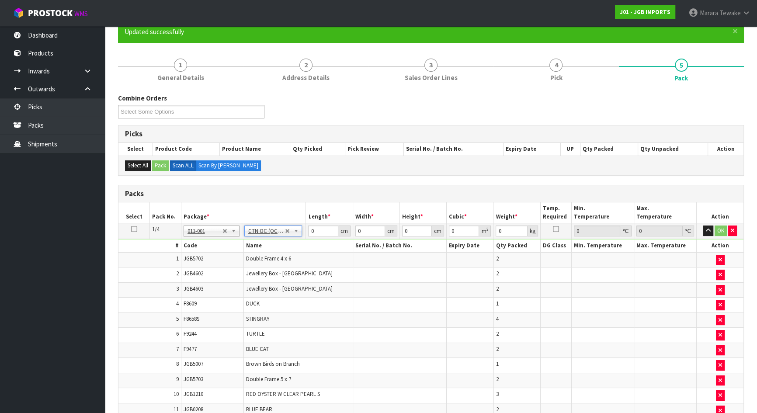
type input "11.48"
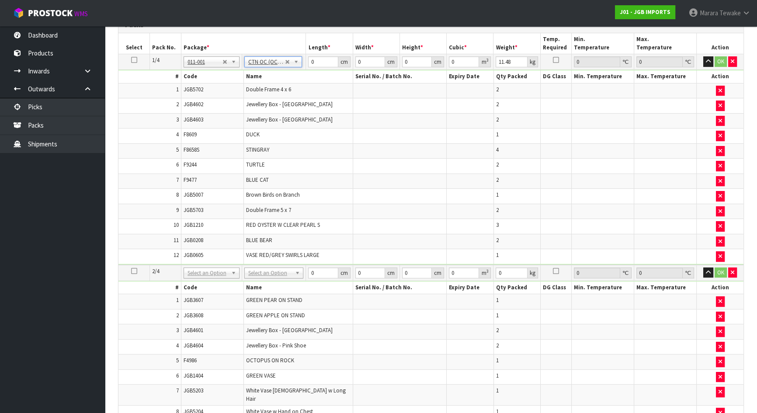
scroll to position [437, 0]
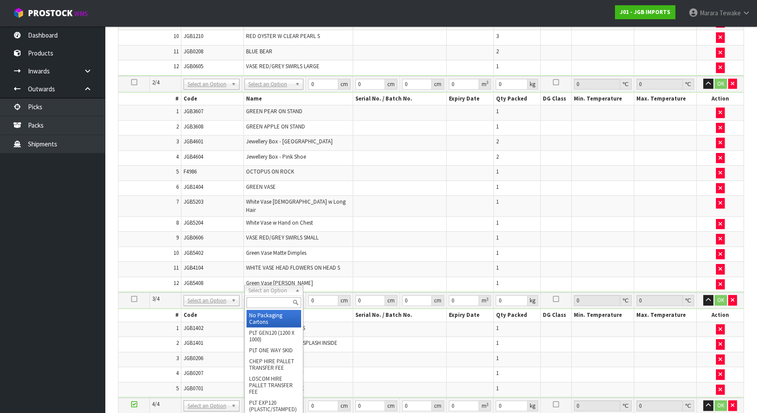
click at [270, 301] on input "text" at bounding box center [273, 302] width 55 height 11
type input "oc"
type input "2"
type input "6.62"
click at [274, 324] on span "BALL WITH BLUE WHALES" at bounding box center [275, 327] width 59 height 7
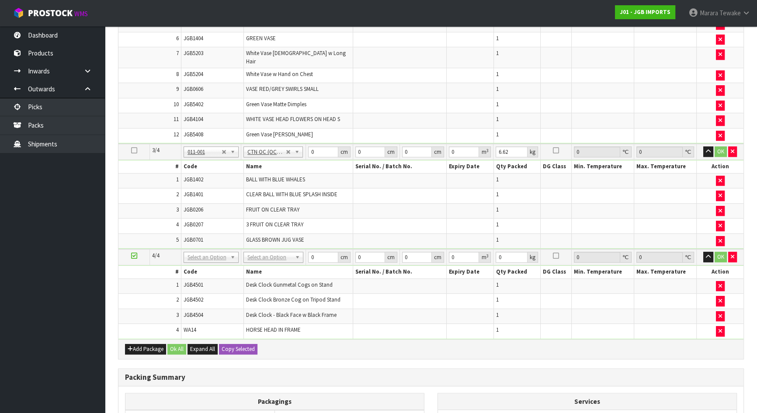
scroll to position [685, 0]
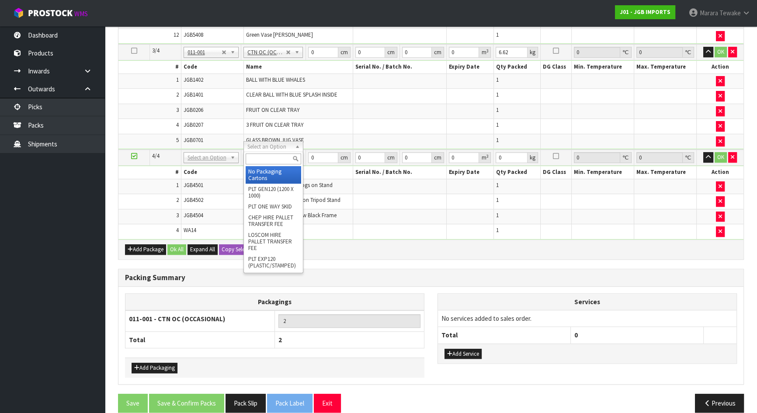
click at [278, 156] on input "text" at bounding box center [273, 158] width 55 height 11
type input "oc"
type input "3"
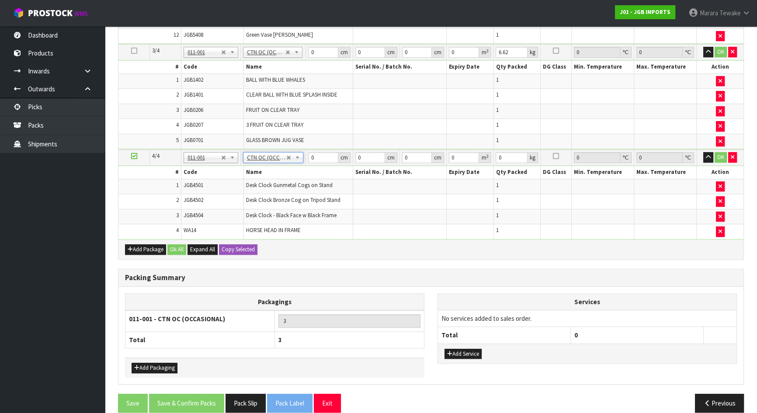
type input "9.475"
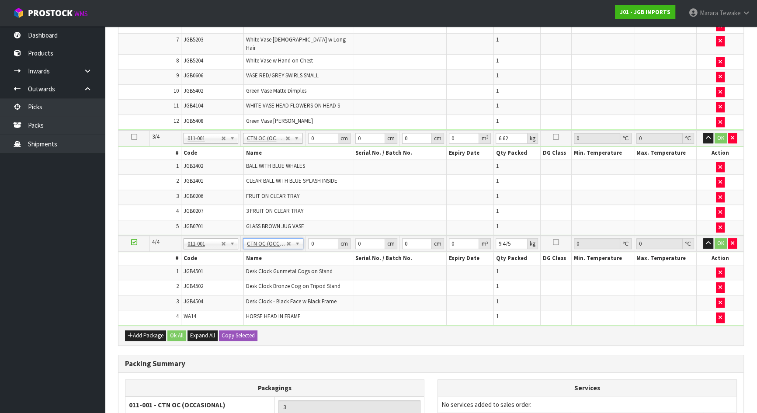
scroll to position [447, 0]
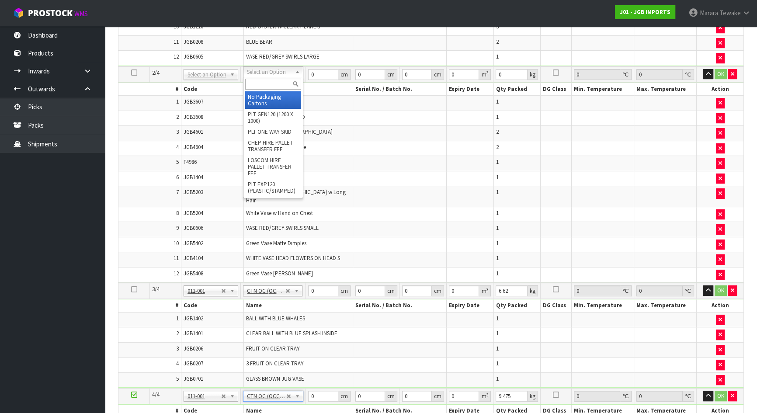
click at [269, 80] on input "text" at bounding box center [273, 84] width 56 height 11
type input "oc"
type input "4"
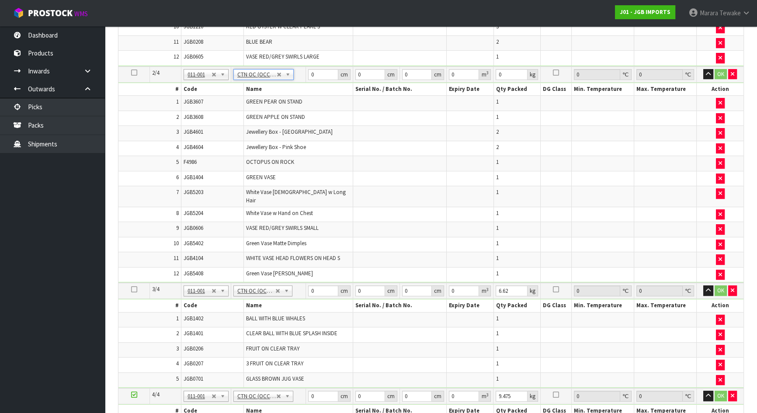
type input "11.44"
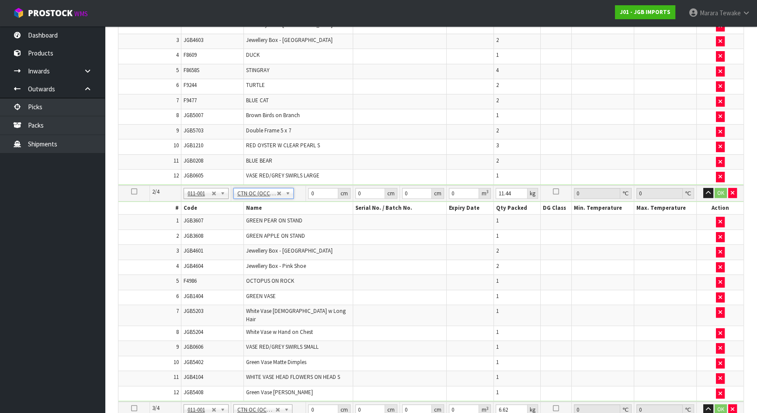
scroll to position [89, 0]
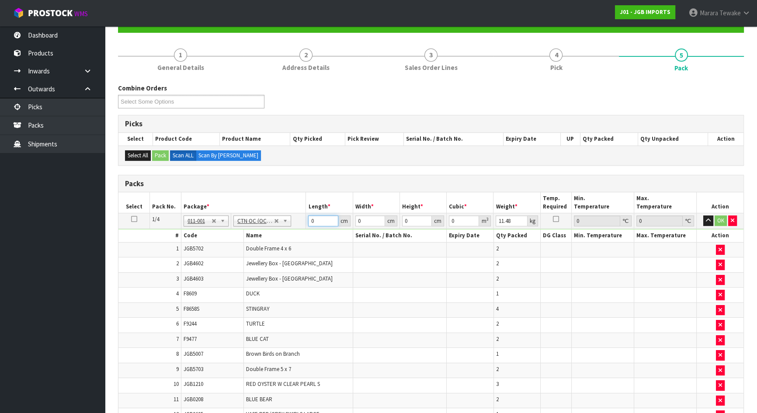
drag, startPoint x: 318, startPoint y: 220, endPoint x: 305, endPoint y: 208, distance: 18.0
type input "67"
type input "44"
type input "2"
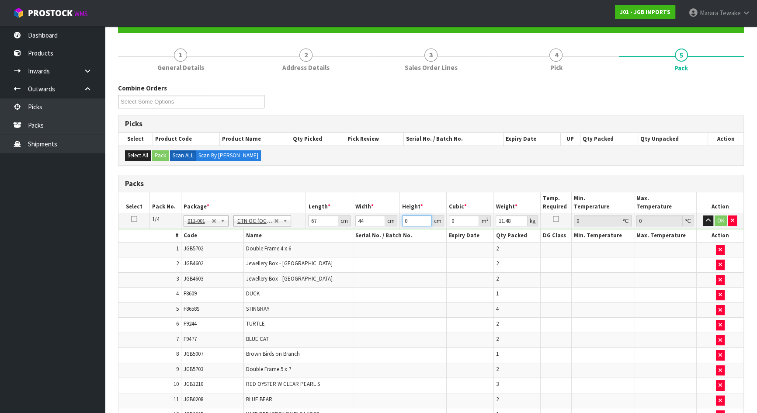
type input "0.005896"
type input "28"
type input "0.082544"
type input "28"
type input "13"
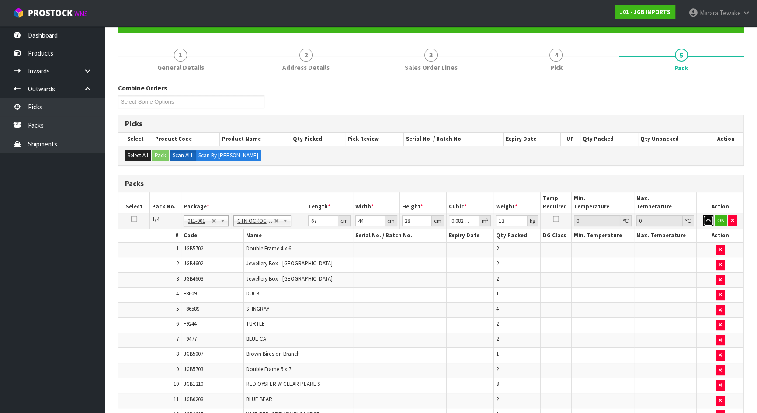
click at [703, 215] on button "button" at bounding box center [708, 220] width 10 height 10
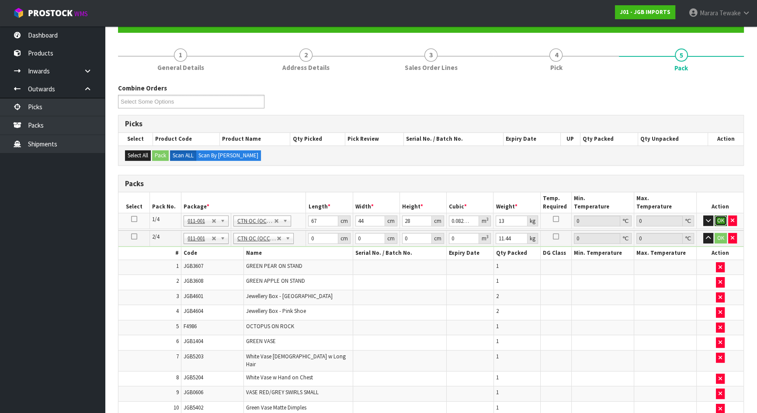
click button "OK" at bounding box center [720, 220] width 12 height 10
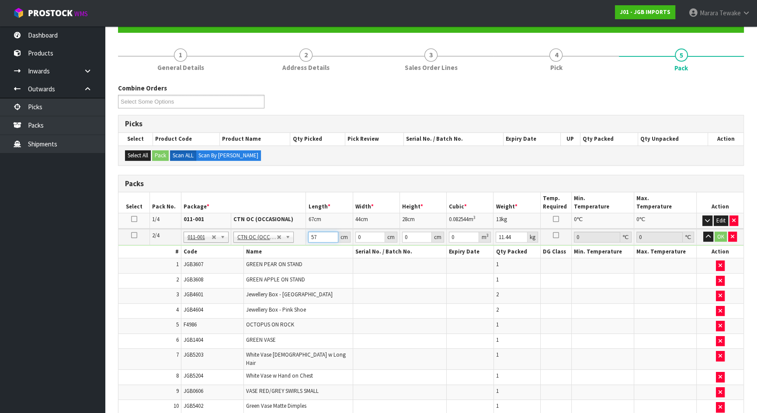
type input "57"
type input "30"
type input "4"
type input "0.00684"
type input "44"
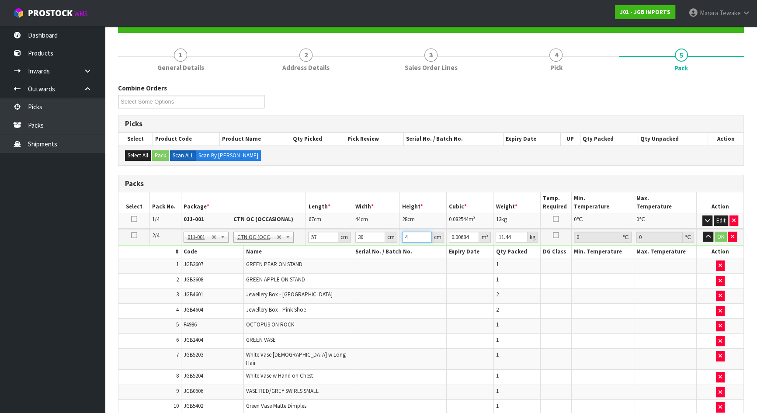
type input "0.07524"
type input "44"
type input "12"
click at [703, 232] on button "button" at bounding box center [708, 237] width 10 height 10
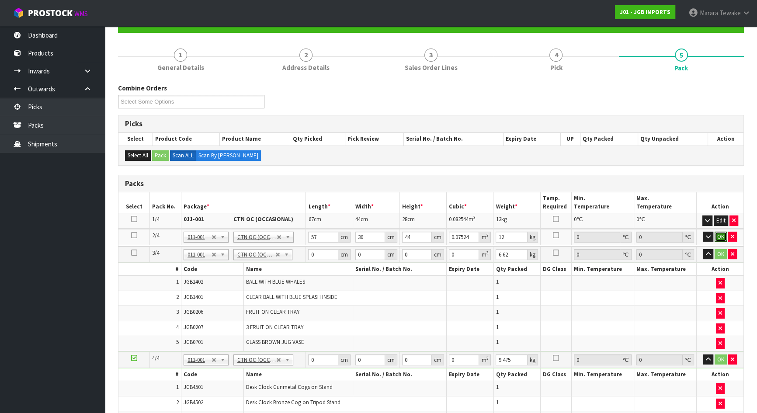
click button "OK" at bounding box center [720, 237] width 12 height 10
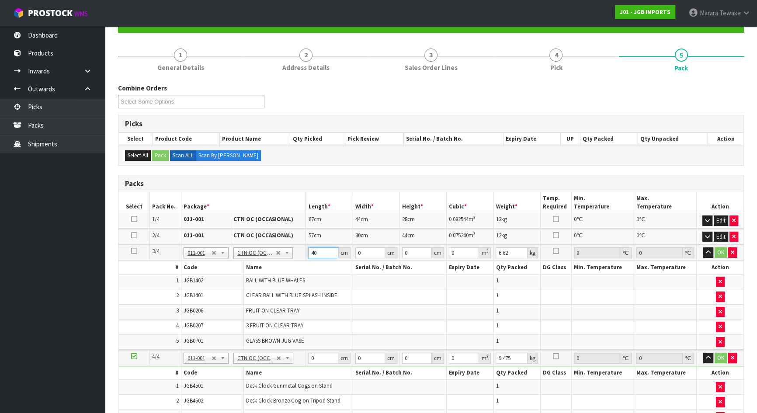
type input "40"
type input "2"
type input "0.0032"
type input "21"
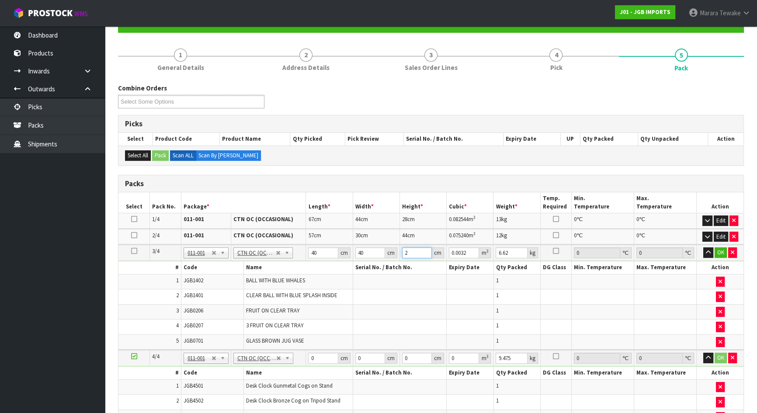
type input "0.0336"
type input "21"
type input "8"
click at [703, 247] on button "button" at bounding box center [708, 252] width 10 height 10
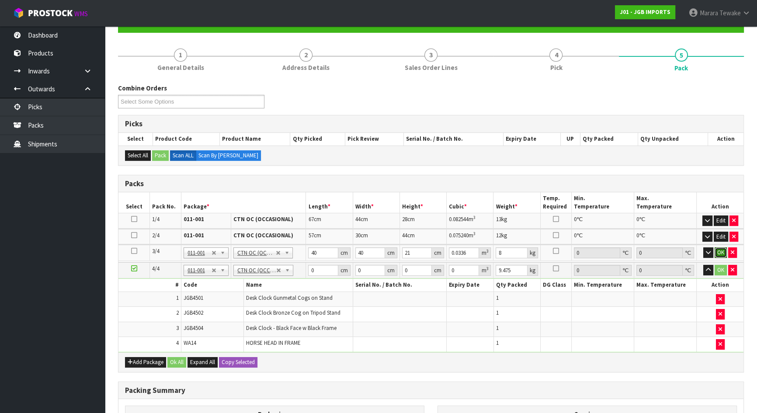
click button "OK" at bounding box center [720, 252] width 12 height 10
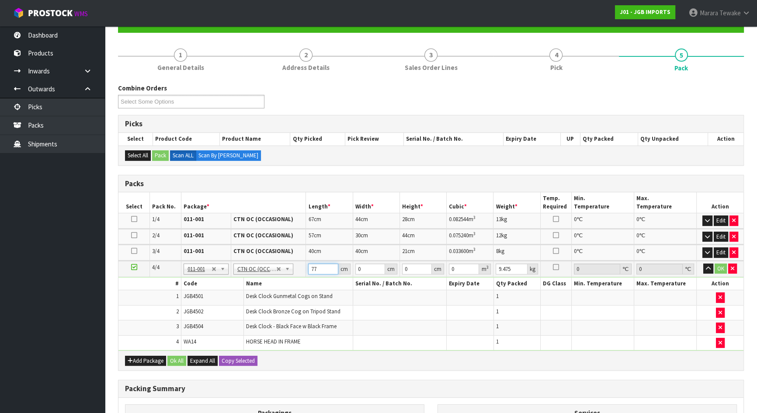
type input "77"
type input "47"
type input "5"
type input "0.018095"
type input "56"
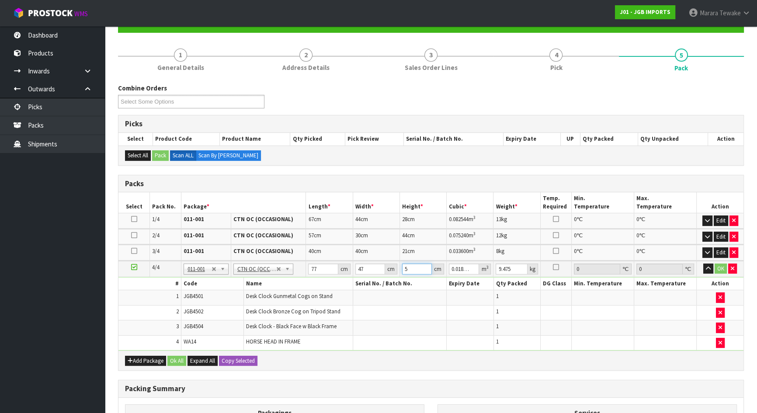
type input "0.202664"
type input "56"
type input "11"
click at [703, 263] on button "button" at bounding box center [708, 268] width 10 height 10
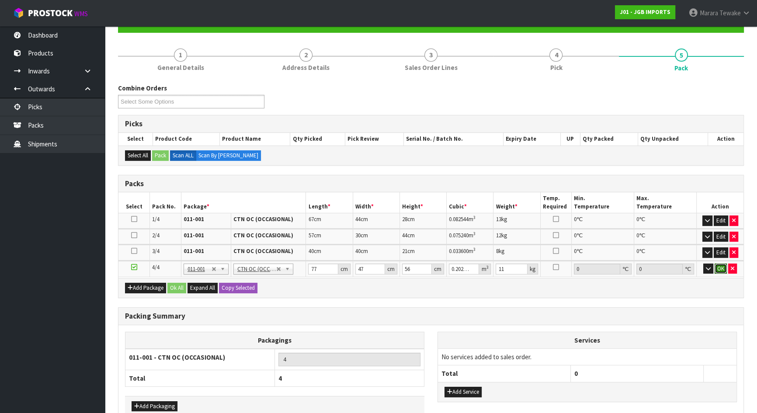
click button "OK" at bounding box center [720, 268] width 12 height 10
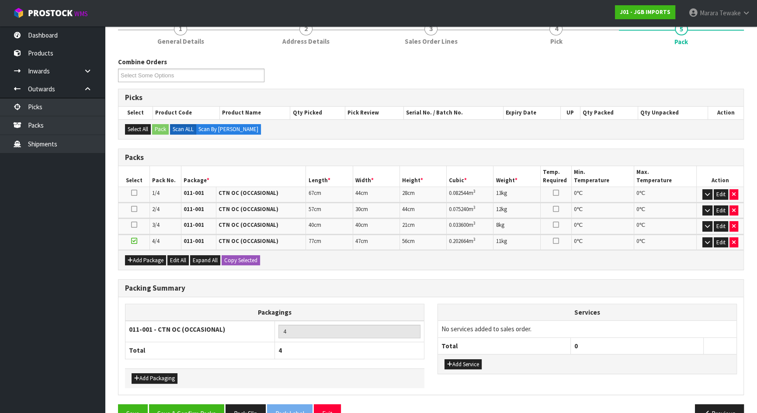
scroll to position [136, 0]
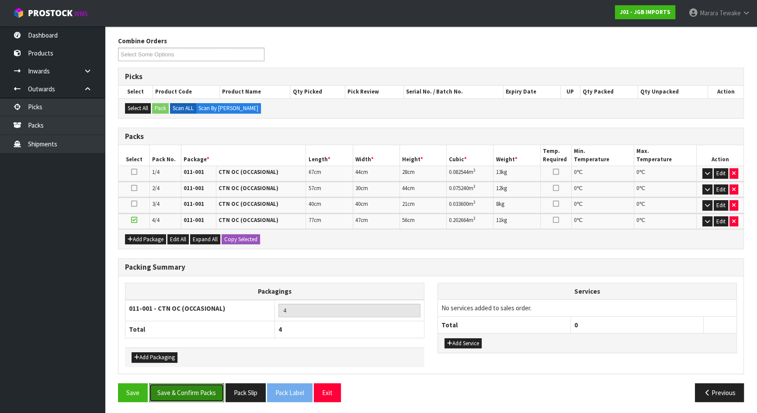
click at [215, 391] on button "Save & Confirm Packs" at bounding box center [186, 392] width 75 height 19
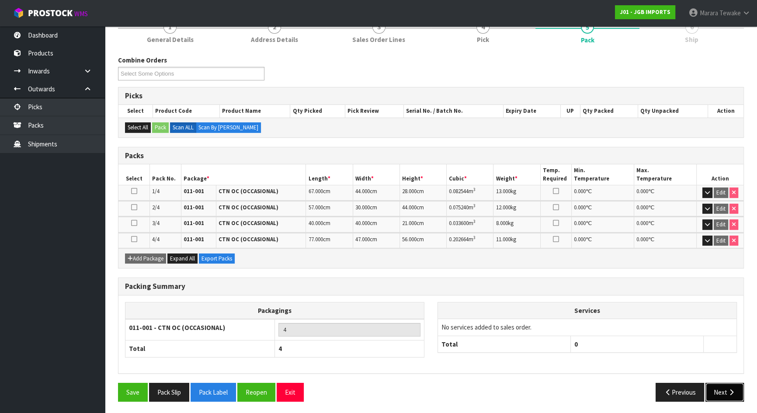
click at [721, 391] on button "Next" at bounding box center [724, 392] width 38 height 19
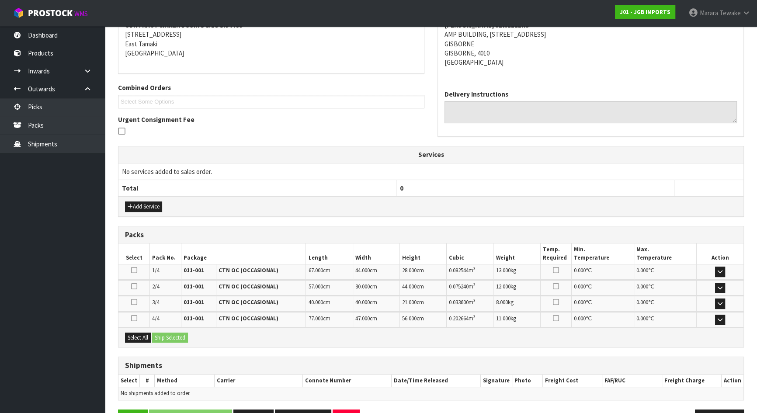
scroll to position [203, 0]
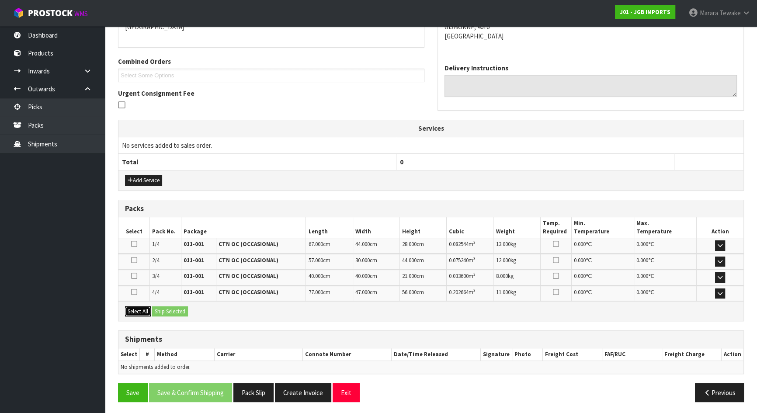
click at [147, 311] on button "Select All" at bounding box center [138, 311] width 26 height 10
drag, startPoint x: 158, startPoint y: 310, endPoint x: 165, endPoint y: 309, distance: 7.5
click at [160, 310] on button "Ship Selected" at bounding box center [170, 311] width 36 height 10
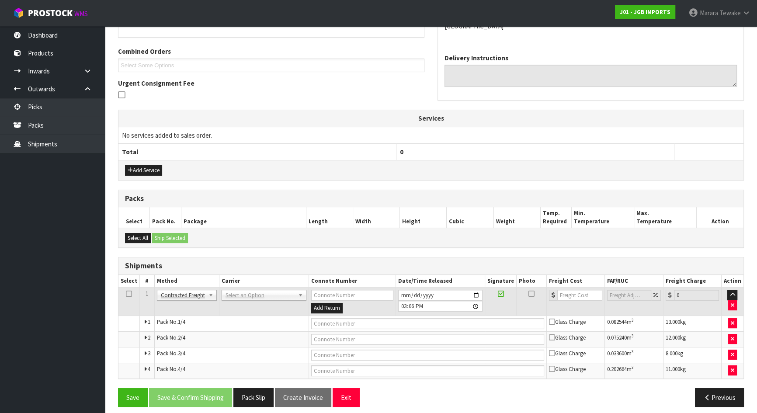
scroll to position [218, 0]
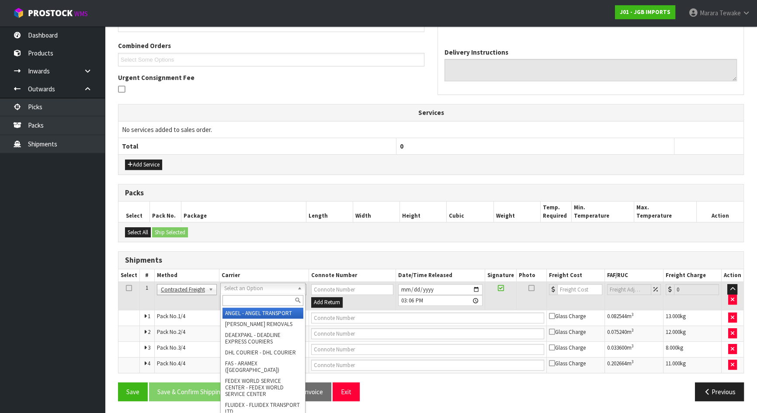
click at [242, 299] on input "text" at bounding box center [262, 300] width 81 height 11
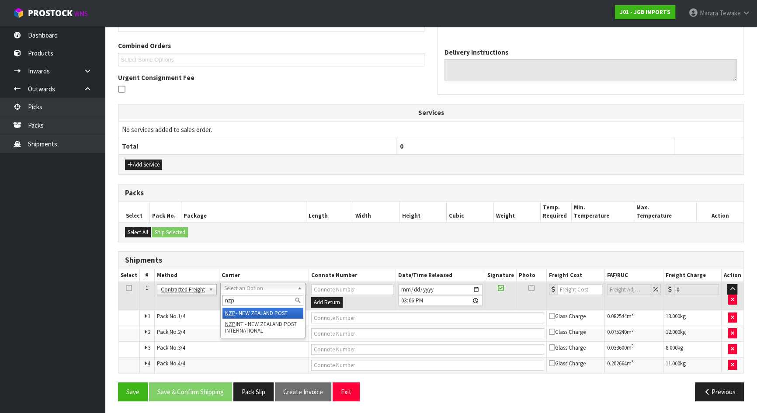
type input "nzp"
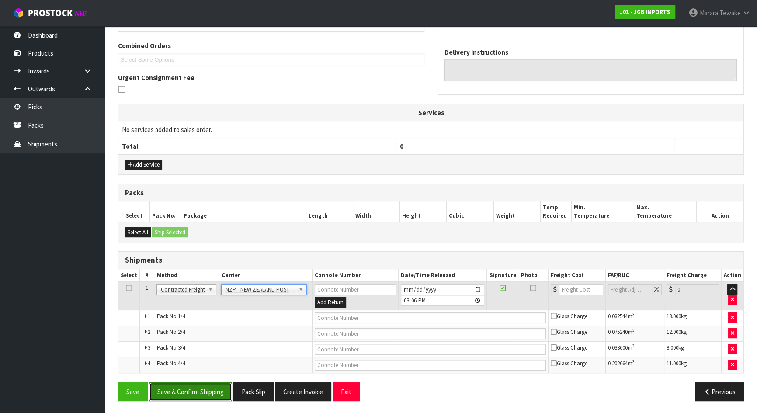
click at [200, 398] on button "Save & Confirm Shipping" at bounding box center [190, 391] width 83 height 19
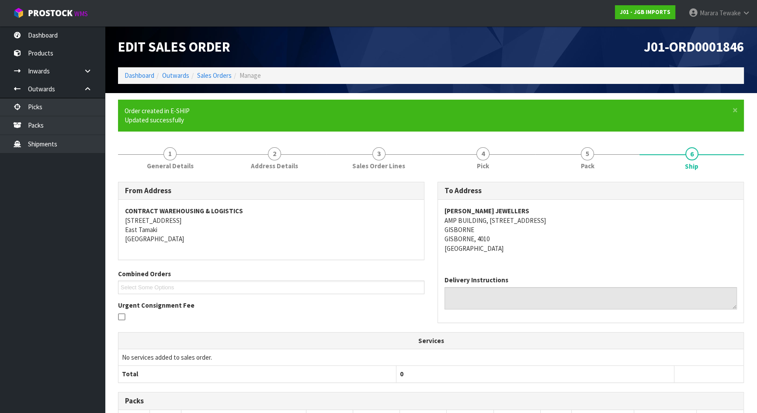
scroll to position [204, 0]
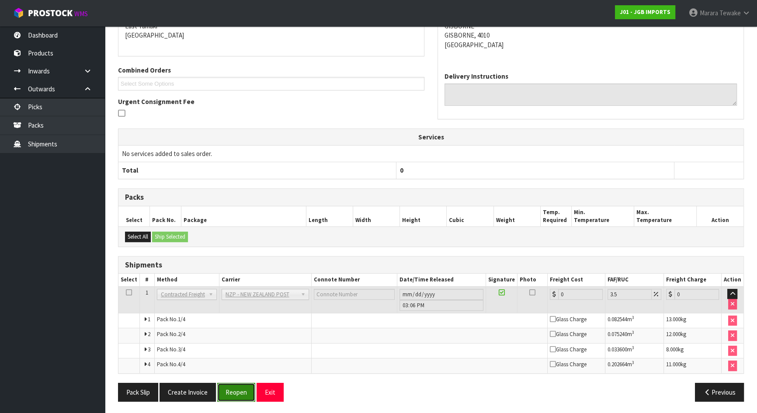
click at [225, 389] on button "Reopen" at bounding box center [236, 392] width 38 height 19
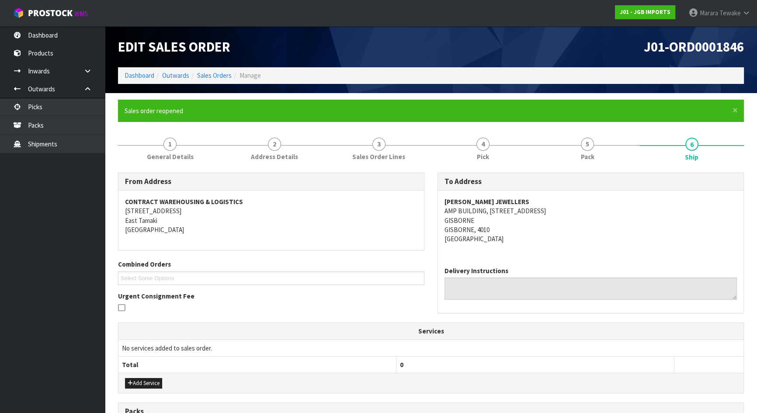
scroll to position [218, 0]
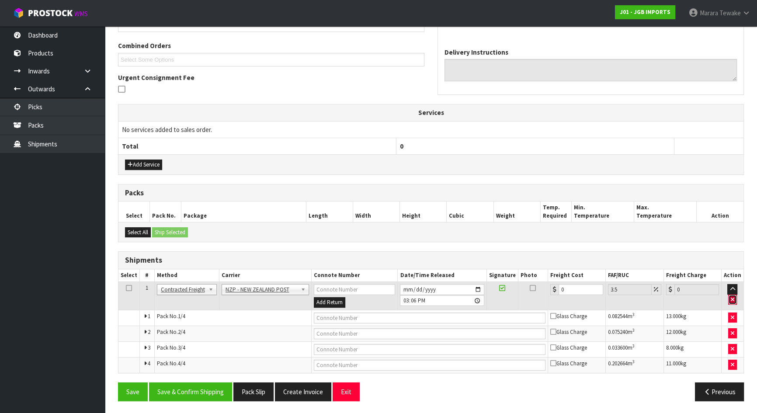
click at [736, 298] on button "button" at bounding box center [732, 299] width 9 height 10
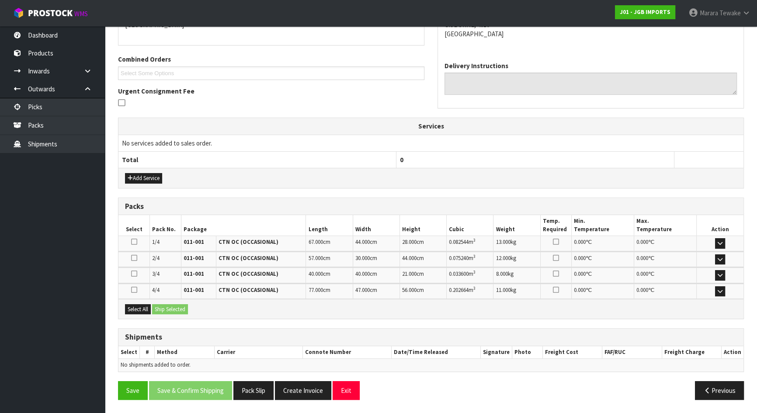
scroll to position [203, 0]
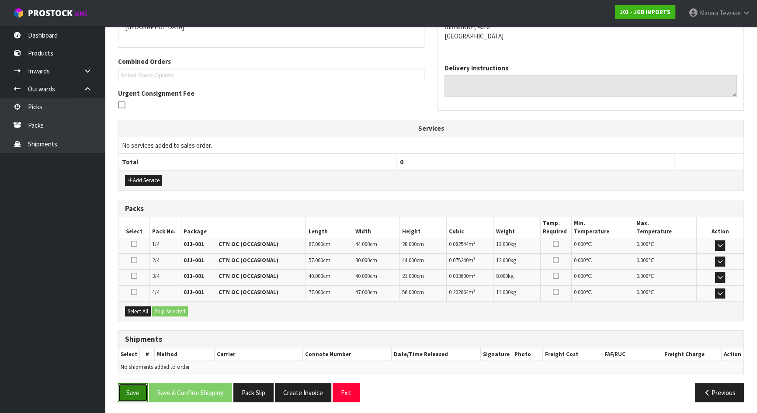
click at [138, 391] on button "Save" at bounding box center [133, 392] width 30 height 19
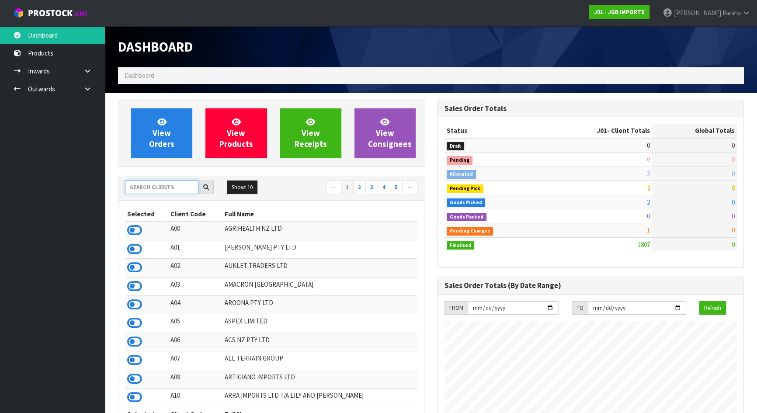
click at [155, 187] on input "text" at bounding box center [162, 187] width 74 height 14
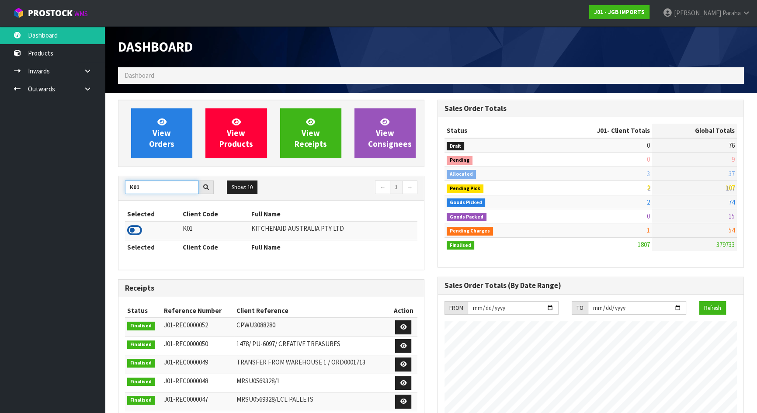
type input "K01"
click at [135, 229] on icon at bounding box center [134, 230] width 15 height 13
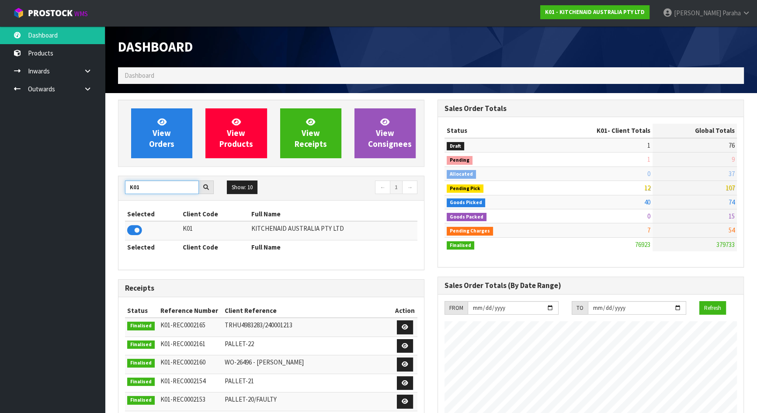
drag, startPoint x: 138, startPoint y: 190, endPoint x: 109, endPoint y: 189, distance: 28.4
click at [114, 194] on div "View Orders View Products View Receipts View Consignees K01 Show: 10 5 10 25 50…" at bounding box center [270, 365] width 319 height 530
